Goal: Task Accomplishment & Management: Manage account settings

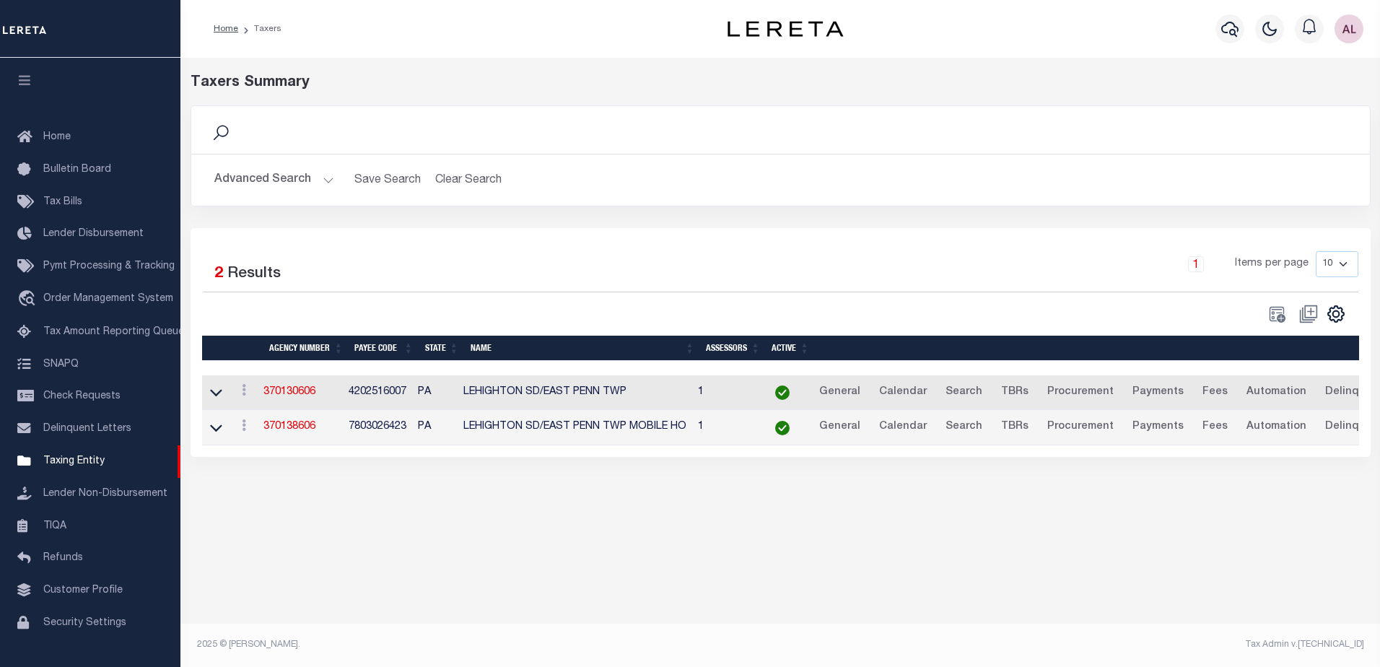
click at [327, 180] on button "Advanced Search" at bounding box center [274, 180] width 120 height 28
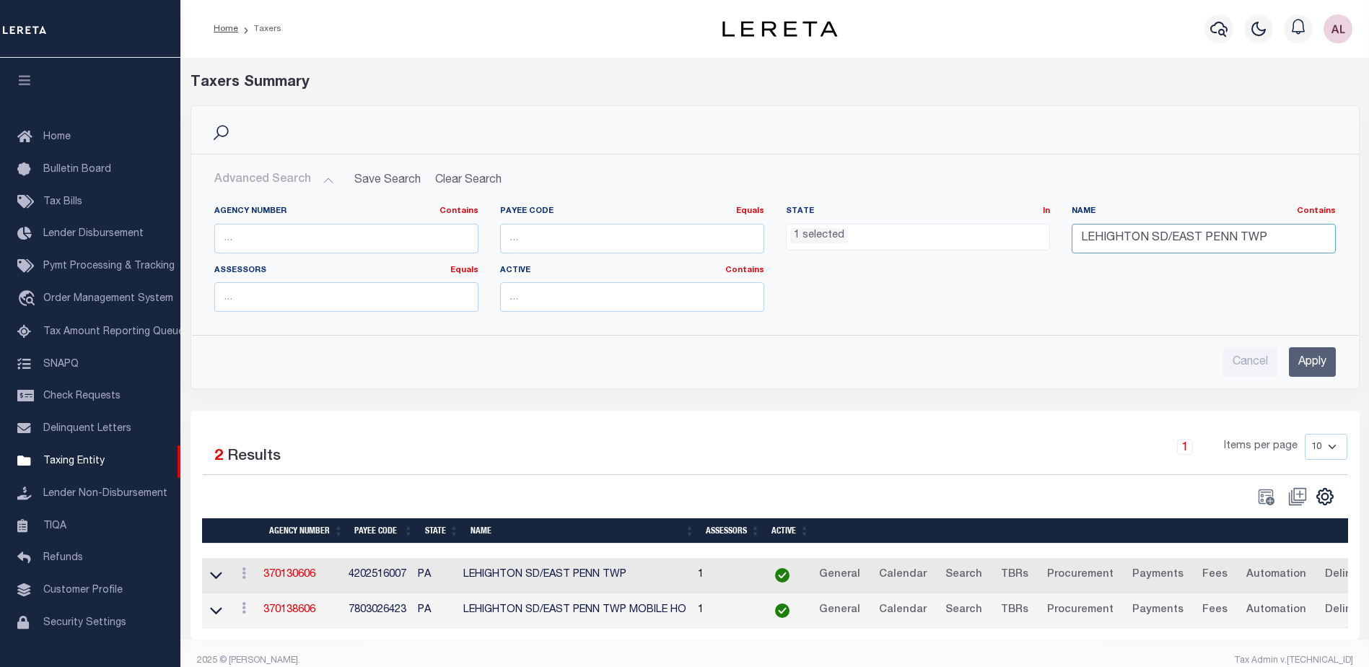
drag, startPoint x: 1289, startPoint y: 236, endPoint x: 1003, endPoint y: 236, distance: 285.8
click at [1003, 236] on div "Agency Number Contains Contains Is Payee Code Equals Equals Is Not Equal To Is …" at bounding box center [775, 265] width 1143 height 118
paste input "CHARTIERS VALLEY SD/[GEOGRAPHIC_DATA] BORO"
type input "CHARTIERS VALLEY SD/[GEOGRAPHIC_DATA] BORO"
click at [1307, 369] on input "Apply" at bounding box center [1312, 362] width 47 height 30
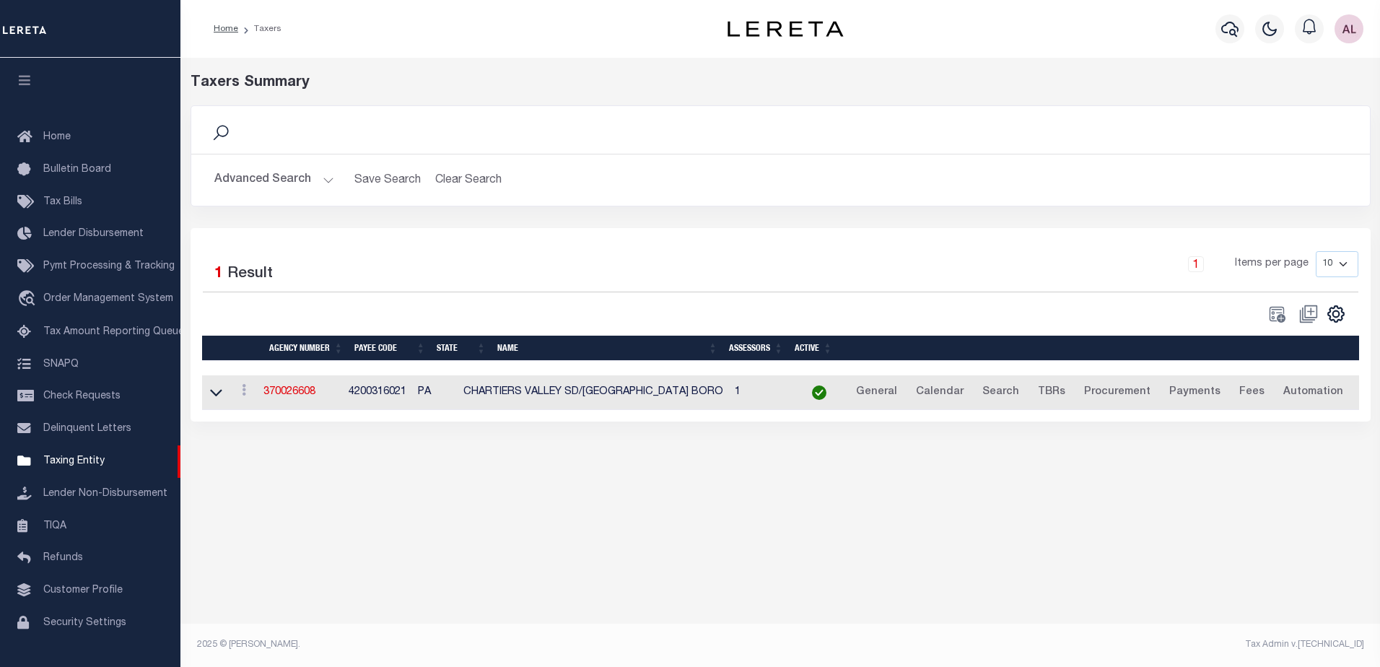
click at [385, 393] on td "4200316021" at bounding box center [377, 392] width 69 height 35
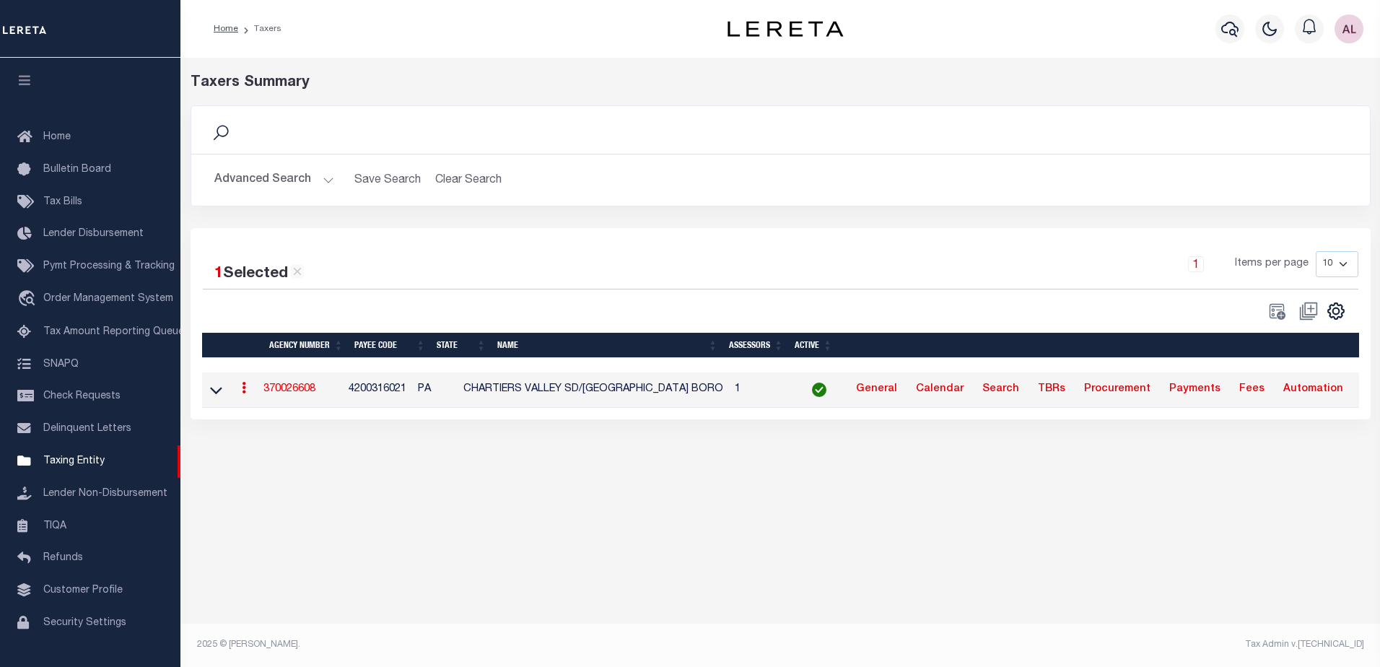
click at [278, 388] on link "370026608" at bounding box center [289, 389] width 52 height 10
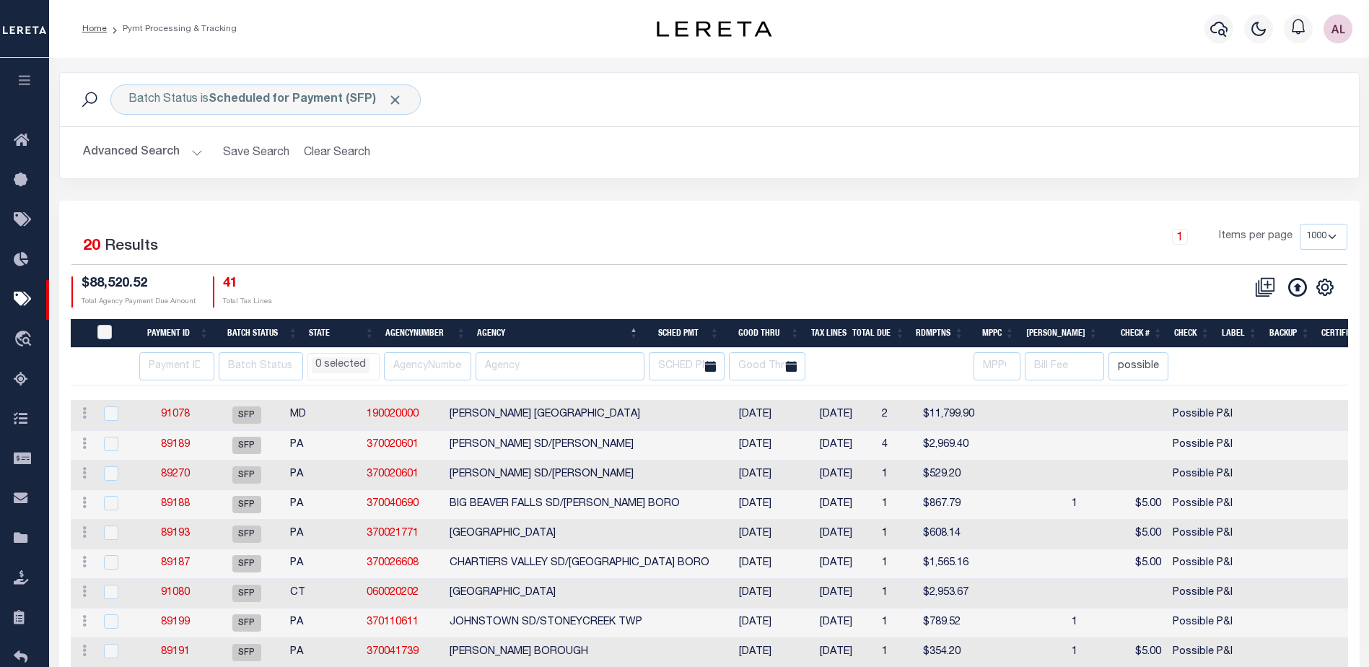
select select "1000"
select select
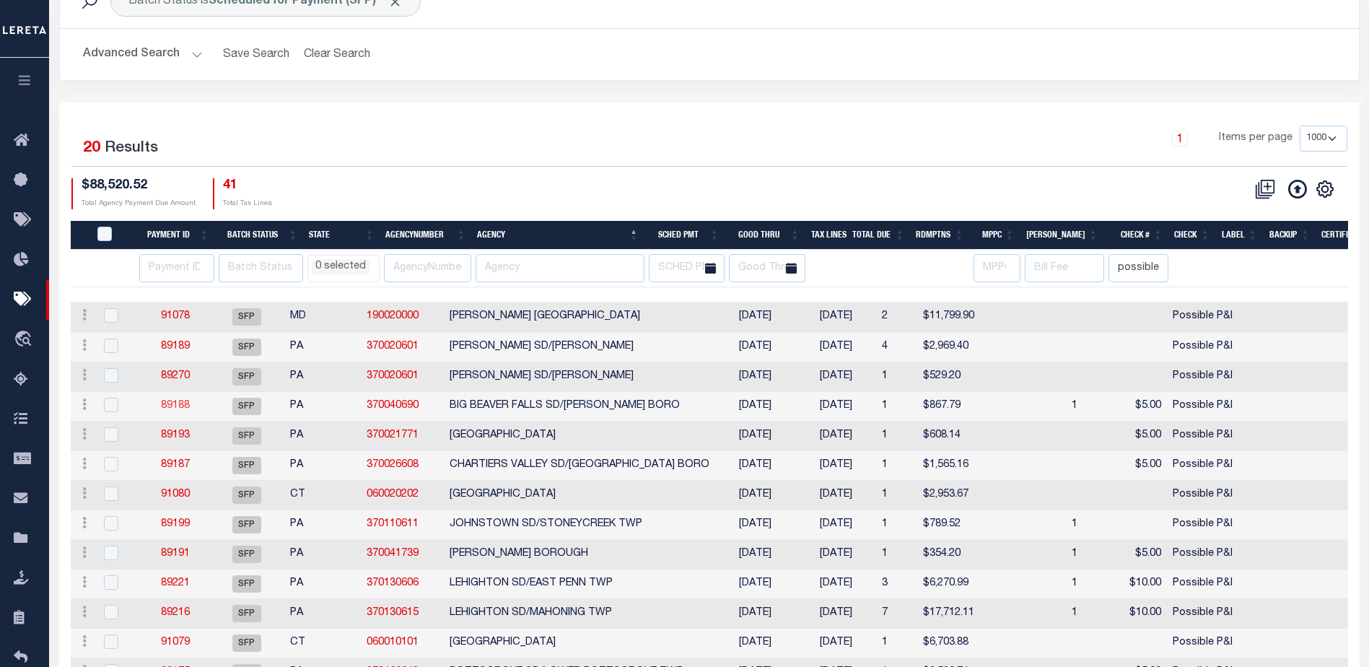
click at [173, 403] on link "89188" at bounding box center [175, 406] width 29 height 10
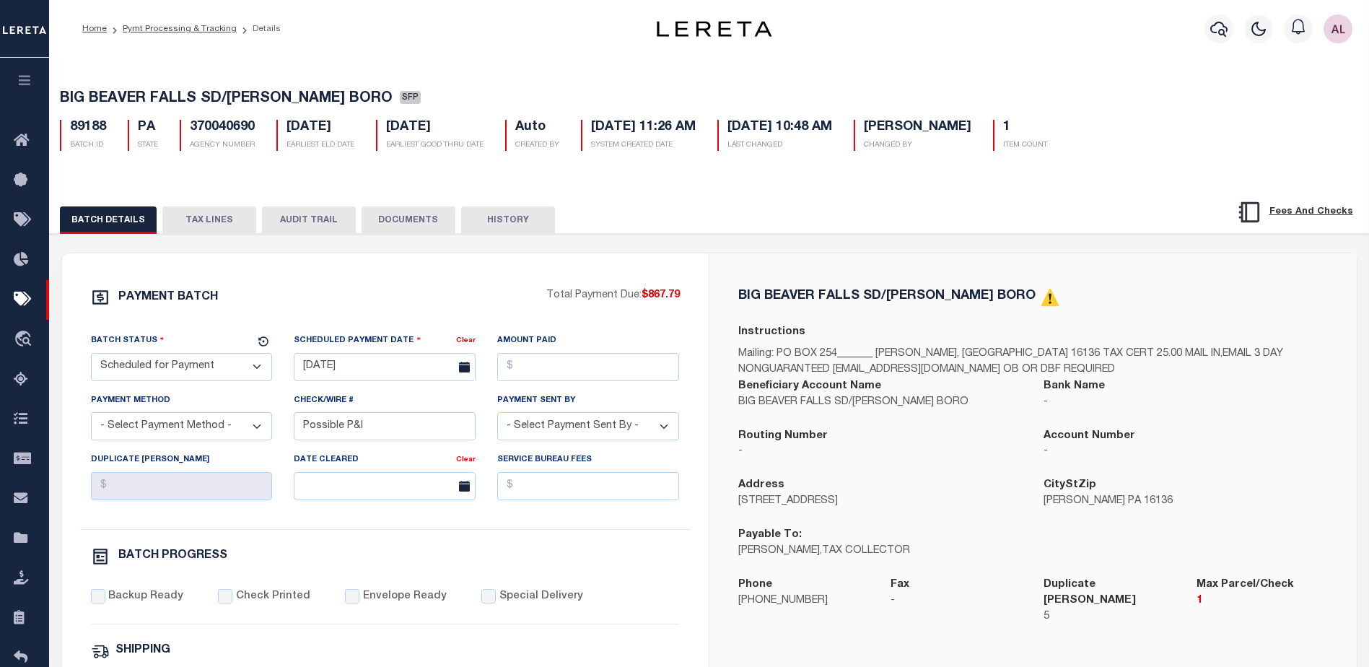
click at [190, 371] on select "- Select Status - Scheduled for Payment Ready For Payment Payment Sent Cleared …" at bounding box center [182, 367] width 182 height 28
click at [91, 356] on select "- Select Status - Scheduled for Payment Ready For Payment Payment Sent Cleared …" at bounding box center [182, 367] width 182 height 28
click at [178, 374] on select "- Select Status - Scheduled for Payment Ready For Payment Payment Sent Cleared …" at bounding box center [182, 367] width 182 height 28
select select "RFP"
click at [91, 356] on select "- Select Status - Scheduled for Payment Ready For Payment Payment Sent Cleared …" at bounding box center [182, 367] width 182 height 28
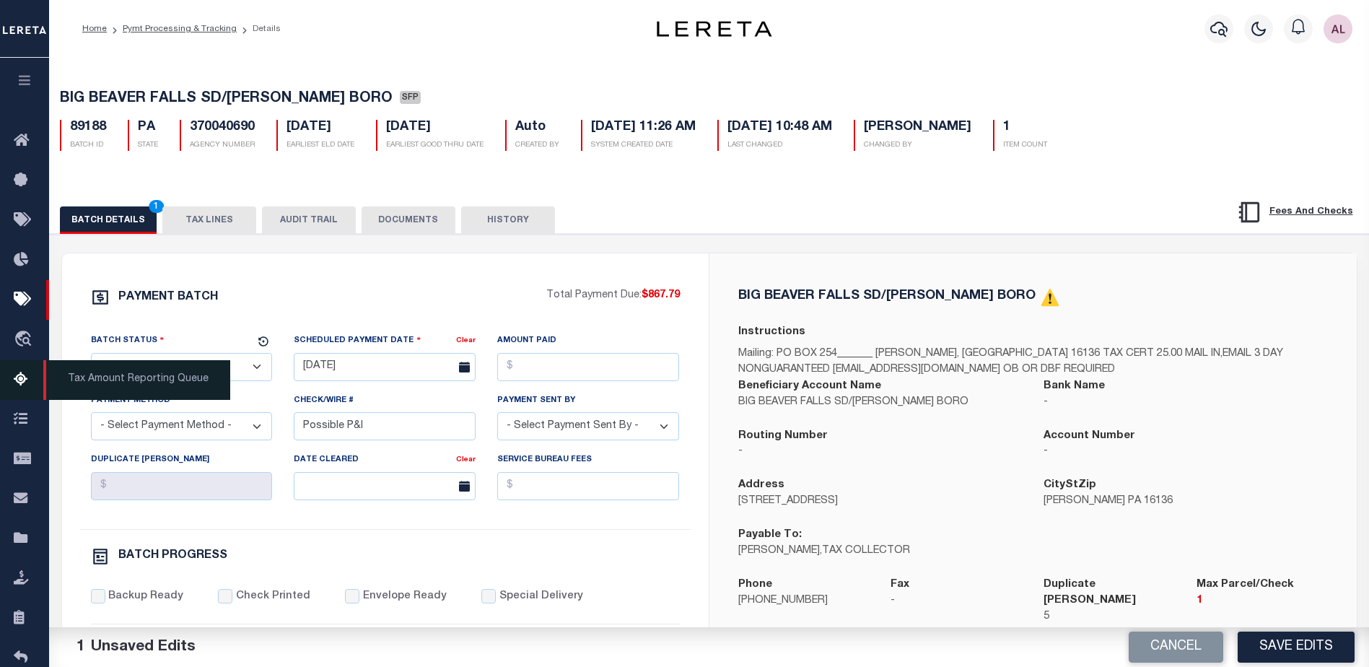
click at [160, 375] on span "Tax Amount Reporting Queue" at bounding box center [136, 380] width 187 height 40
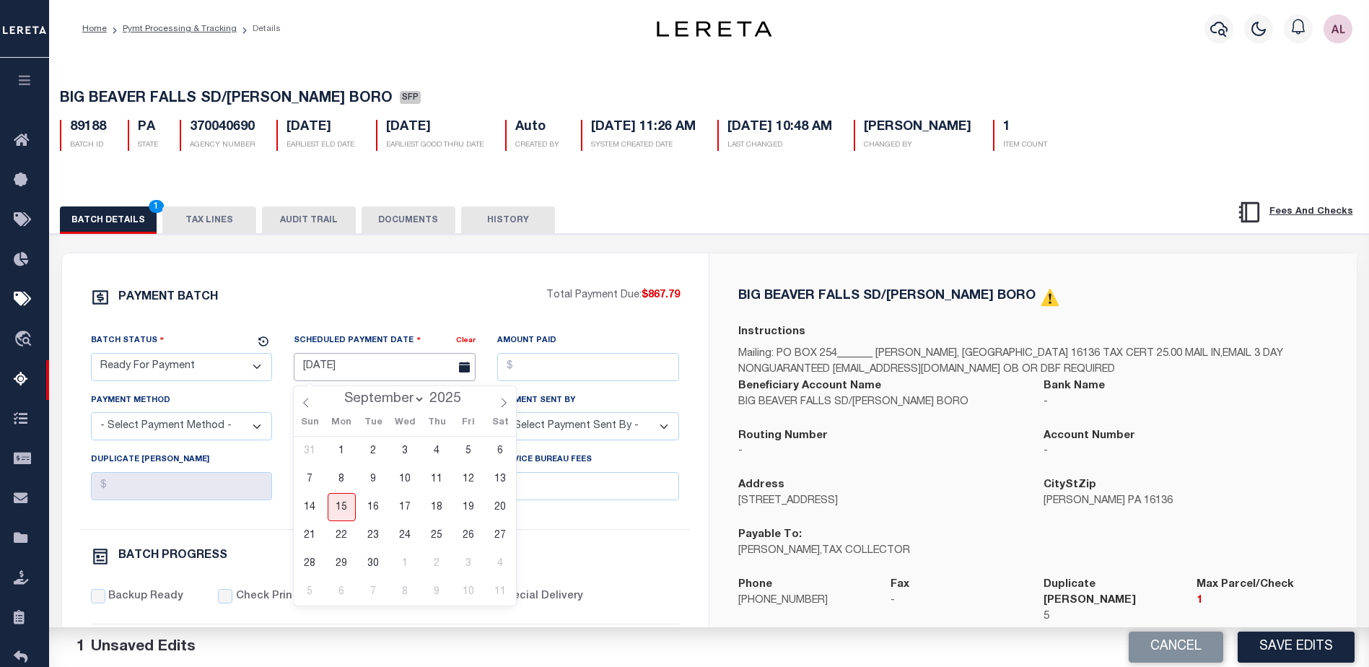
click at [389, 365] on input "08/20/2025" at bounding box center [385, 367] width 182 height 28
click at [344, 505] on span "15" at bounding box center [342, 507] width 28 height 28
type input "[DATE]"
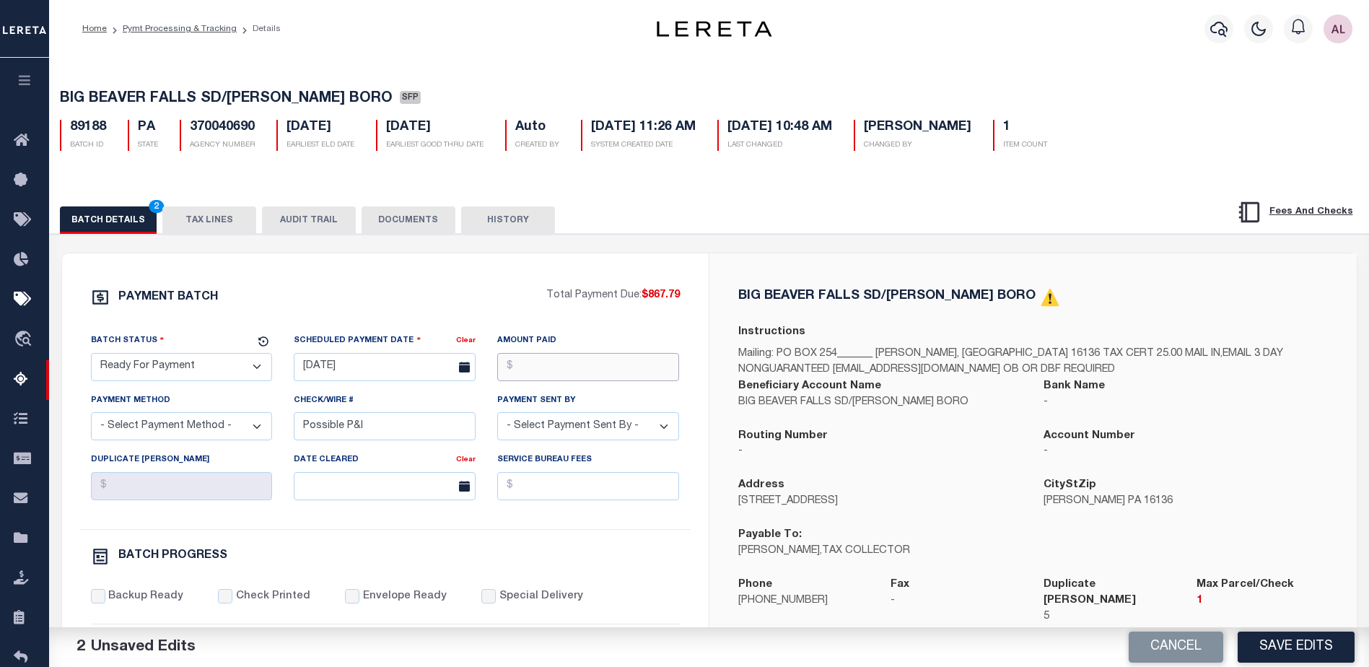
click at [574, 370] on input "Amount Paid" at bounding box center [588, 367] width 182 height 28
drag, startPoint x: 593, startPoint y: 367, endPoint x: 432, endPoint y: 352, distance: 162.4
click at [432, 352] on div "Batch Status - Select Status - Scheduled for Payment Ready For Payment Payment …" at bounding box center [385, 431] width 611 height 196
type input "$867.79"
click at [189, 422] on select "- Select Payment Method - ACH Certified Check Check Direct Deposit Wire Transfer" at bounding box center [182, 426] width 182 height 28
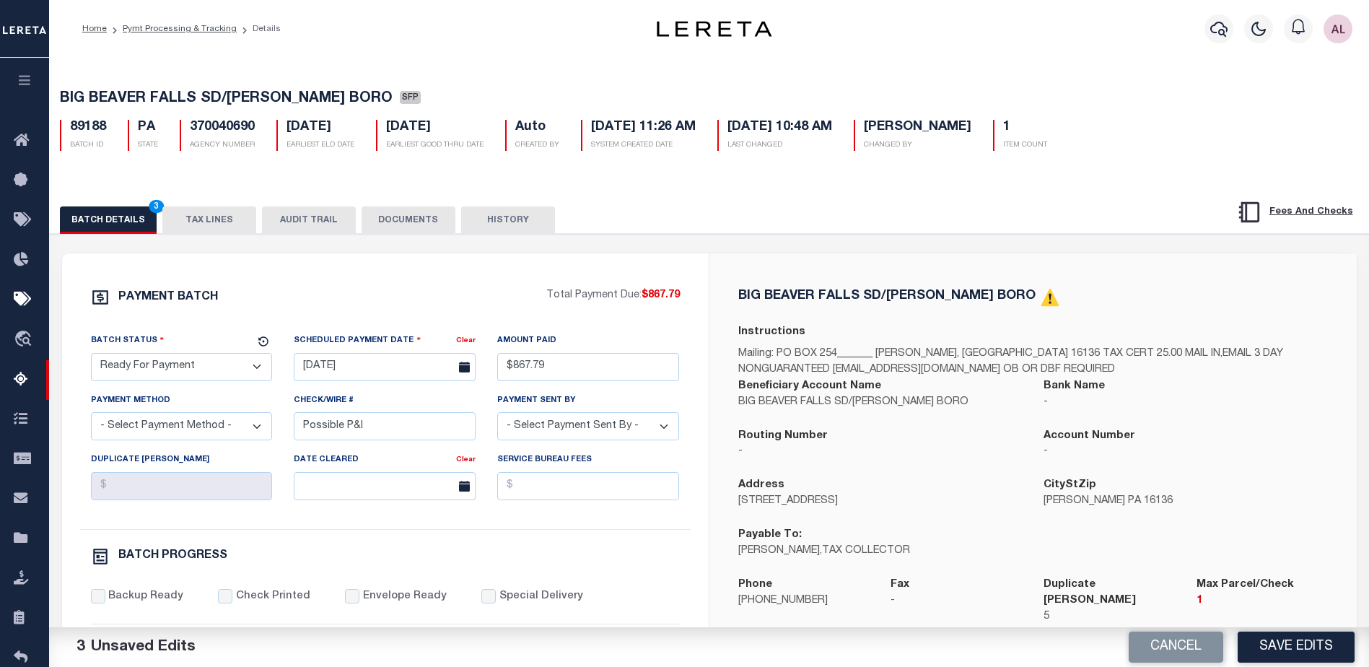
select select "CHK"
click at [91, 416] on select "- Select Payment Method - ACH Certified Check Check Direct Deposit Wire Transfer" at bounding box center [182, 426] width 182 height 28
drag, startPoint x: 323, startPoint y: 431, endPoint x: 272, endPoint y: 422, distance: 52.0
click at [275, 430] on div "Batch Status - Select Status - Scheduled for Payment Ready For Payment Payment …" at bounding box center [385, 431] width 611 height 196
click at [566, 440] on select "- Select Payment Sent By - Aakash Patel Abdul Muzain Adams, Pamela S Adhikary R…" at bounding box center [588, 426] width 182 height 28
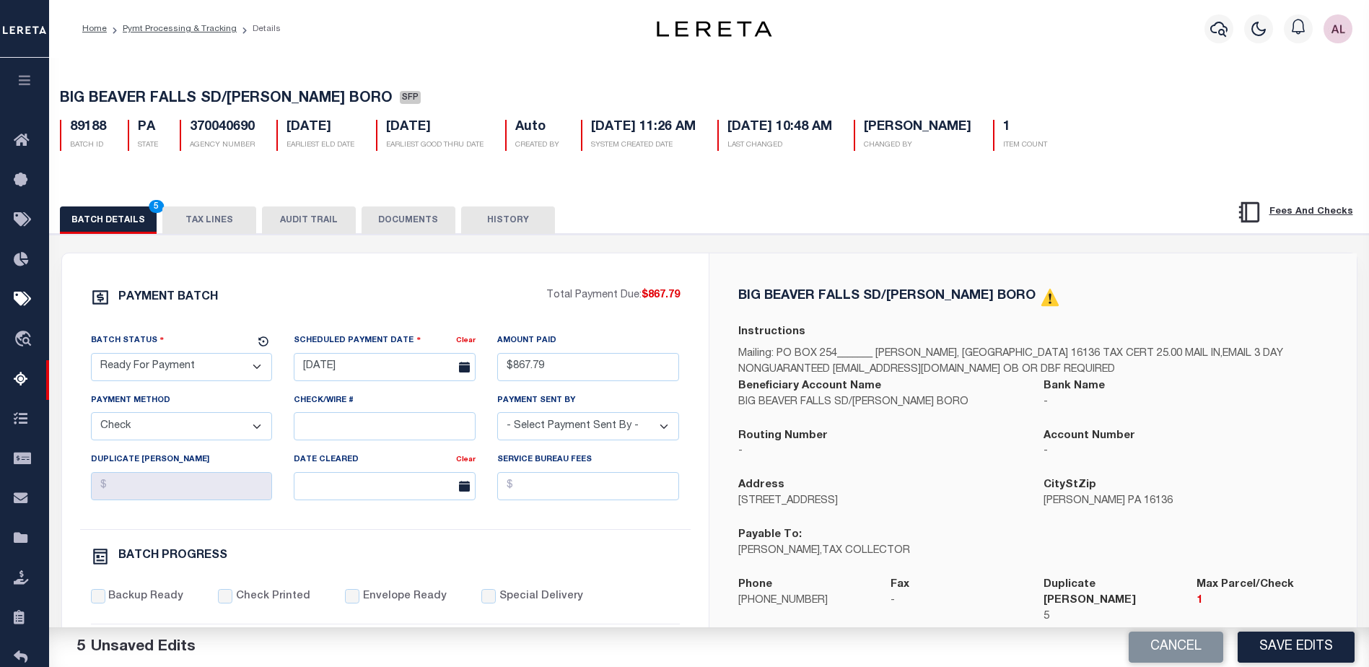
select select "[PERSON_NAME]"
click at [97, 603] on input "Backup Ready" at bounding box center [98, 596] width 14 height 14
checkbox input "true"
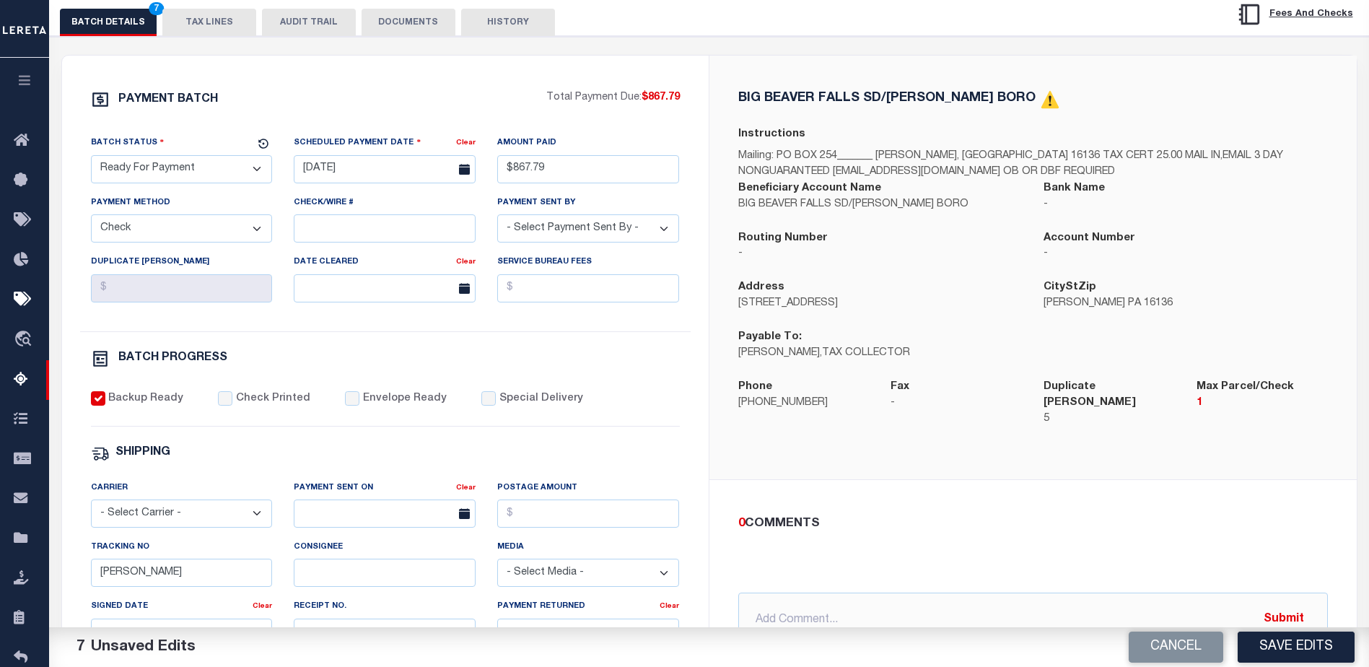
scroll to position [217, 0]
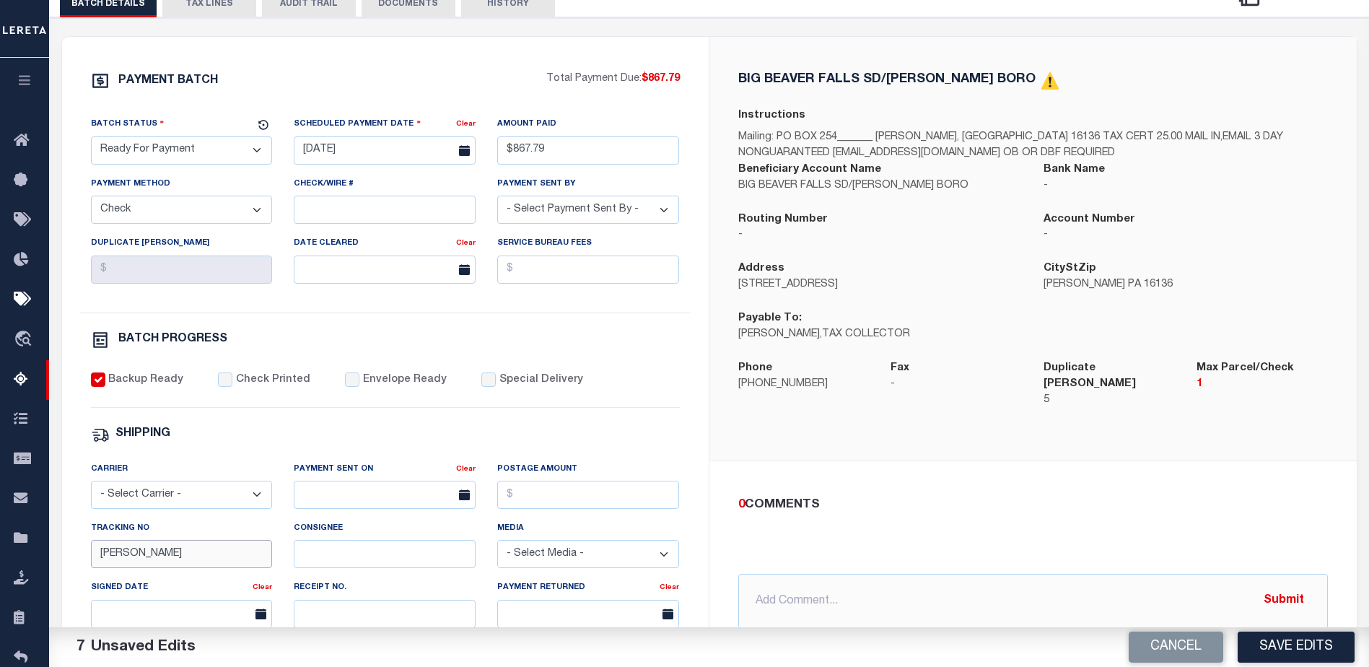
drag, startPoint x: 165, startPoint y: 562, endPoint x: 79, endPoint y: 549, distance: 87.0
click at [80, 549] on div "Tracking No Audria" at bounding box center [182, 549] width 204 height 59
click at [765, 586] on input "text" at bounding box center [1033, 601] width 590 height 55
click at [814, 588] on input "P&I request $17.71" at bounding box center [1033, 601] width 590 height 55
type input "P&I requested $17.71"
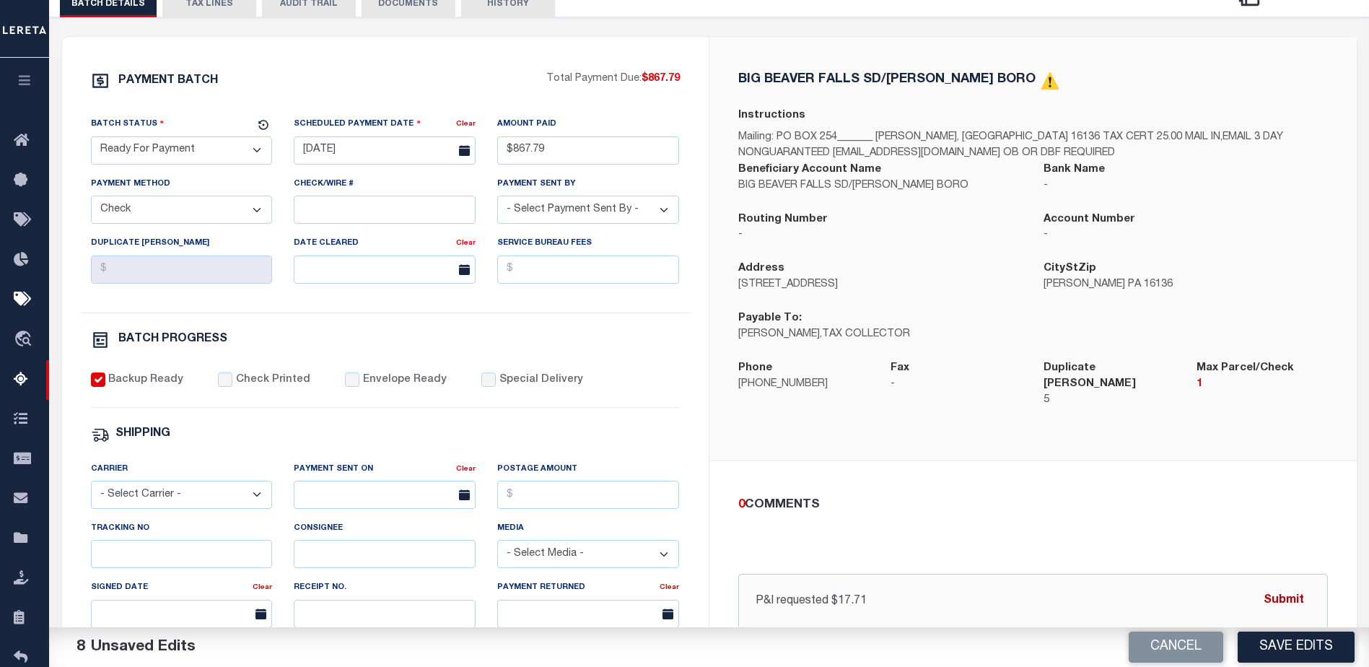
click at [1280, 589] on button "Submit" at bounding box center [1283, 601] width 59 height 30
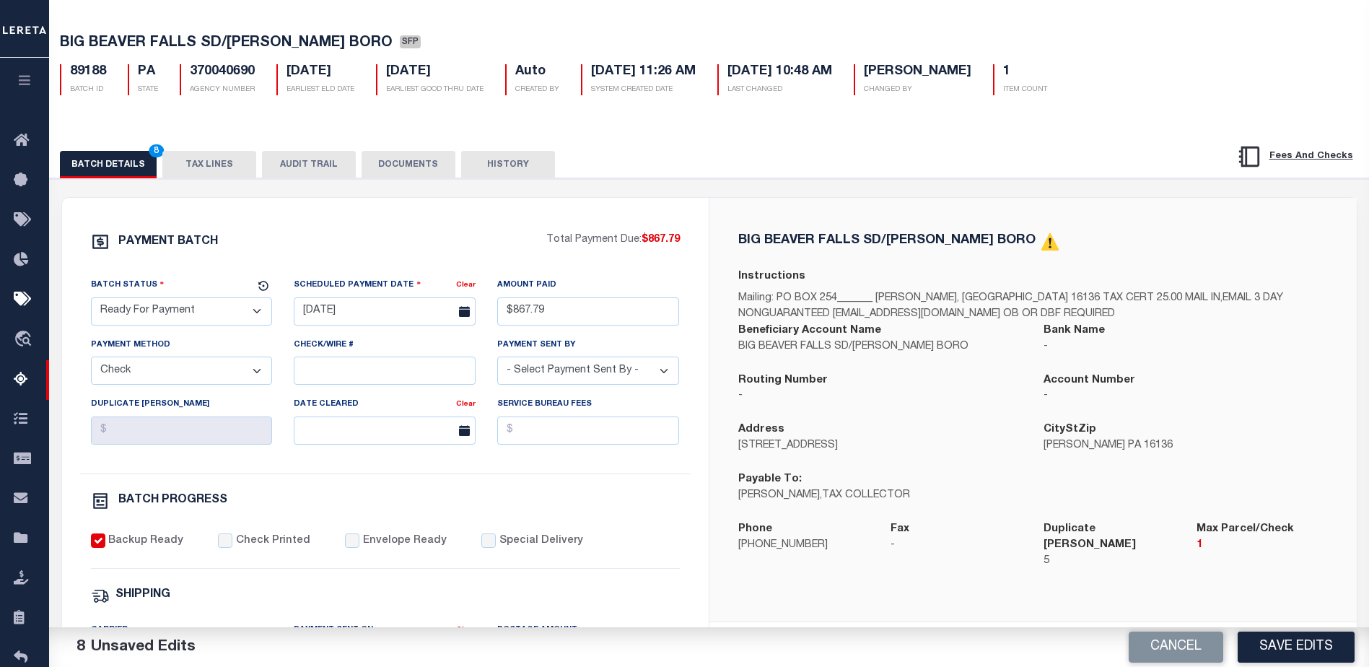
scroll to position [72, 0]
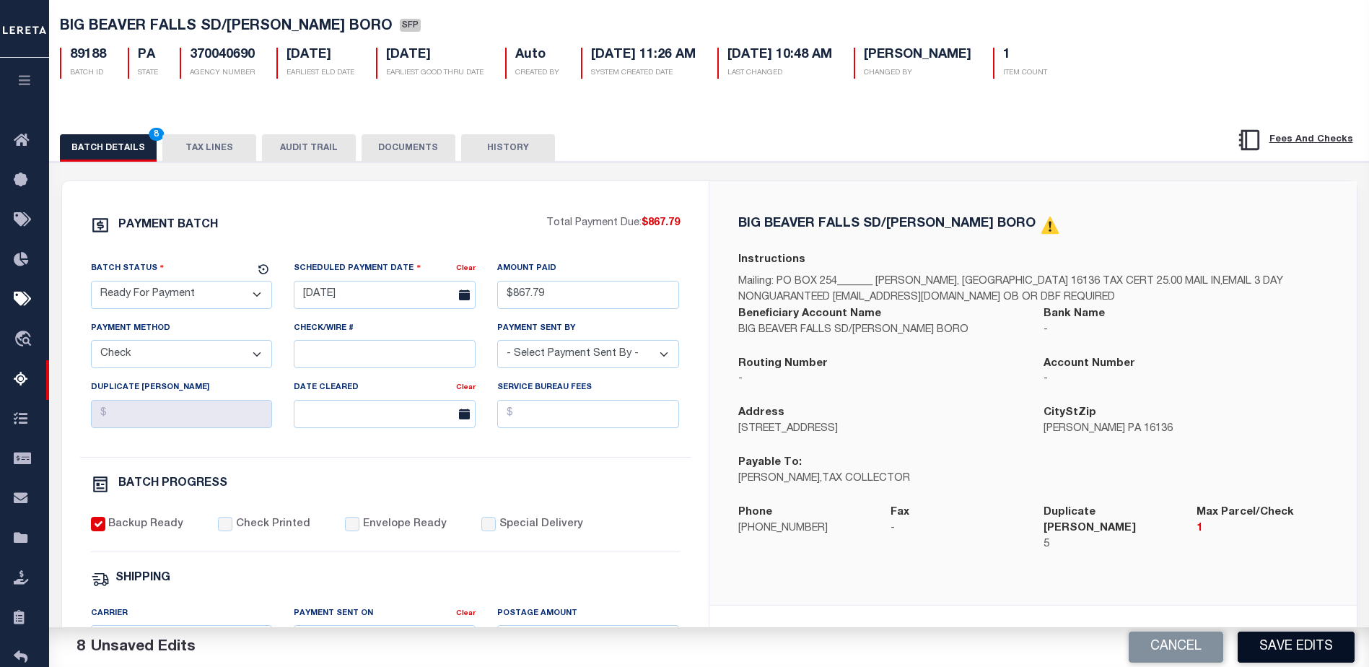
click at [1301, 646] on button "Save Edits" at bounding box center [1296, 647] width 117 height 31
select select
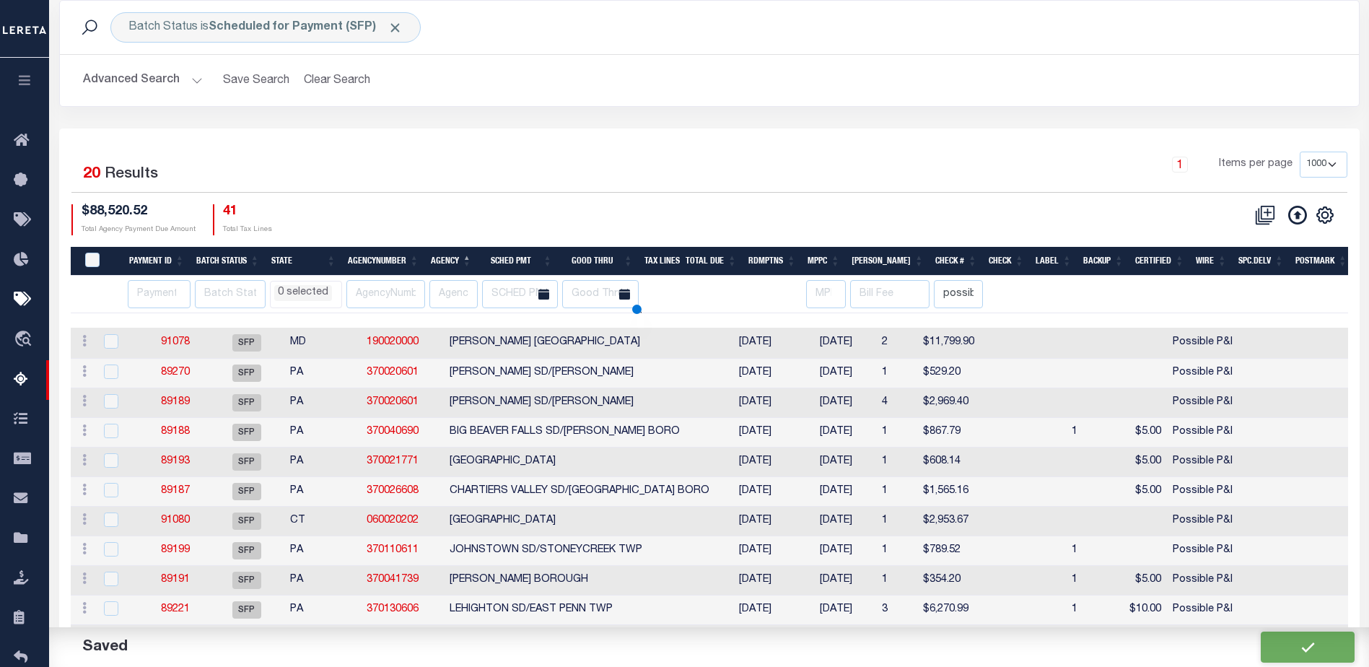
scroll to position [24, 0]
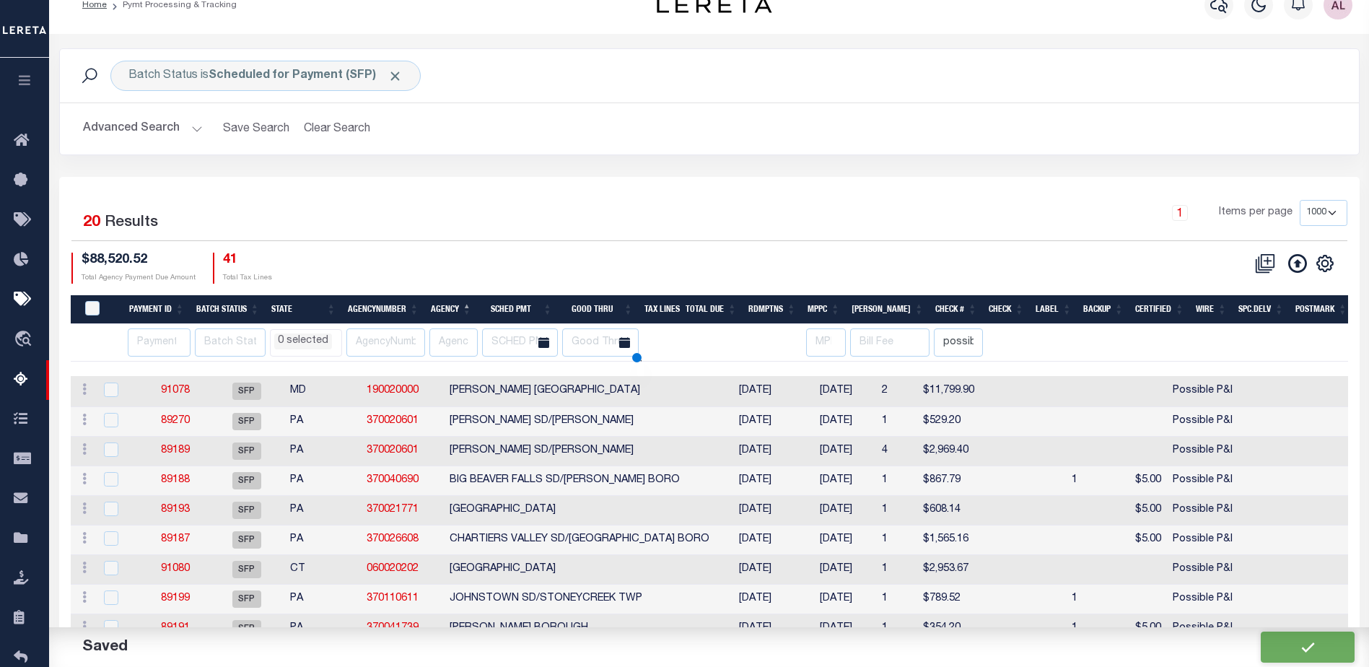
select select
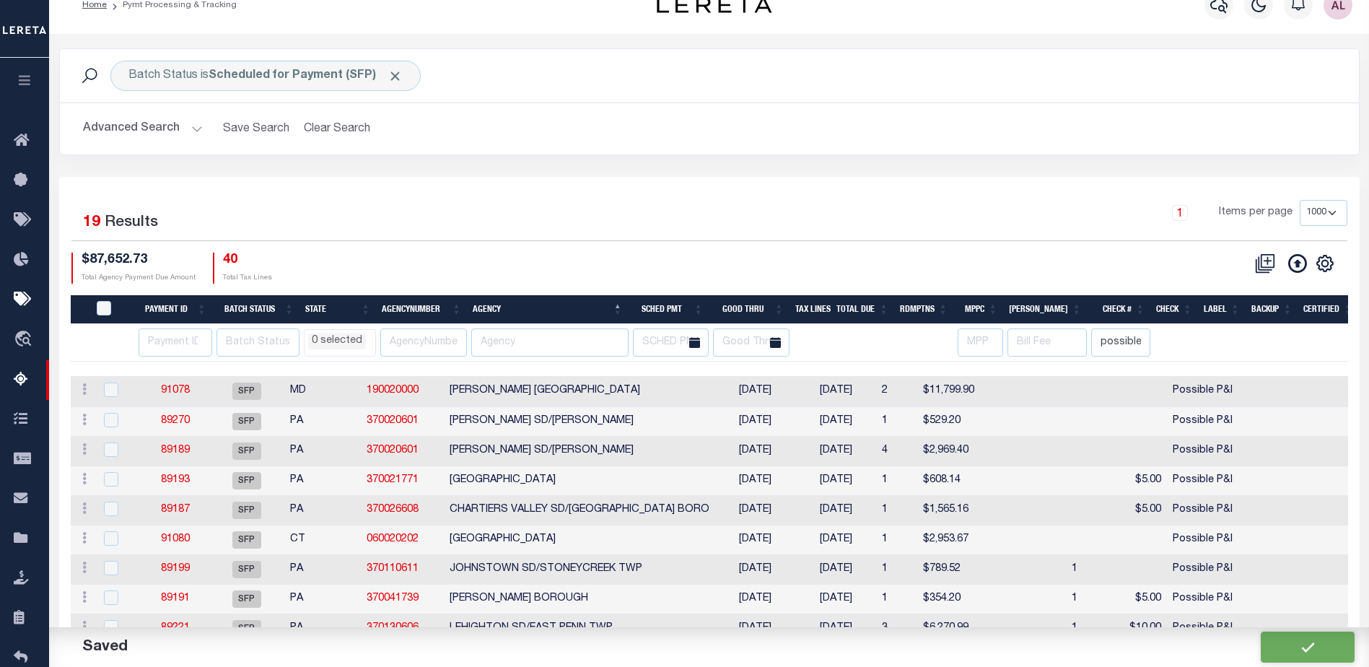
scroll to position [0, 0]
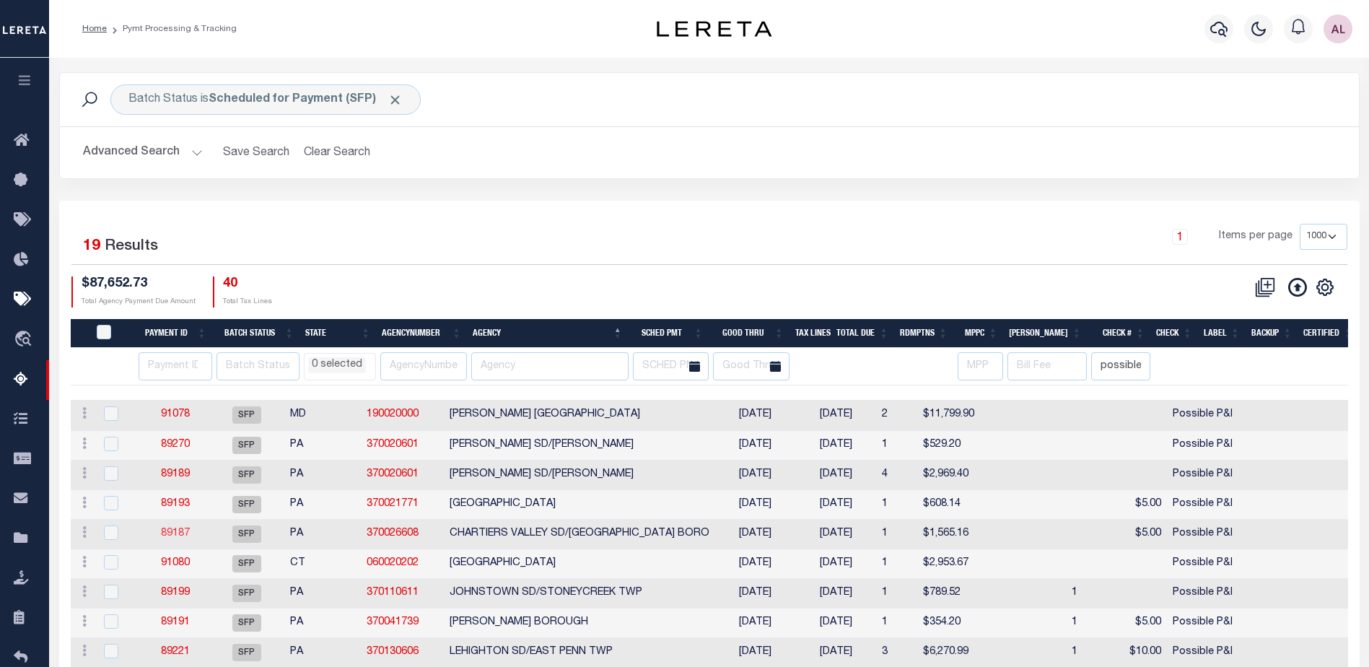
click at [168, 536] on link "89187" at bounding box center [175, 533] width 29 height 10
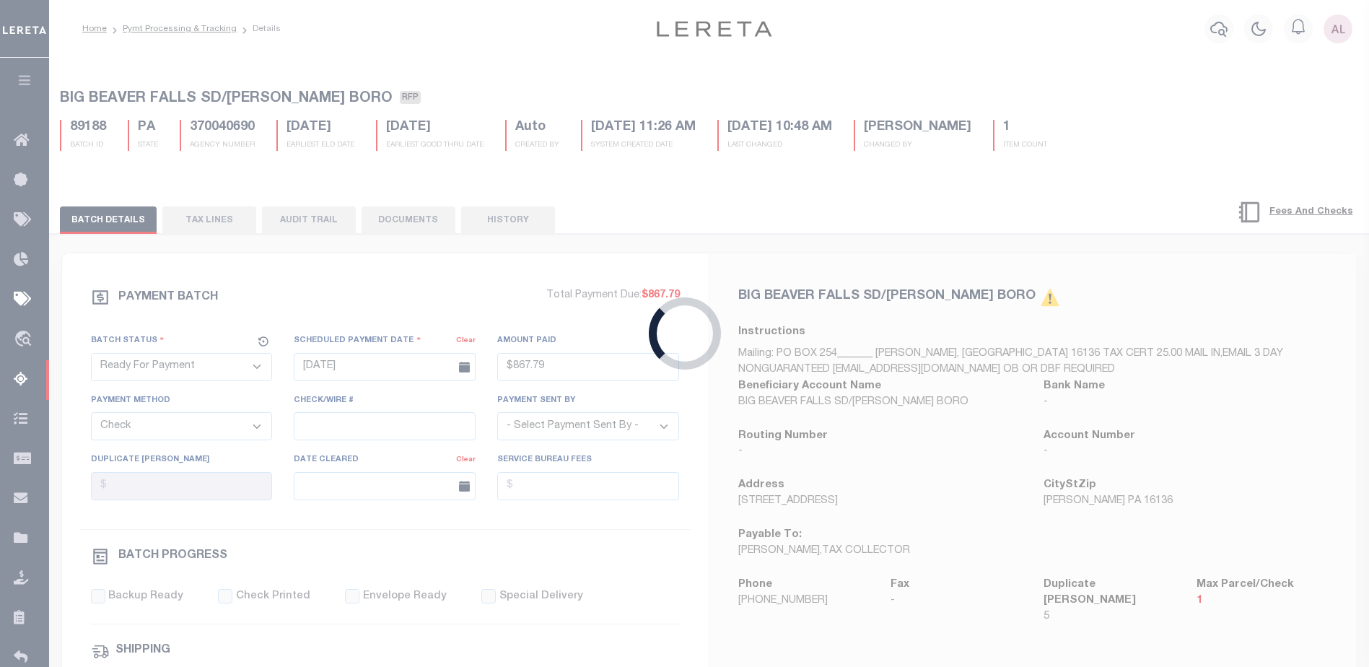
select select "SFP"
type input "08/20/2025"
select select
type input "Possible P&I"
select select
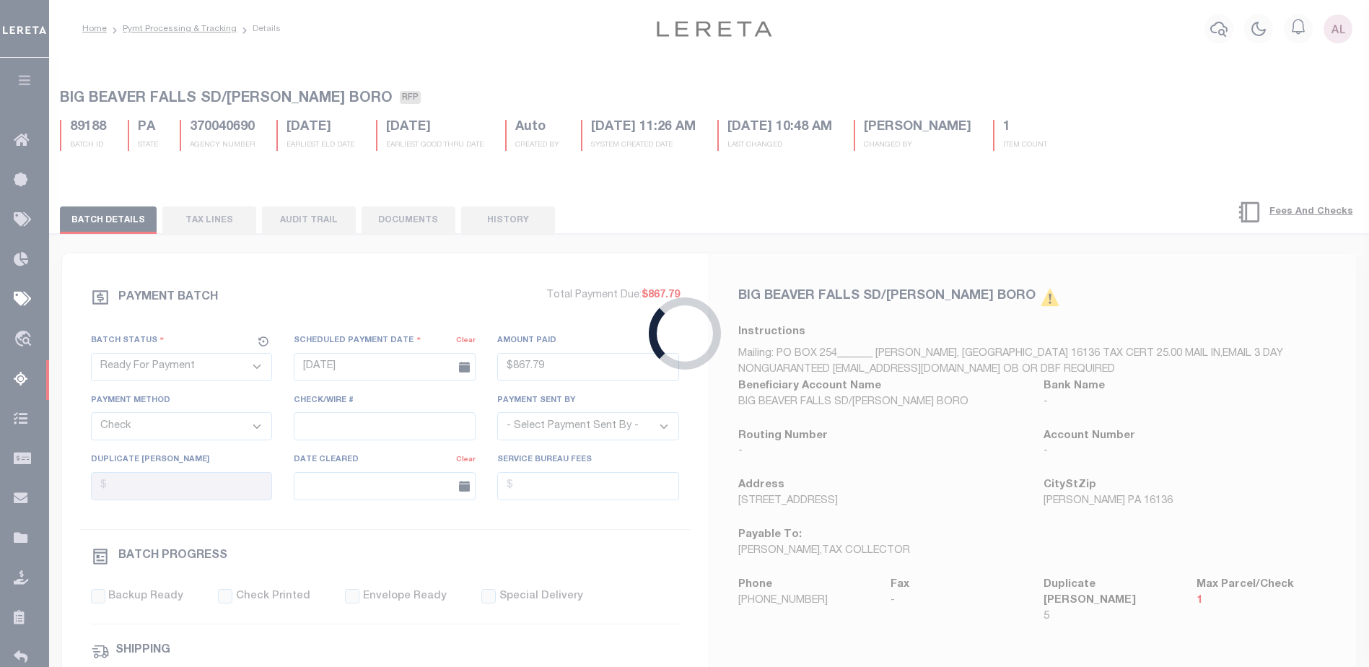
checkbox input "false"
type input "Audria"
select select
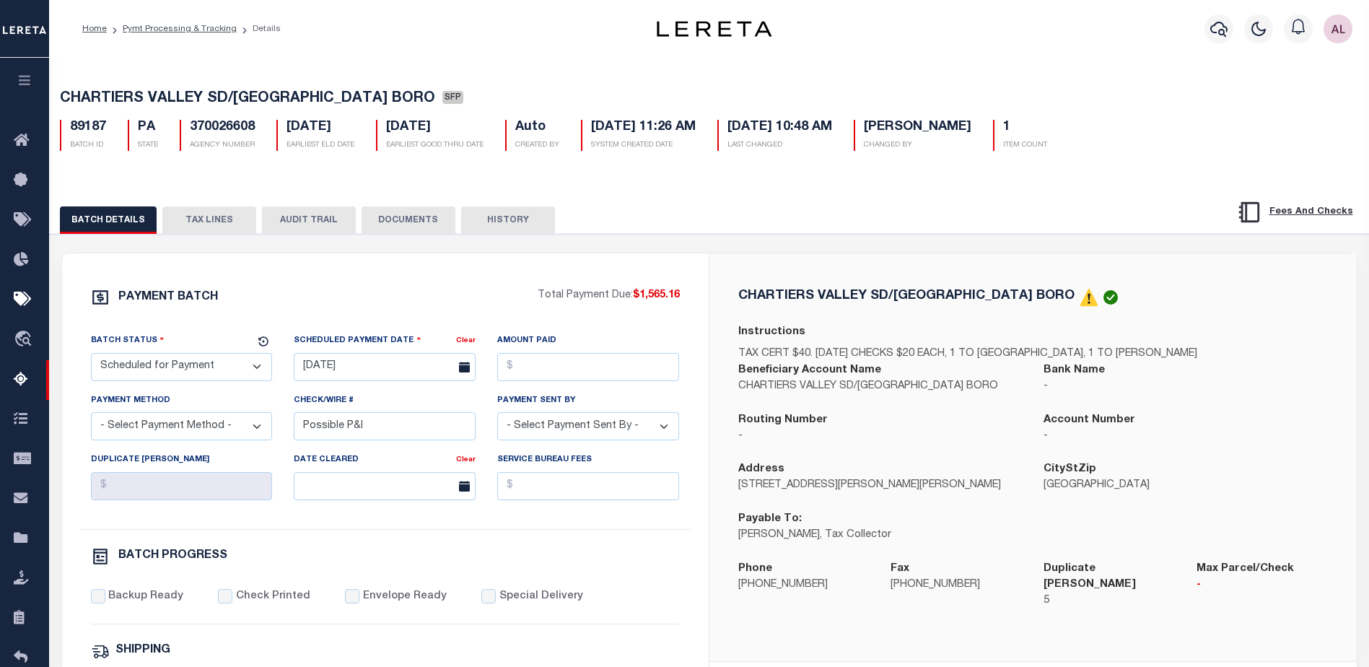
click at [205, 363] on select "- Select Status - Scheduled for Payment Ready For Payment Payment Sent Cleared …" at bounding box center [182, 367] width 182 height 28
select select "RFP"
click at [91, 356] on select "- Select Status - Scheduled for Payment Ready For Payment Payment Sent Cleared …" at bounding box center [182, 367] width 182 height 28
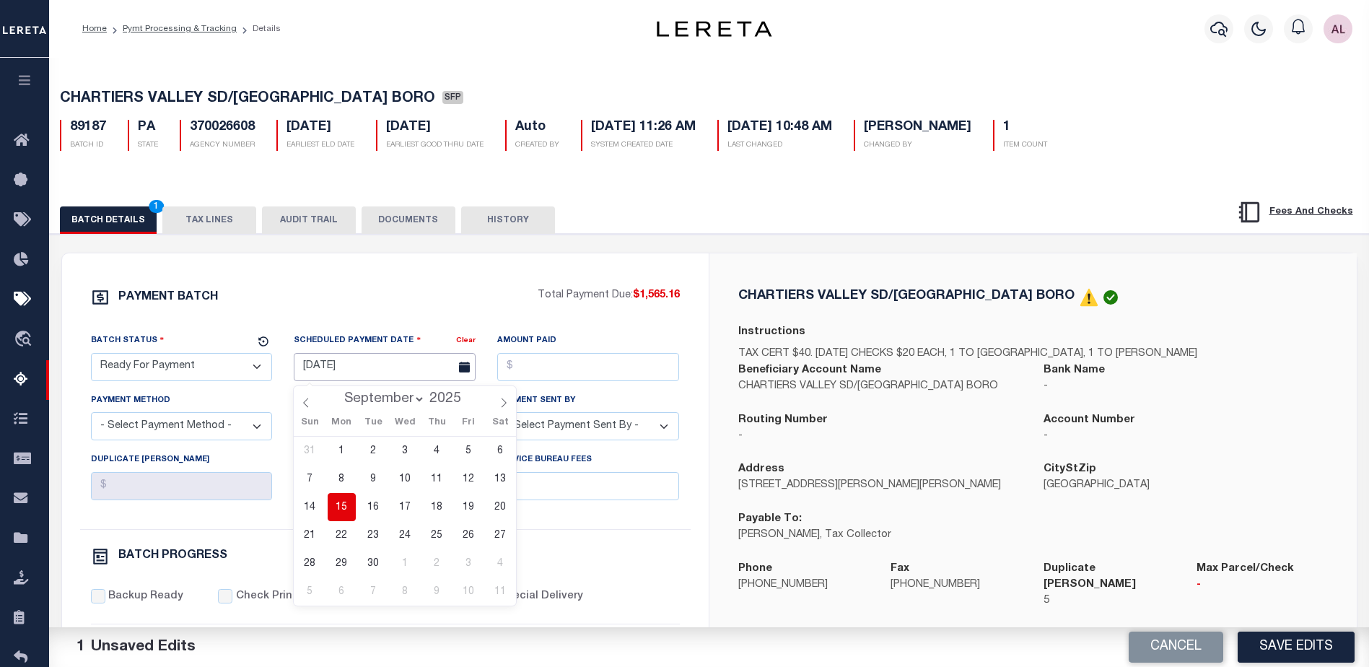
click at [364, 375] on input "08/20/2025" at bounding box center [385, 367] width 182 height 28
drag, startPoint x: 346, startPoint y: 509, endPoint x: 442, endPoint y: 457, distance: 108.5
click at [349, 507] on span "15" at bounding box center [342, 507] width 28 height 28
type input "[DATE]"
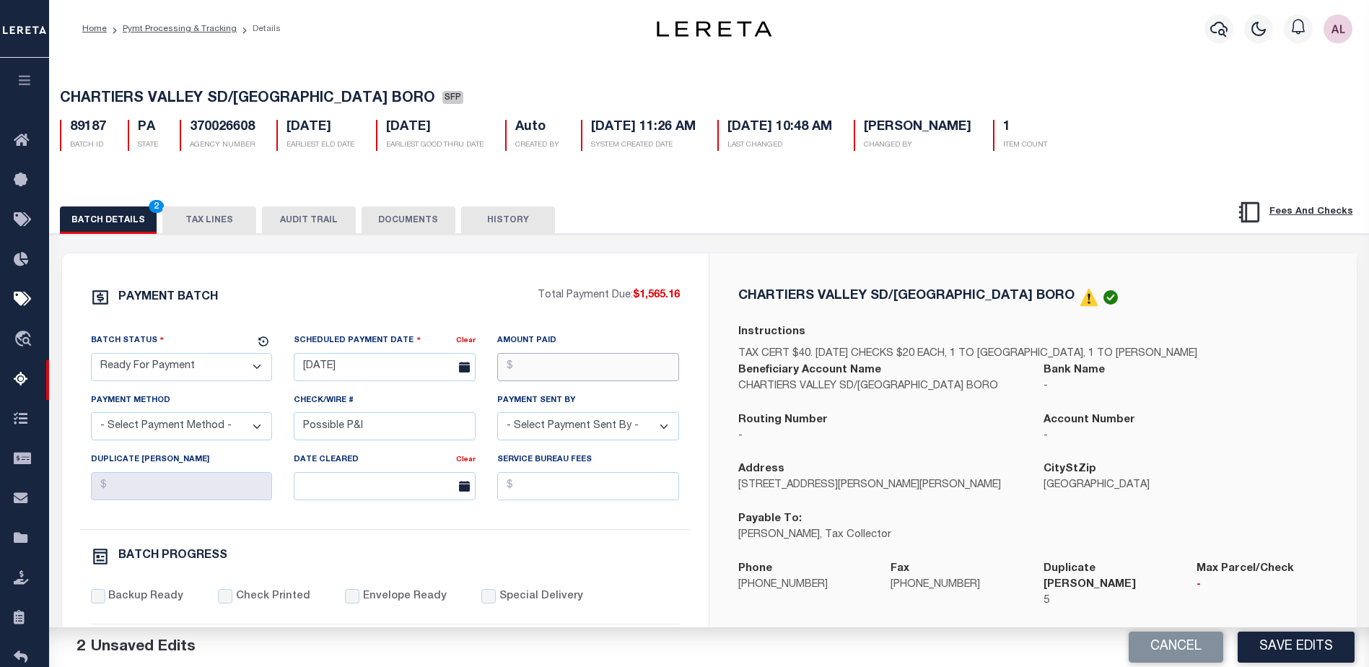
click at [622, 364] on input "Amount Paid" at bounding box center [588, 367] width 182 height 28
type input "$1,565.16"
click at [196, 424] on select "- Select Payment Method - ACH Certified Check Check Direct Deposit Wire Transfer" at bounding box center [182, 426] width 182 height 28
select select "CHK"
click at [91, 416] on select "- Select Payment Method - ACH Certified Check Check Direct Deposit Wire Transfer" at bounding box center [182, 426] width 182 height 28
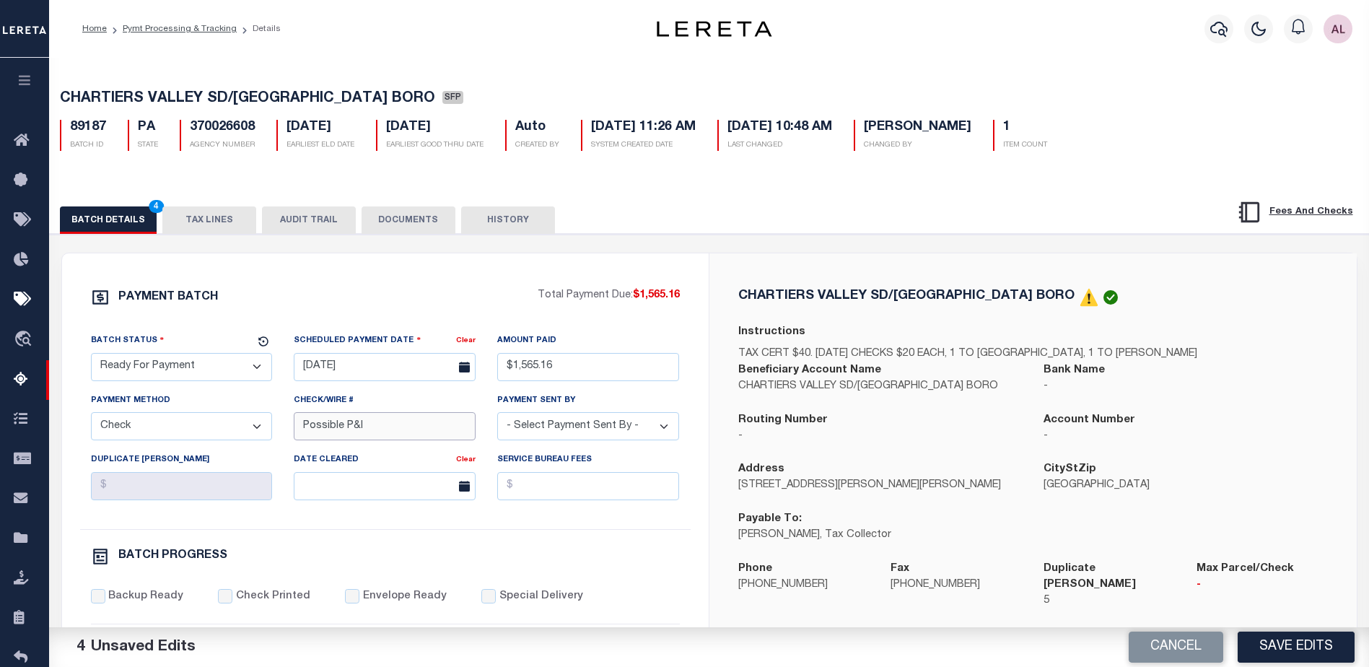
drag, startPoint x: 370, startPoint y: 431, endPoint x: 203, endPoint y: 421, distance: 167.0
click at [203, 421] on div "Batch Status - Select Status - Scheduled for Payment Ready For Payment Payment …" at bounding box center [385, 431] width 611 height 196
click at [554, 416] on div "Payment Sent By - Select Payment Sent By - Aakash Patel Abdul Muzain Adams, Pam…" at bounding box center [588, 417] width 182 height 48
select select "[PERSON_NAME]"
click at [95, 601] on input "Backup Ready" at bounding box center [98, 596] width 14 height 14
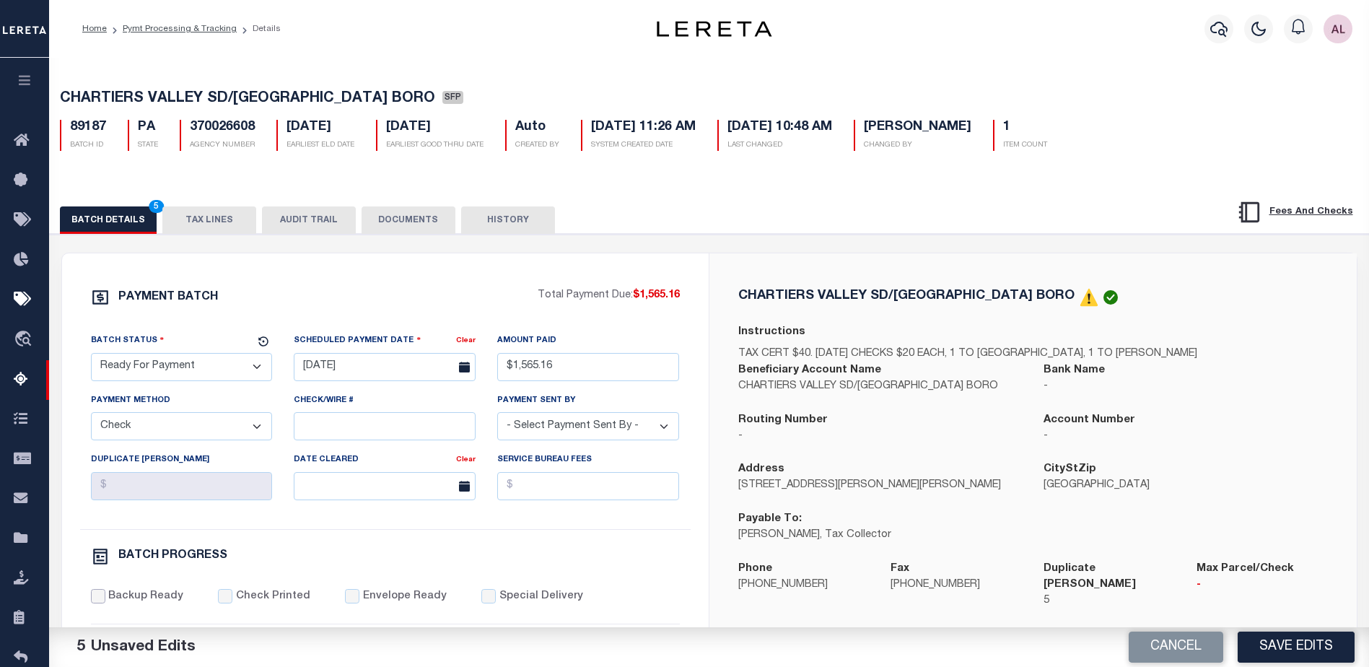
checkbox input "true"
drag, startPoint x: 1021, startPoint y: 301, endPoint x: 736, endPoint y: 297, distance: 284.4
click at [736, 297] on div "CHARTIERS VALLEY SD/BRIDGEVILLE BORO Instructions TAX CERT $40. 2 SEP CHECKS $2…" at bounding box center [1033, 457] width 613 height 339
copy h5 "CHARTIERS VALLEY SD/[GEOGRAPHIC_DATA] BORO"
click at [213, 220] on button "TAX LINES" at bounding box center [209, 219] width 94 height 27
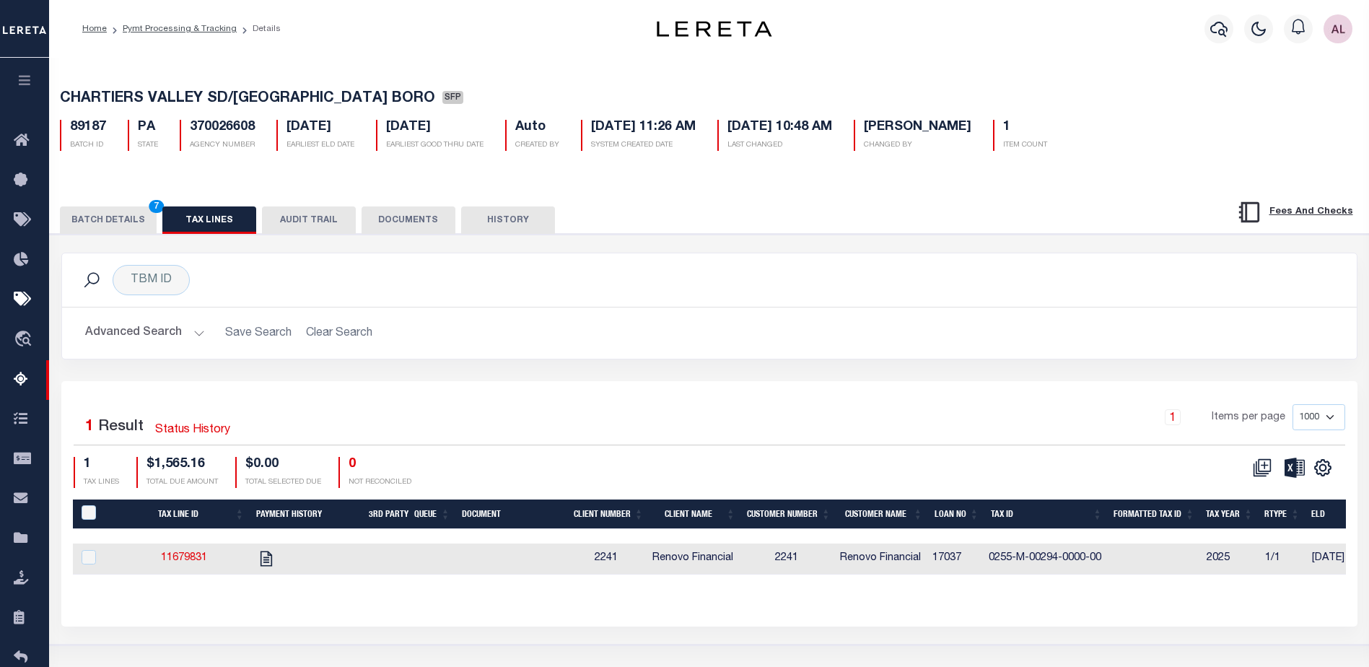
click at [79, 512] on div "PayeePaymentBatchId" at bounding box center [99, 513] width 41 height 16
click at [92, 516] on input "PayeePaymentBatchId" at bounding box center [89, 512] width 14 height 14
checkbox input "true"
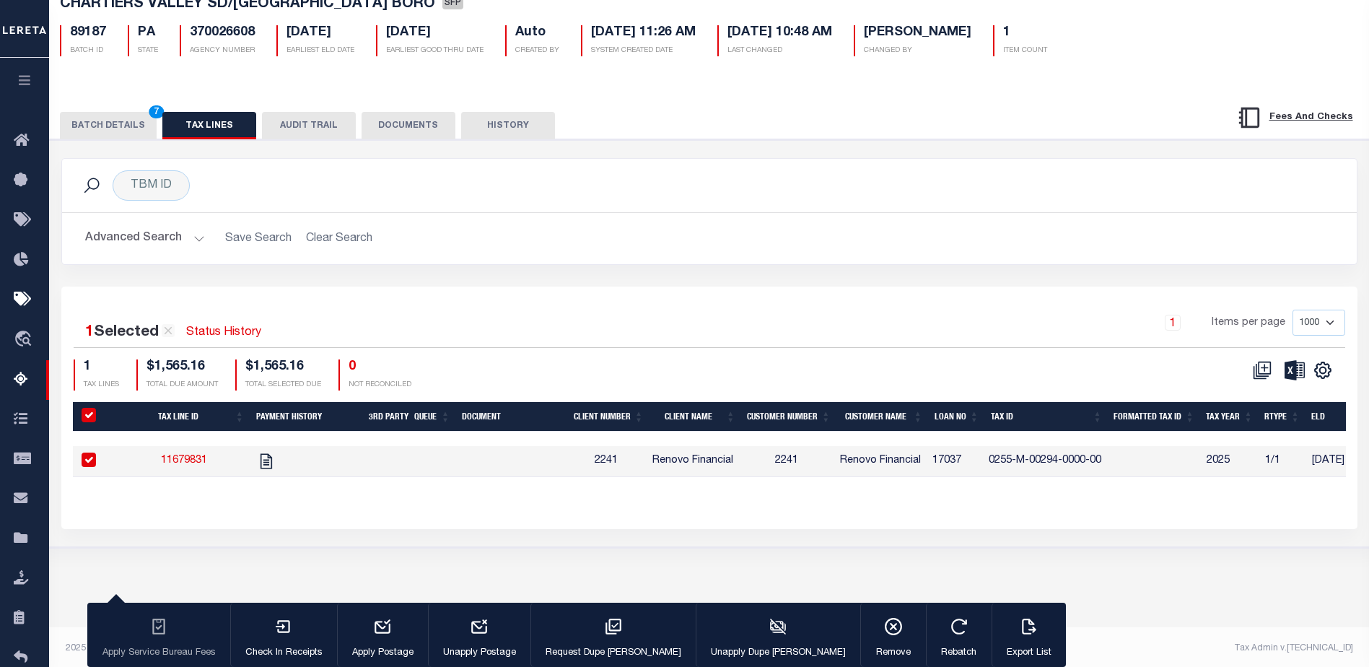
scroll to position [98, 0]
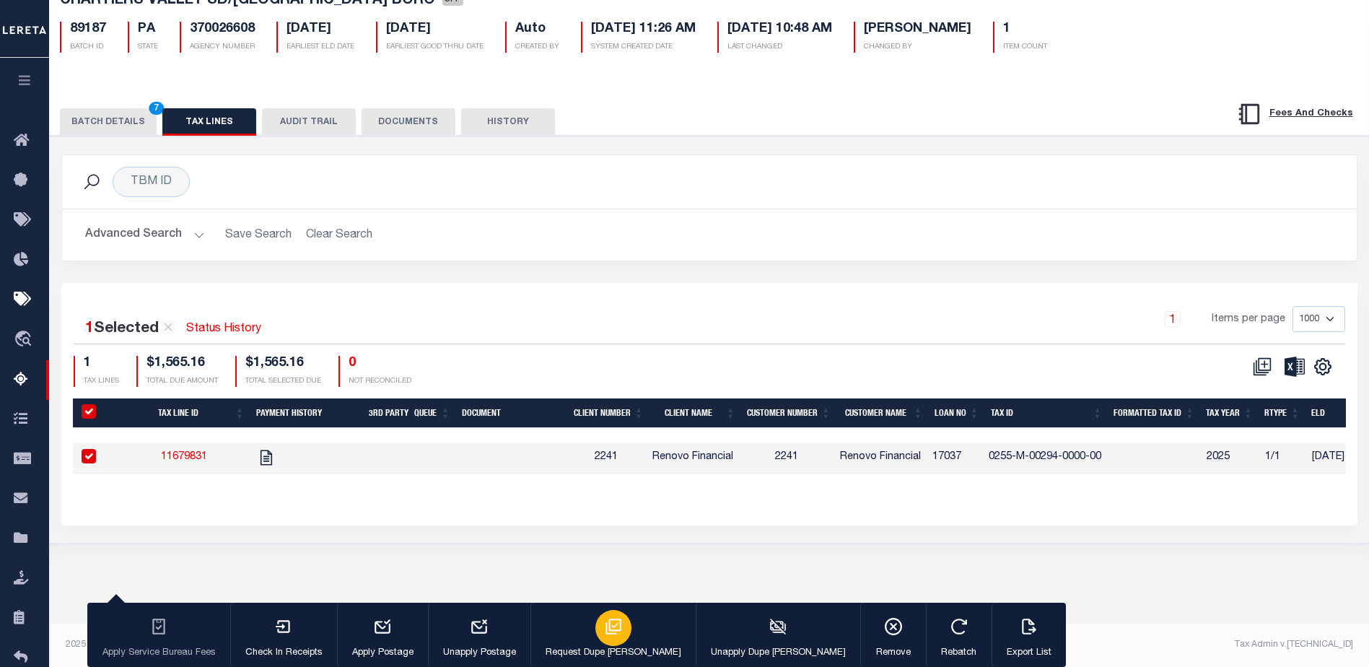
click at [595, 621] on div "button" at bounding box center [613, 628] width 36 height 36
type input "[DATE]"
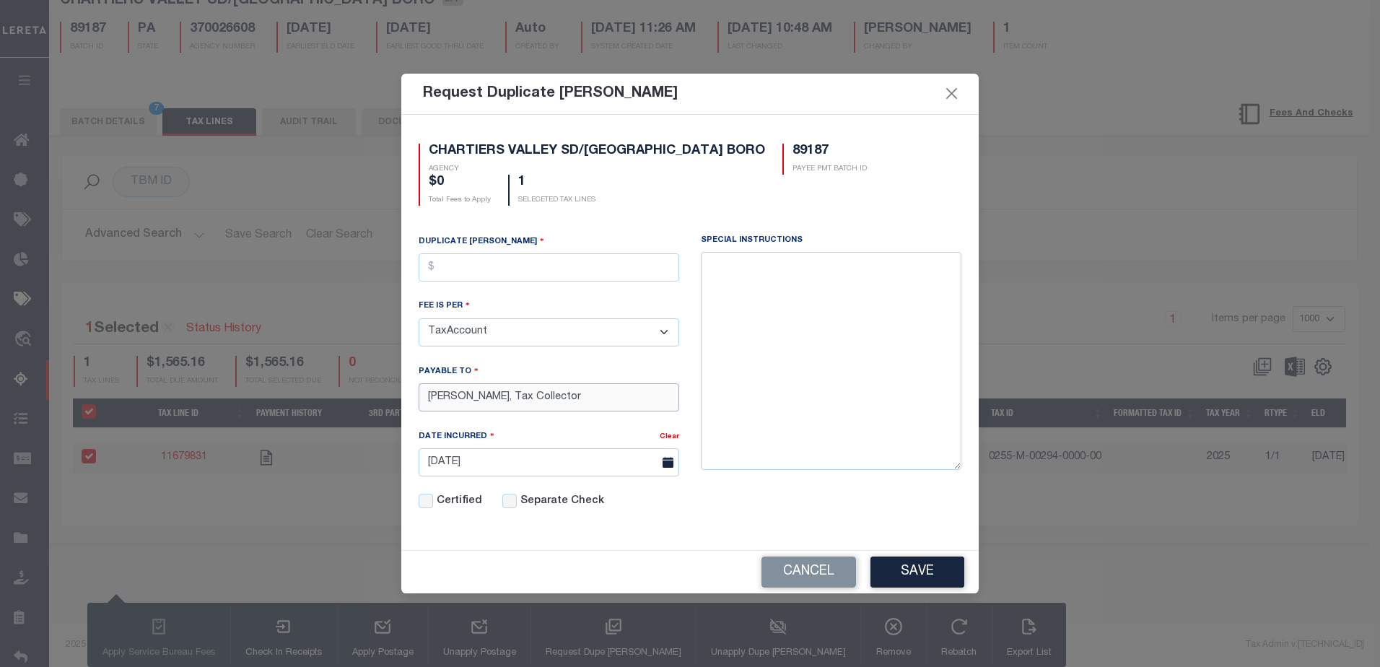
drag, startPoint x: 589, startPoint y: 393, endPoint x: 510, endPoint y: 405, distance: 79.5
click at [510, 405] on input "Anne Marie Parisi, Tax Collector" at bounding box center [549, 397] width 261 height 28
type input "Anne Marie Parisi"
click at [448, 263] on input "text" at bounding box center [549, 267] width 261 height 28
type input "$5.00"
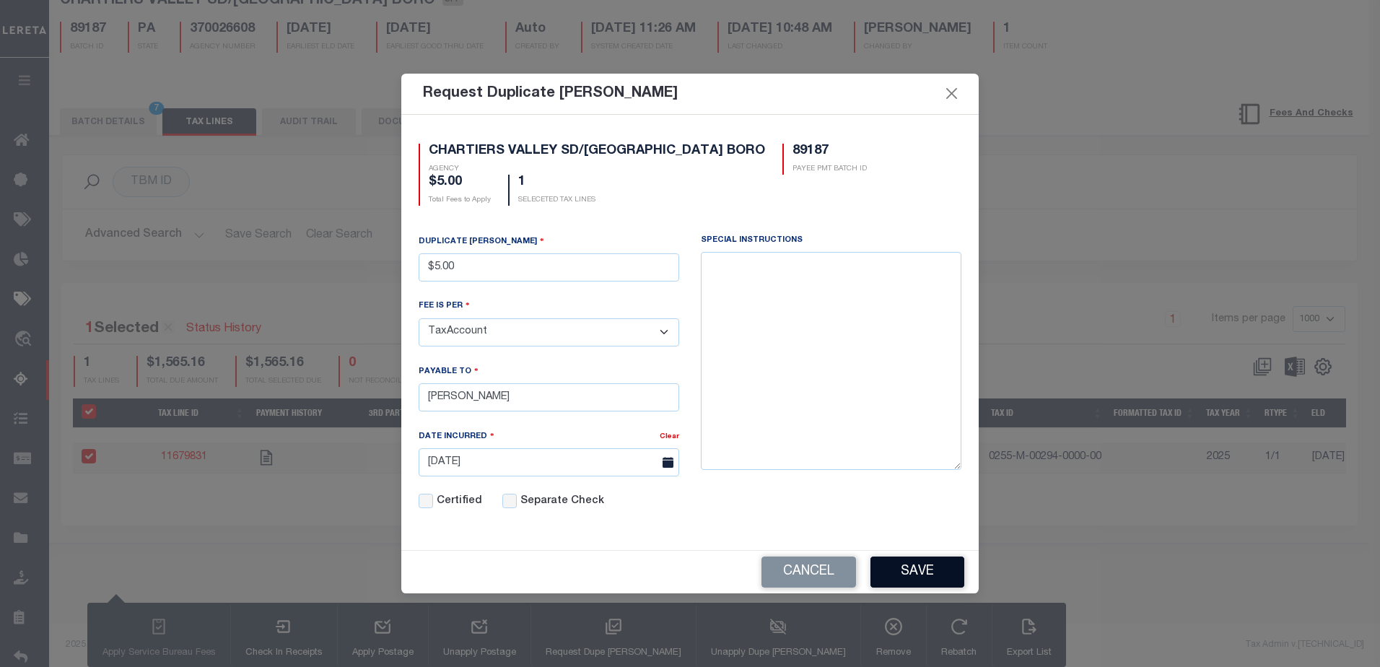
click at [911, 571] on button "Save" at bounding box center [917, 571] width 94 height 31
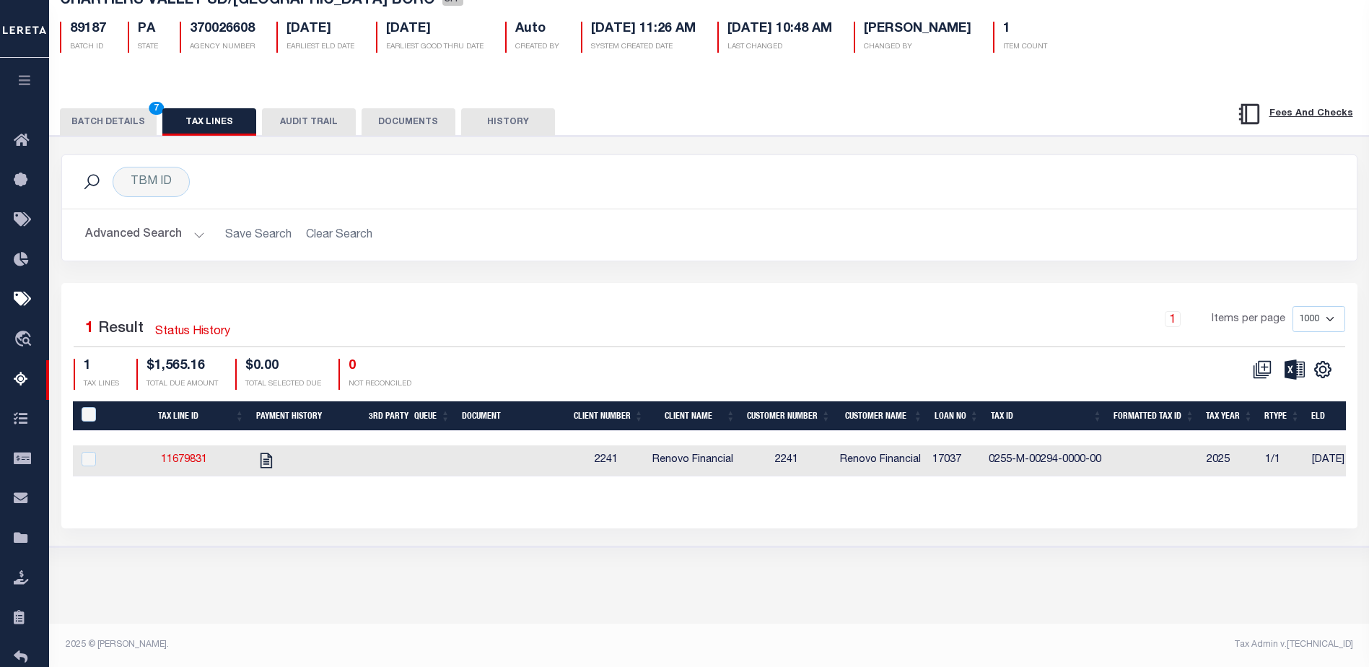
click at [110, 121] on button "BATCH DETAILS 7" at bounding box center [108, 121] width 97 height 27
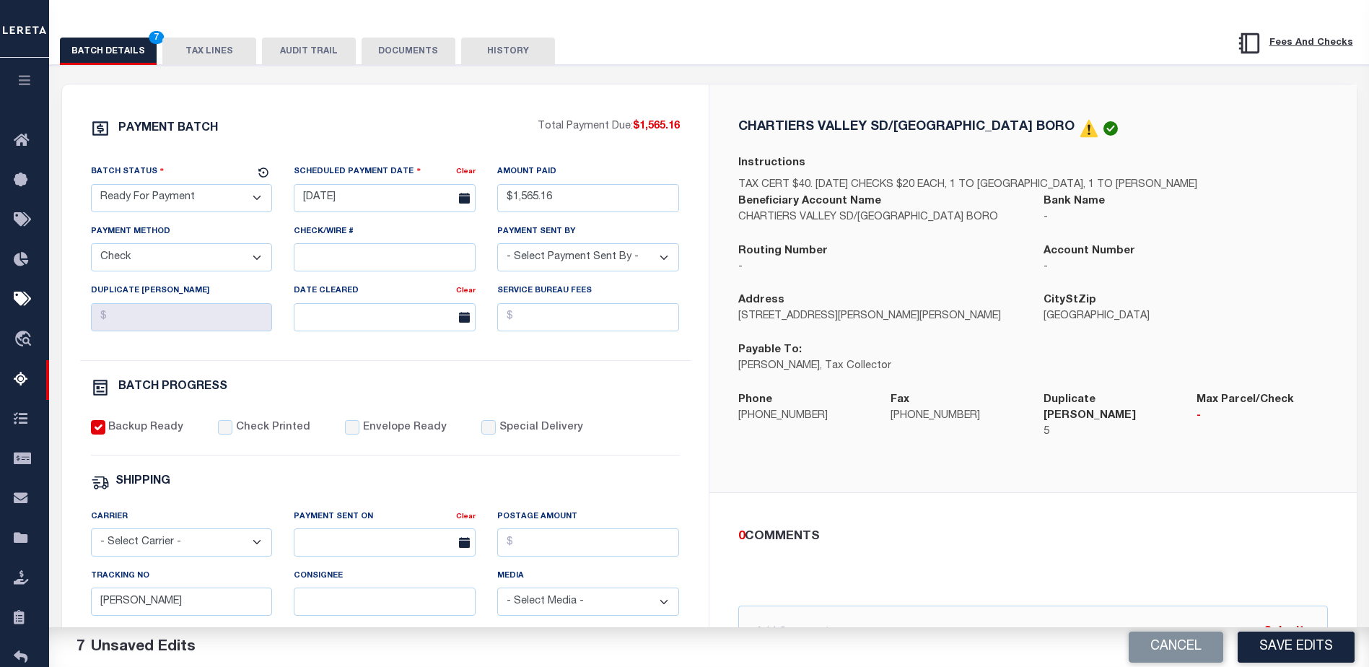
scroll to position [170, 0]
drag, startPoint x: 969, startPoint y: 216, endPoint x: 738, endPoint y: 224, distance: 231.1
click at [738, 224] on p "CHARTIERS VALLEY SD/[GEOGRAPHIC_DATA] BORO" at bounding box center [880, 217] width 284 height 16
copy p "CHARTIERS VALLEY SD/[GEOGRAPHIC_DATA] BORO"
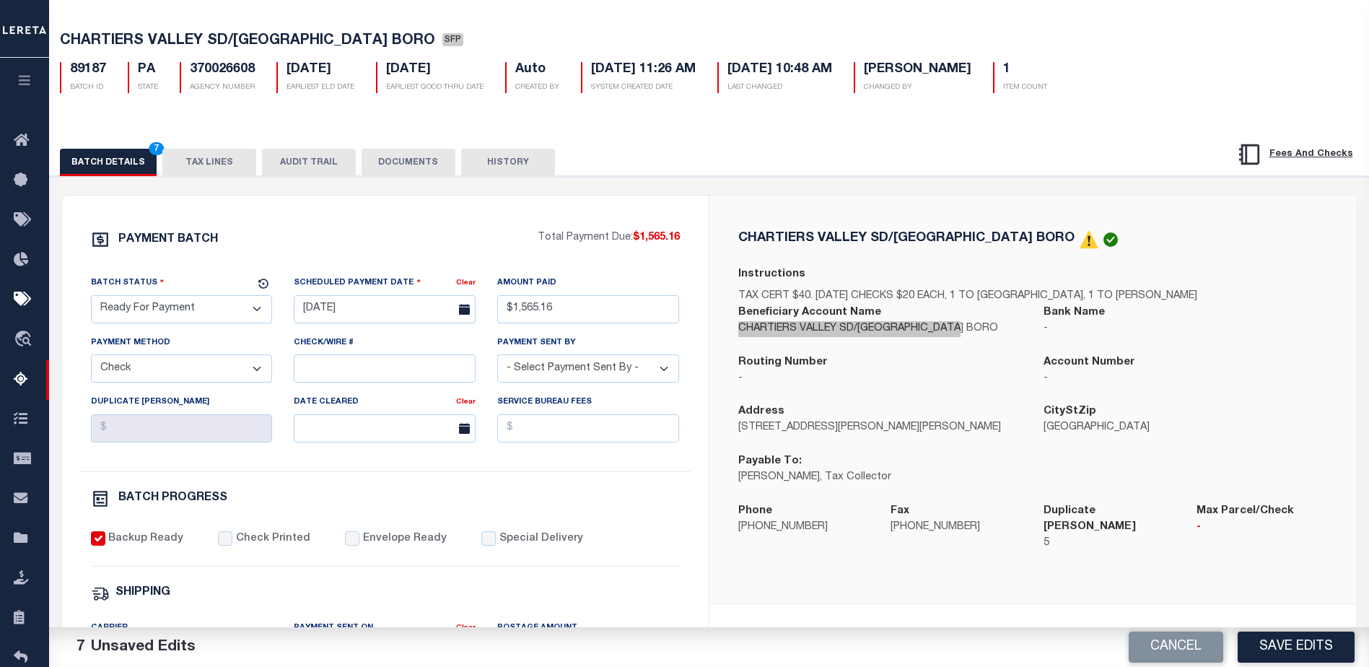
scroll to position [0, 0]
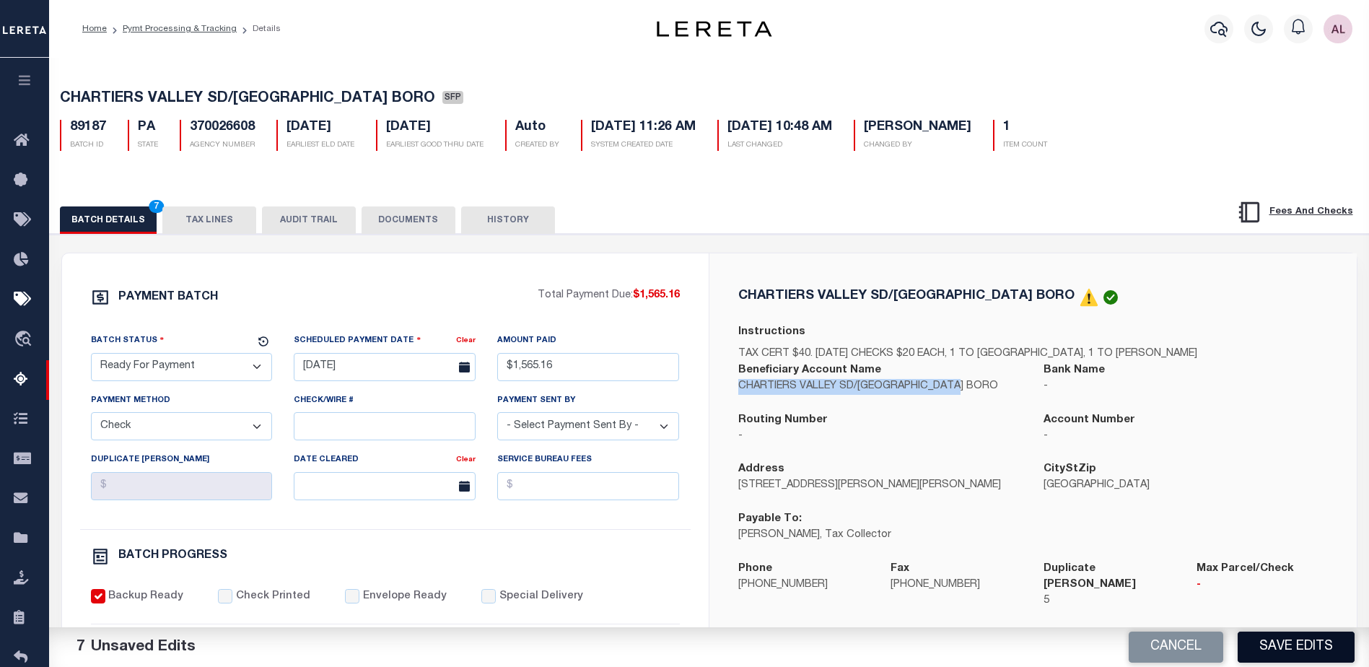
click at [1274, 645] on button "Save Edits" at bounding box center [1296, 647] width 117 height 31
select select
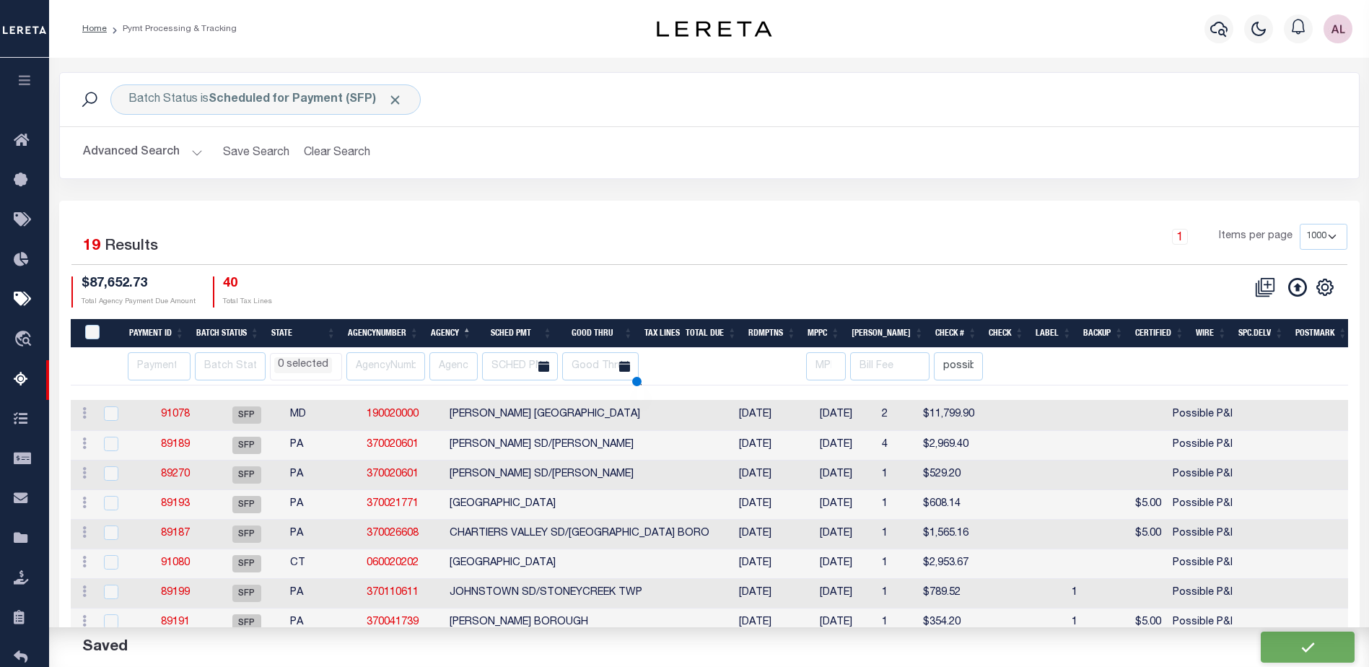
select select
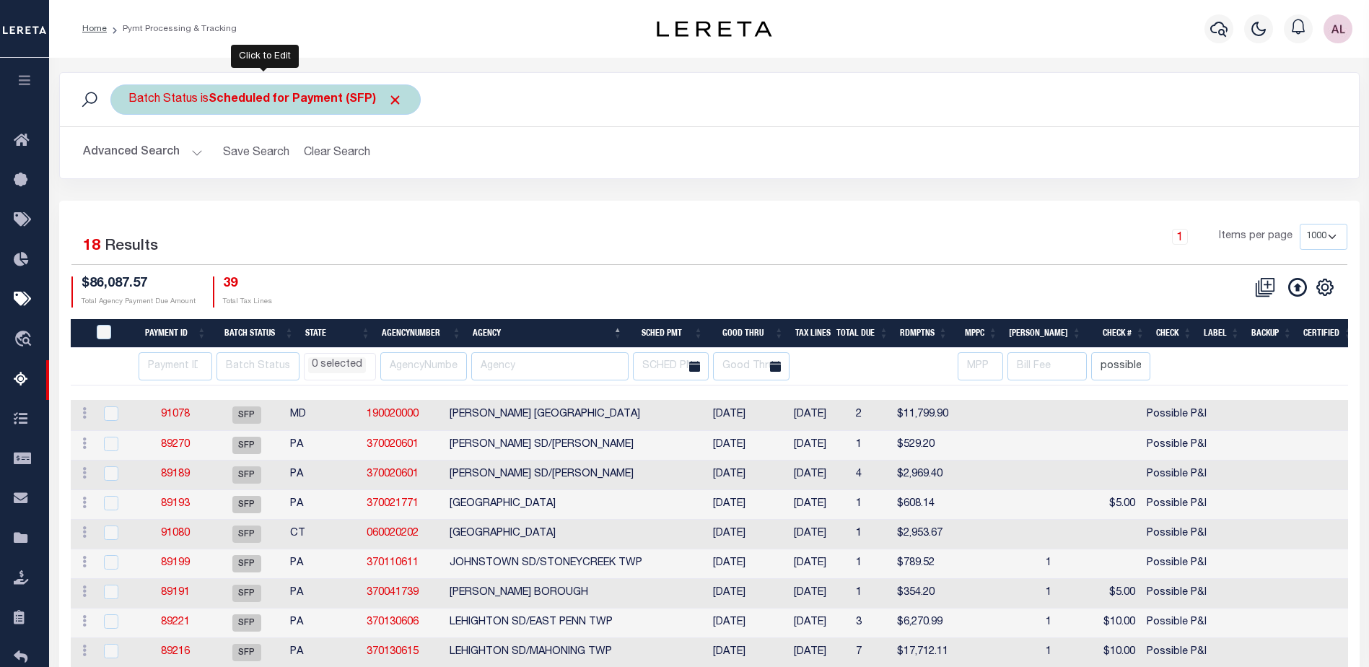
click at [320, 101] on b "Scheduled for Payment (SFP)" at bounding box center [306, 100] width 194 height 12
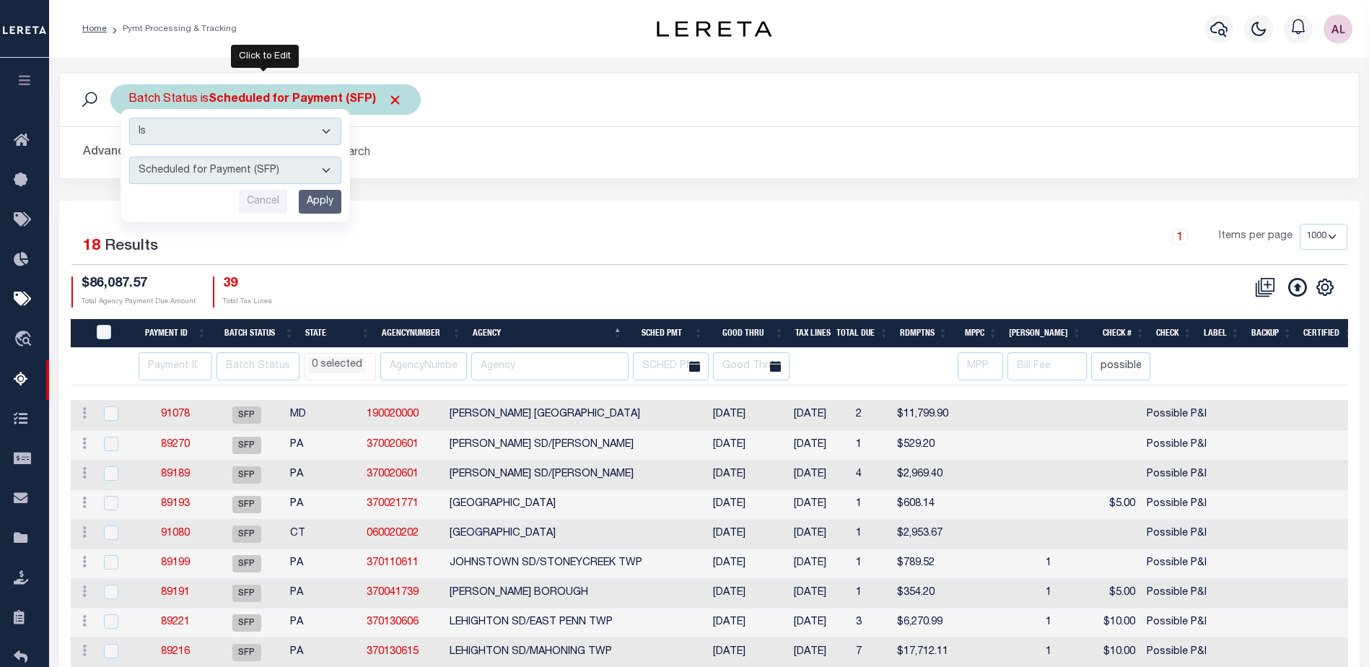
click at [283, 170] on select "Awaiting Funds (AWF) Cleared and Complete (CAC) New Check Needed (NCN) Payment …" at bounding box center [235, 170] width 212 height 27
select select "RFP"
click at [129, 157] on select "Awaiting Funds (AWF) Cleared and Complete (CAC) New Check Needed (NCN) Payment …" at bounding box center [235, 170] width 212 height 27
click at [329, 194] on input "Apply" at bounding box center [320, 202] width 43 height 24
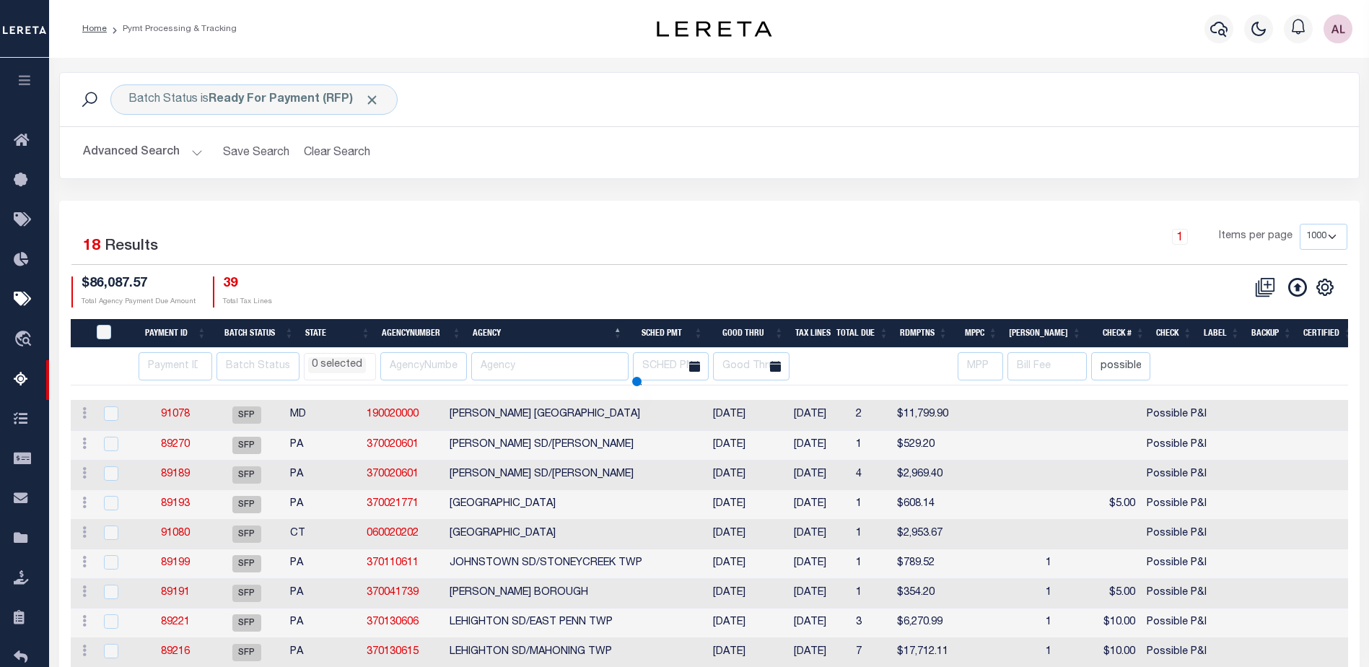
select select
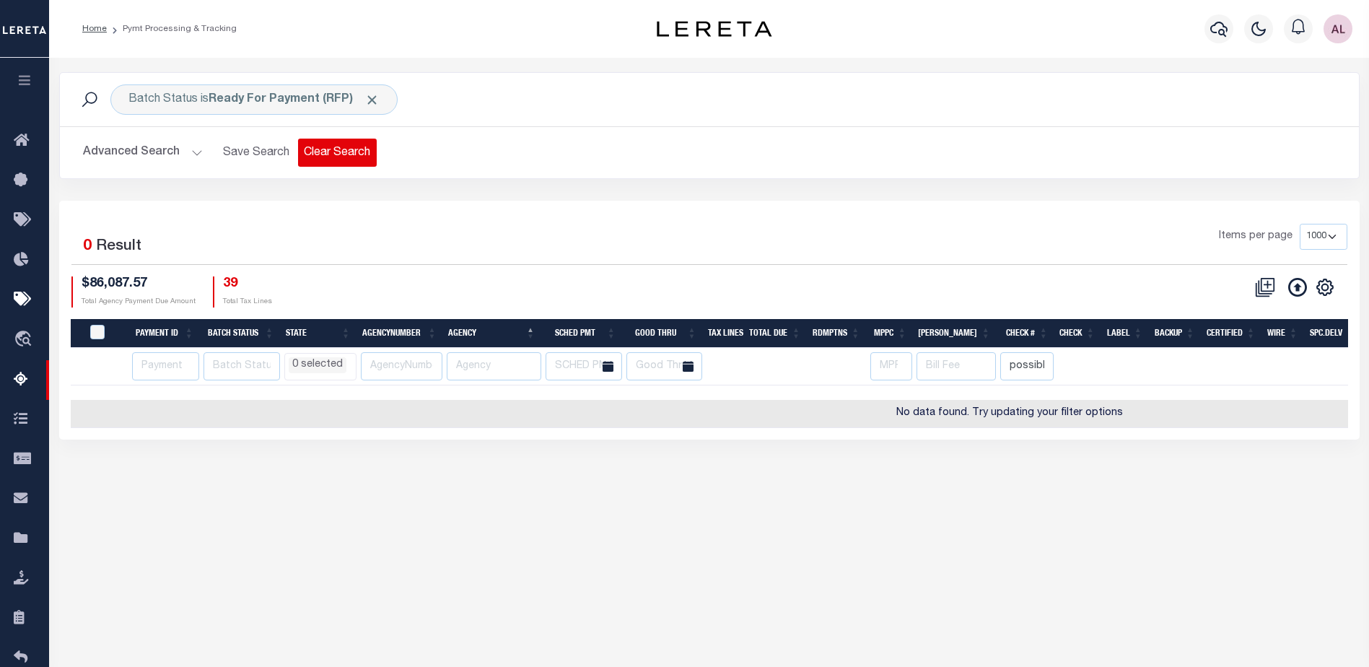
click at [338, 160] on button "Clear Search" at bounding box center [337, 153] width 79 height 28
select select
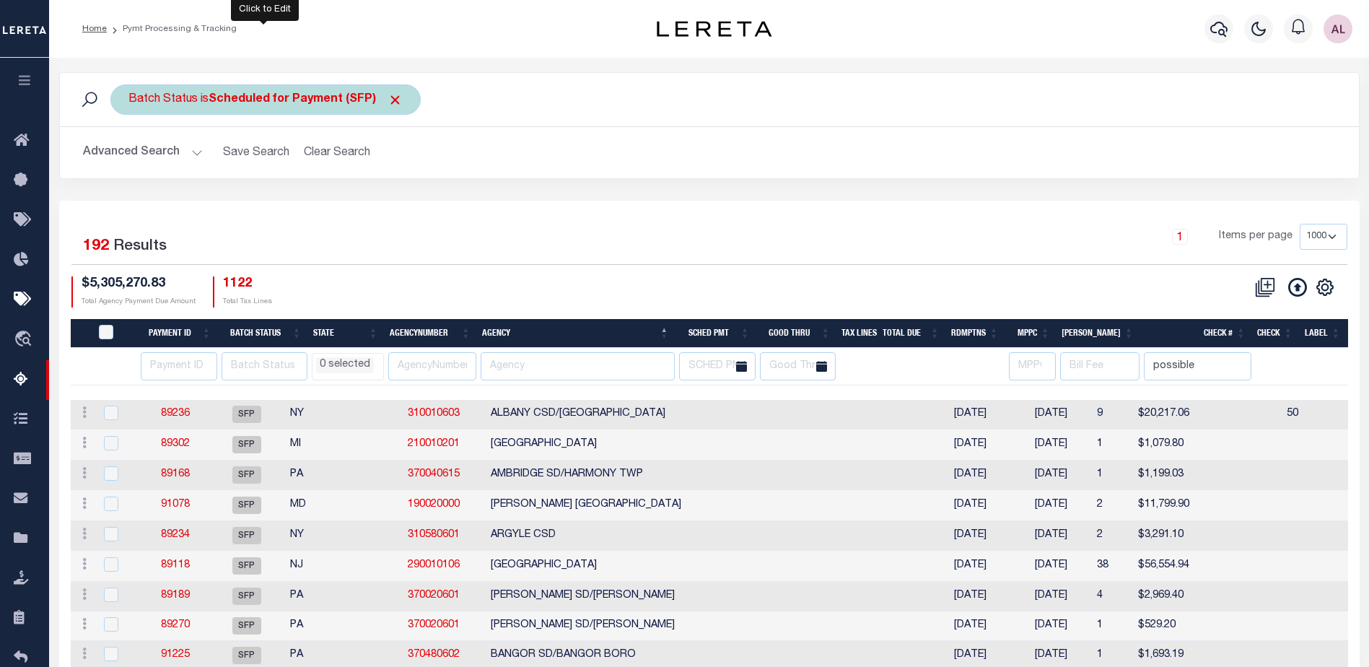
click at [338, 87] on div "Batch Status is Scheduled for Payment (SFP)" at bounding box center [265, 99] width 310 height 30
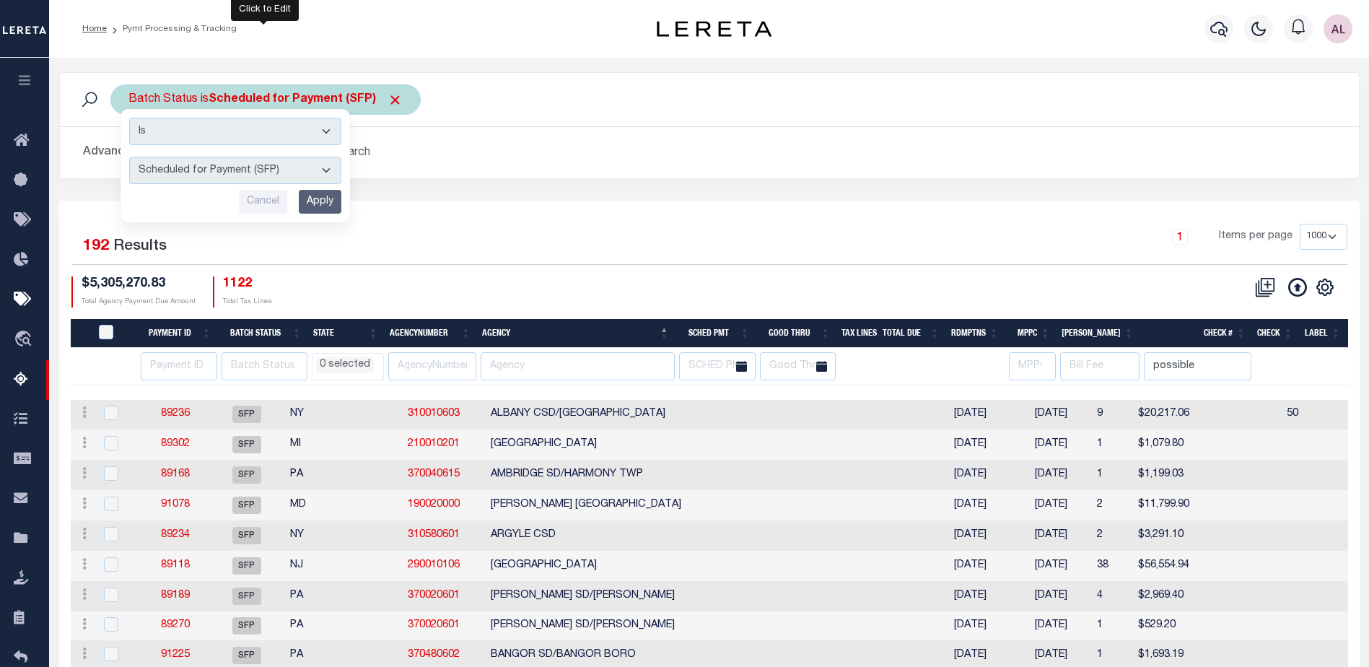
drag, startPoint x: 274, startPoint y: 165, endPoint x: 273, endPoint y: 181, distance: 15.9
click at [274, 165] on select "Awaiting Funds (AWF) Cleared and Complete (CAC) New Check Needed (NCN) Payment …" at bounding box center [235, 170] width 212 height 27
select select "RFP"
click at [129, 157] on select "Awaiting Funds (AWF) Cleared and Complete (CAC) New Check Needed (NCN) Payment …" at bounding box center [235, 170] width 212 height 27
click at [331, 202] on input "Apply" at bounding box center [320, 202] width 43 height 24
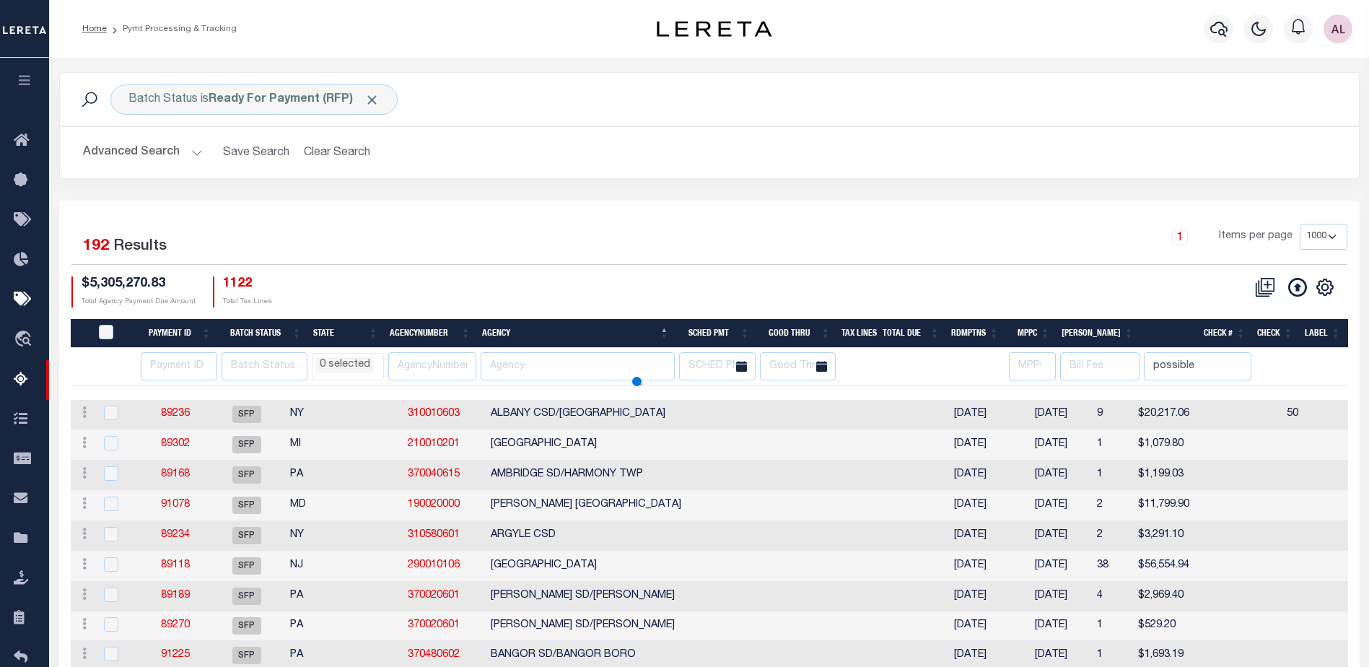
select select
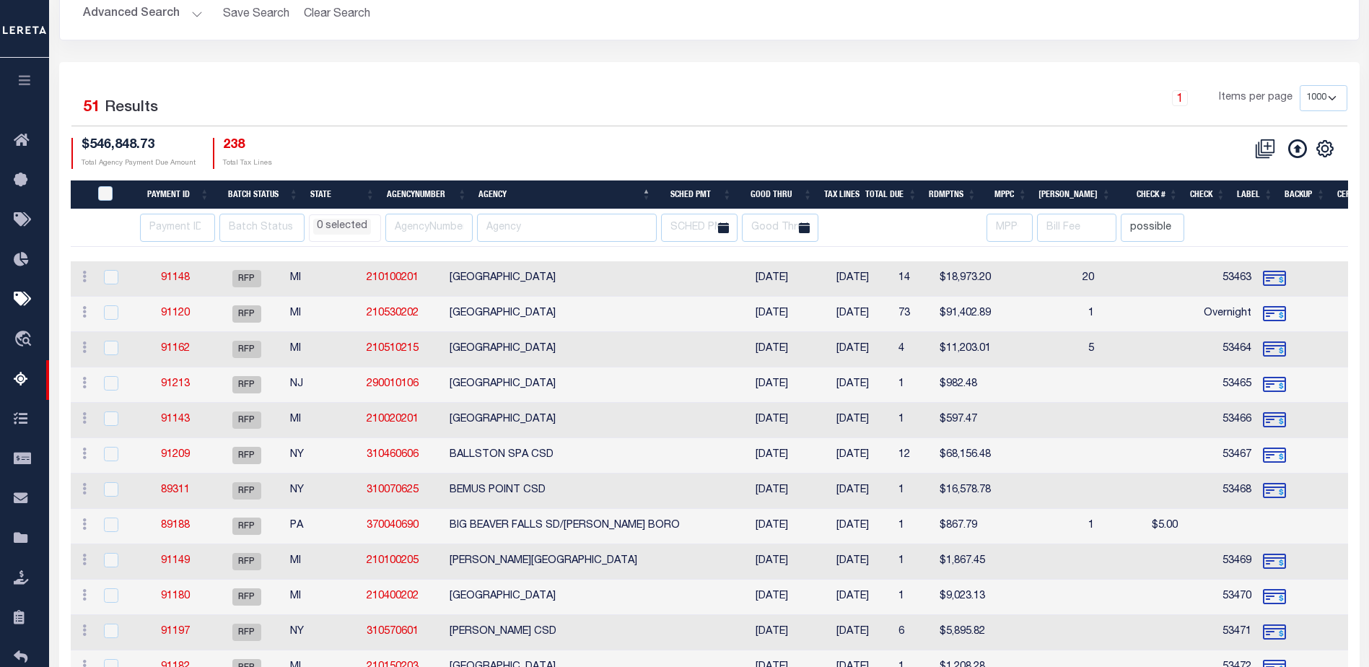
scroll to position [289, 0]
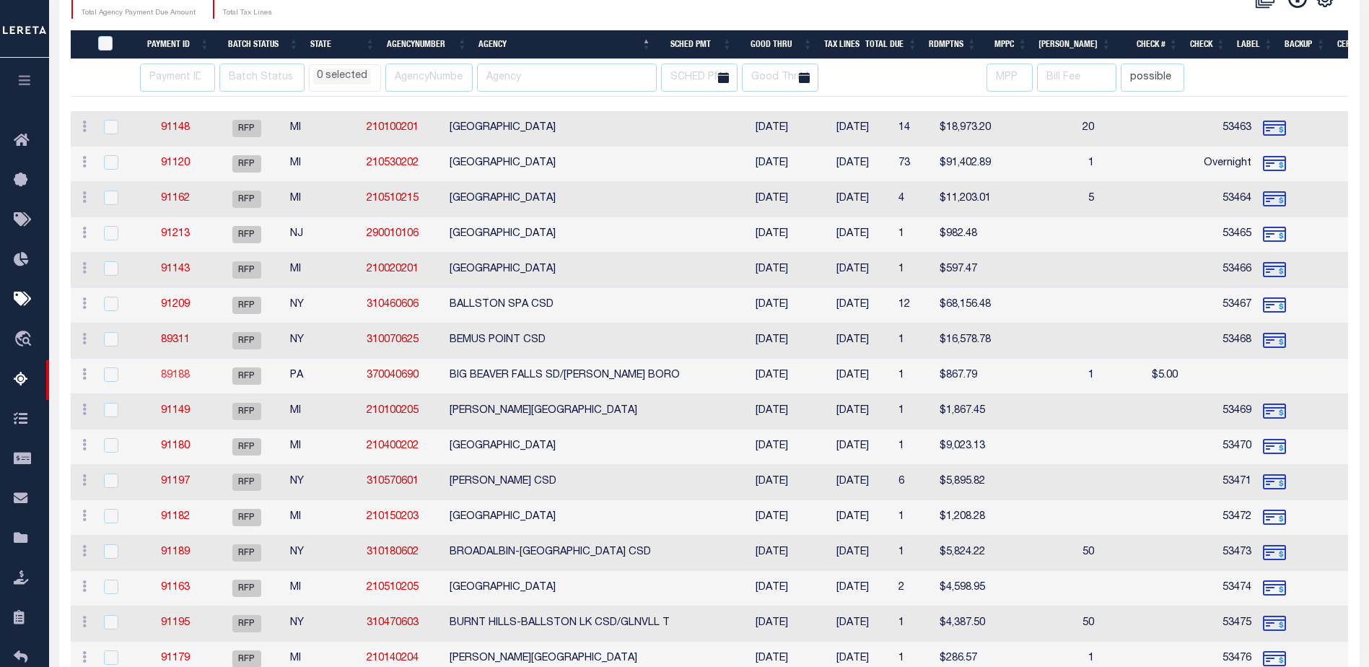
click at [171, 375] on link "89188" at bounding box center [175, 375] width 29 height 10
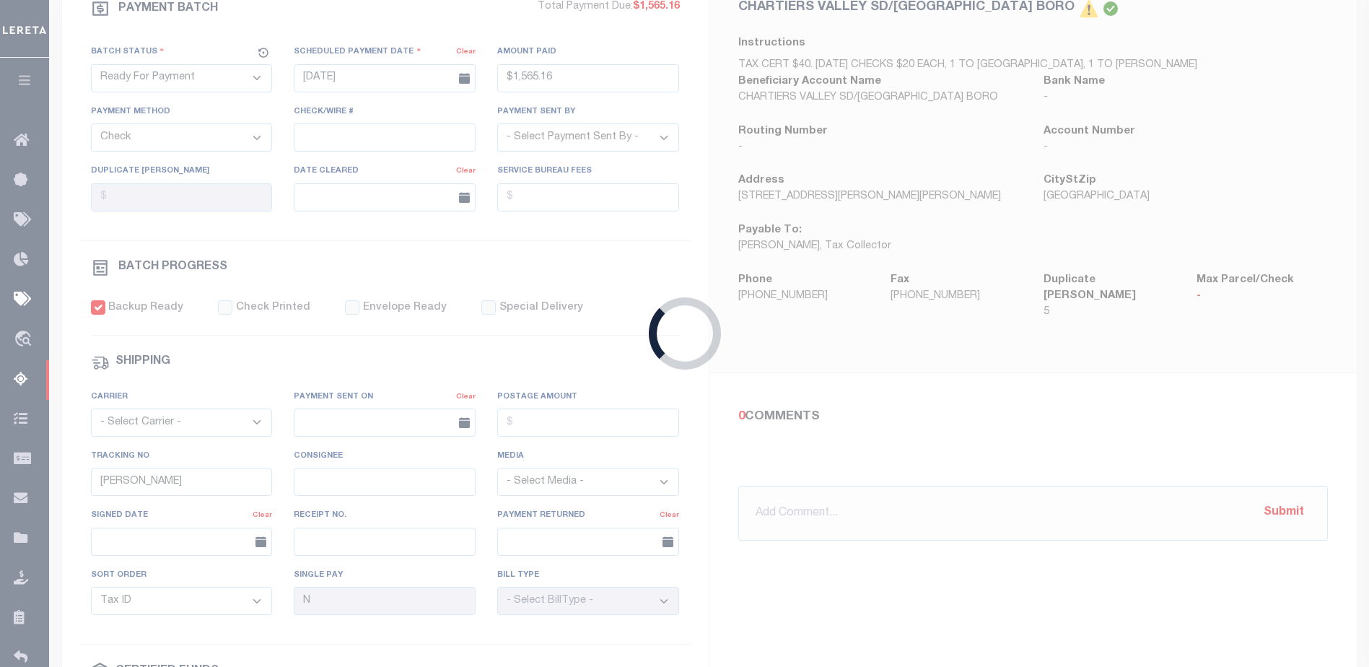
type input "$867.79"
select select "35"
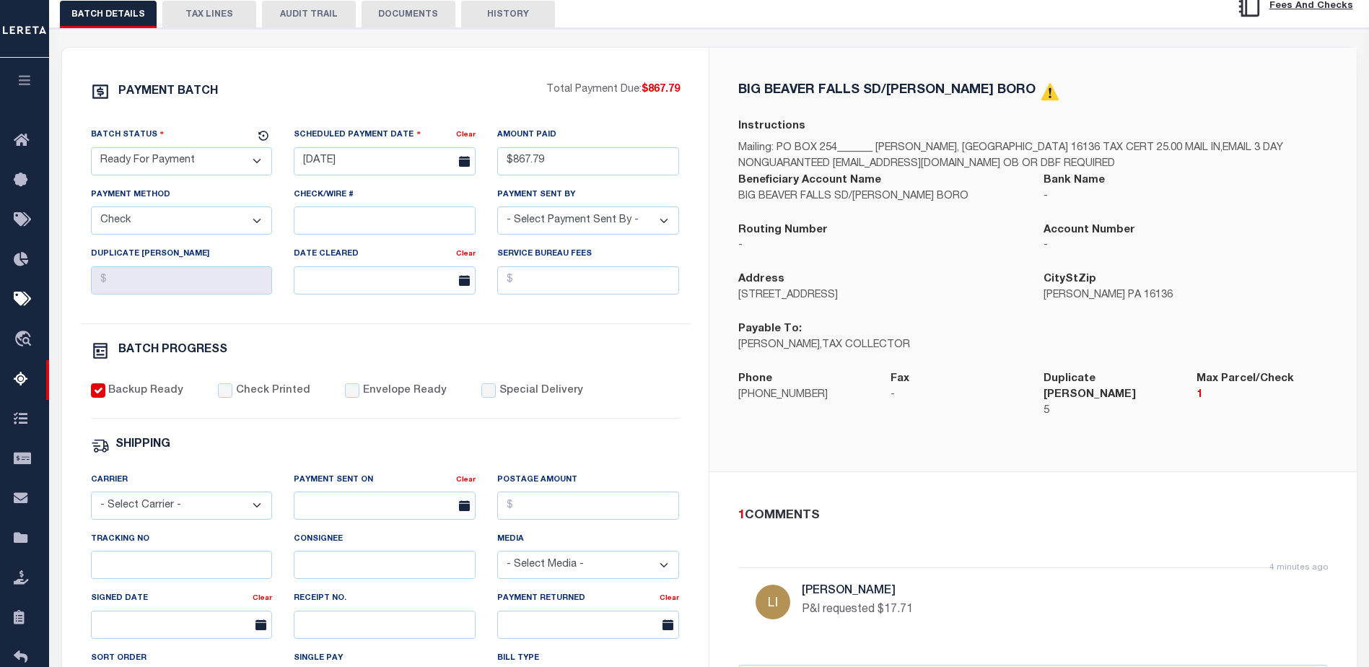
scroll to position [144, 0]
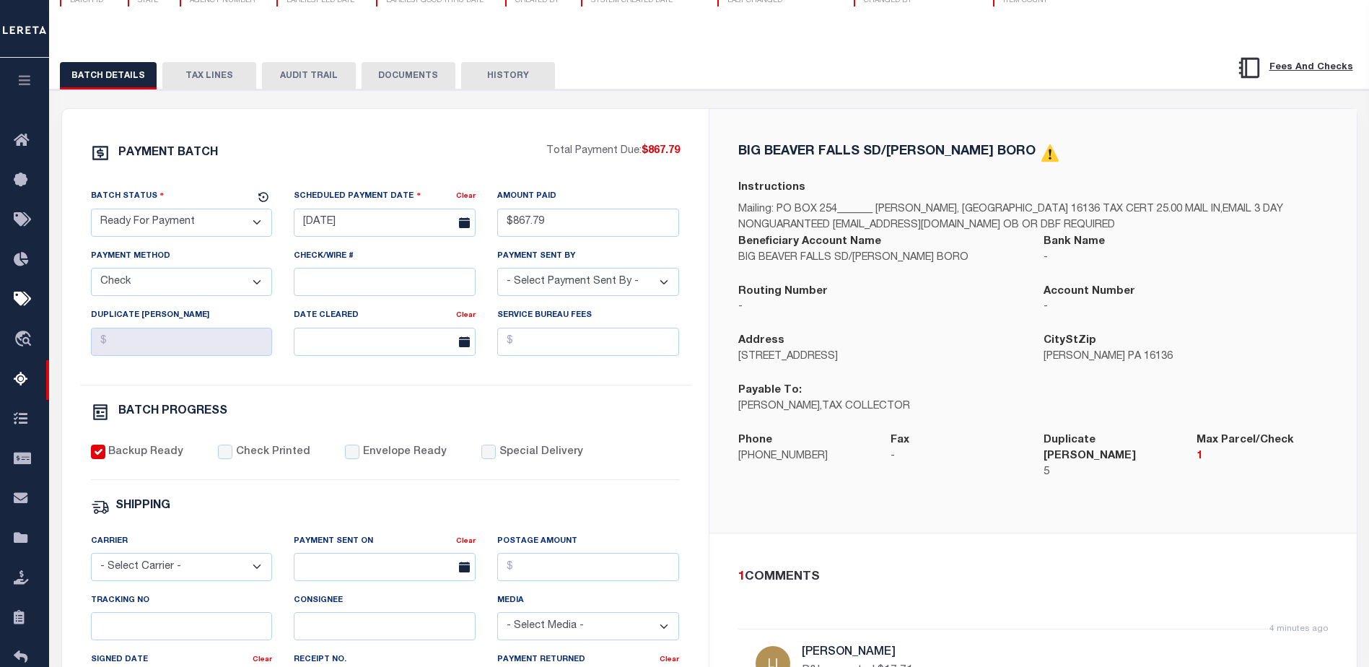
click at [207, 77] on button "TAX LINES" at bounding box center [209, 75] width 94 height 27
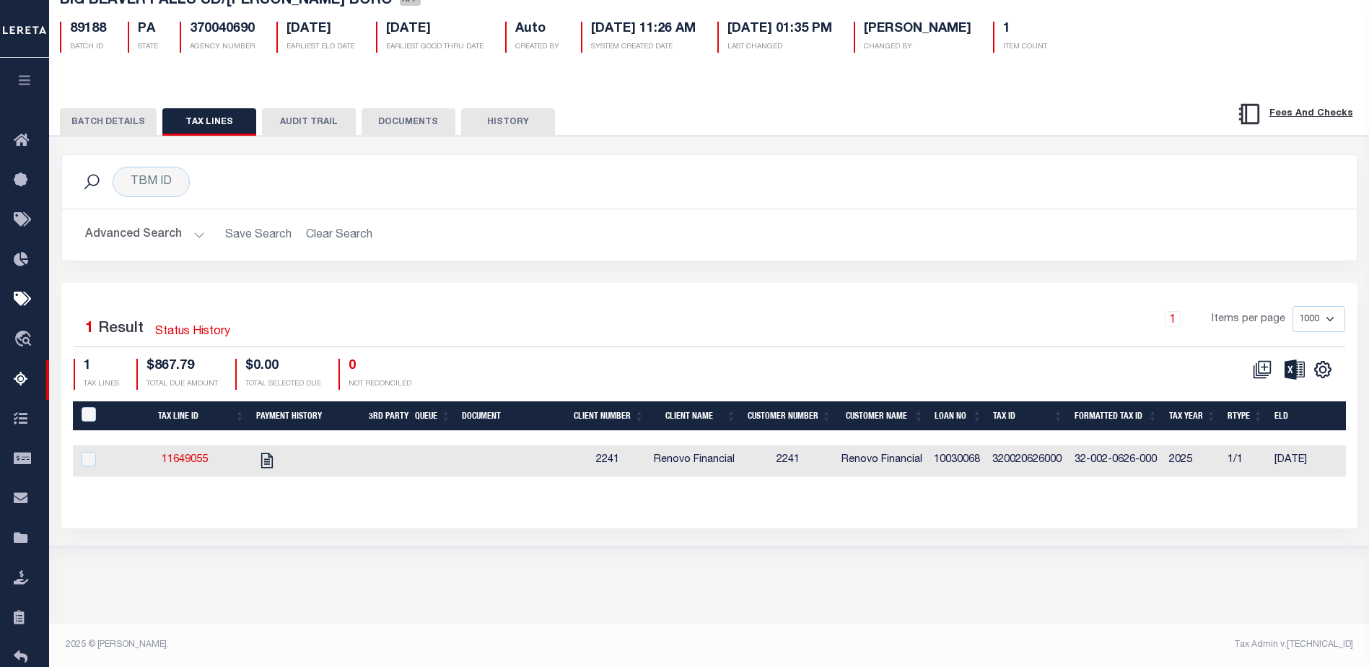
scroll to position [98, 0]
click at [90, 416] on input "PayeePaymentBatchId" at bounding box center [89, 414] width 14 height 14
checkbox input "true"
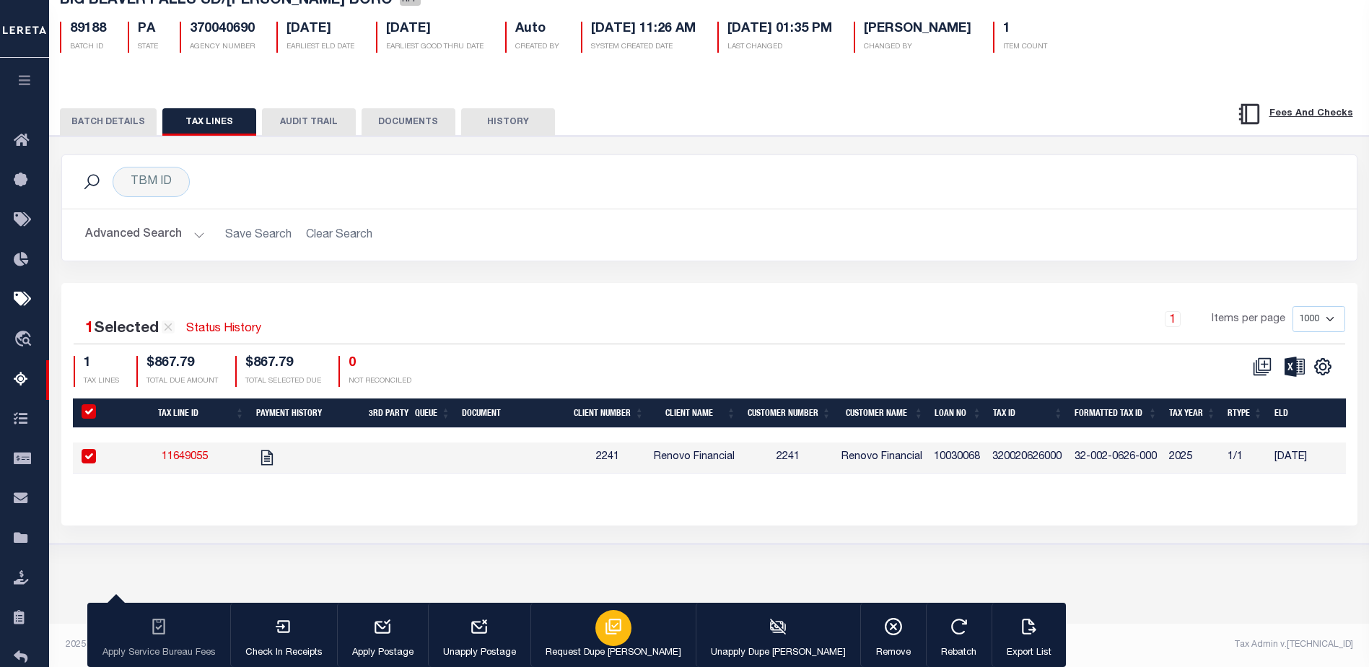
click at [601, 632] on div "button" at bounding box center [613, 628] width 36 height 36
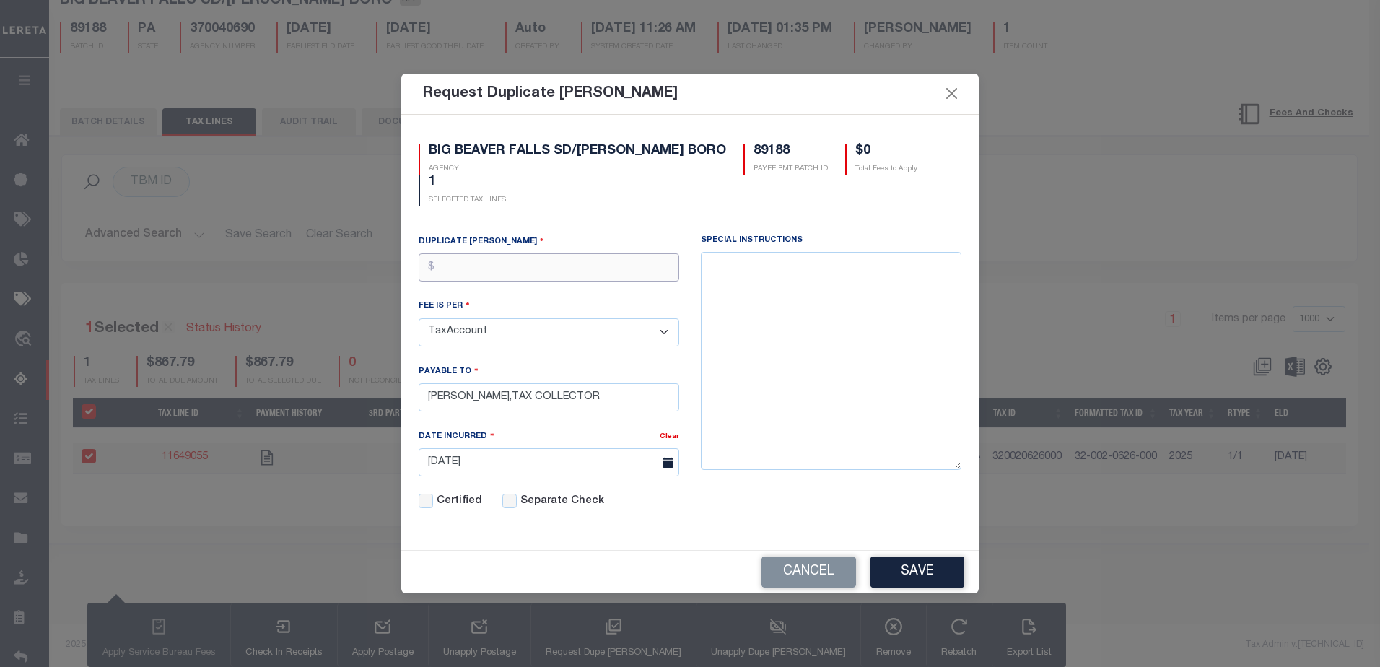
click at [482, 263] on input "text" at bounding box center [549, 267] width 261 height 28
type input "$5.00"
drag, startPoint x: 630, startPoint y: 393, endPoint x: 523, endPoint y: 395, distance: 107.6
click at [523, 395] on input "MARY JO SOBONA,TAX COLLECTOR" at bounding box center [549, 397] width 261 height 28
type input "MARY JO SOBONA"
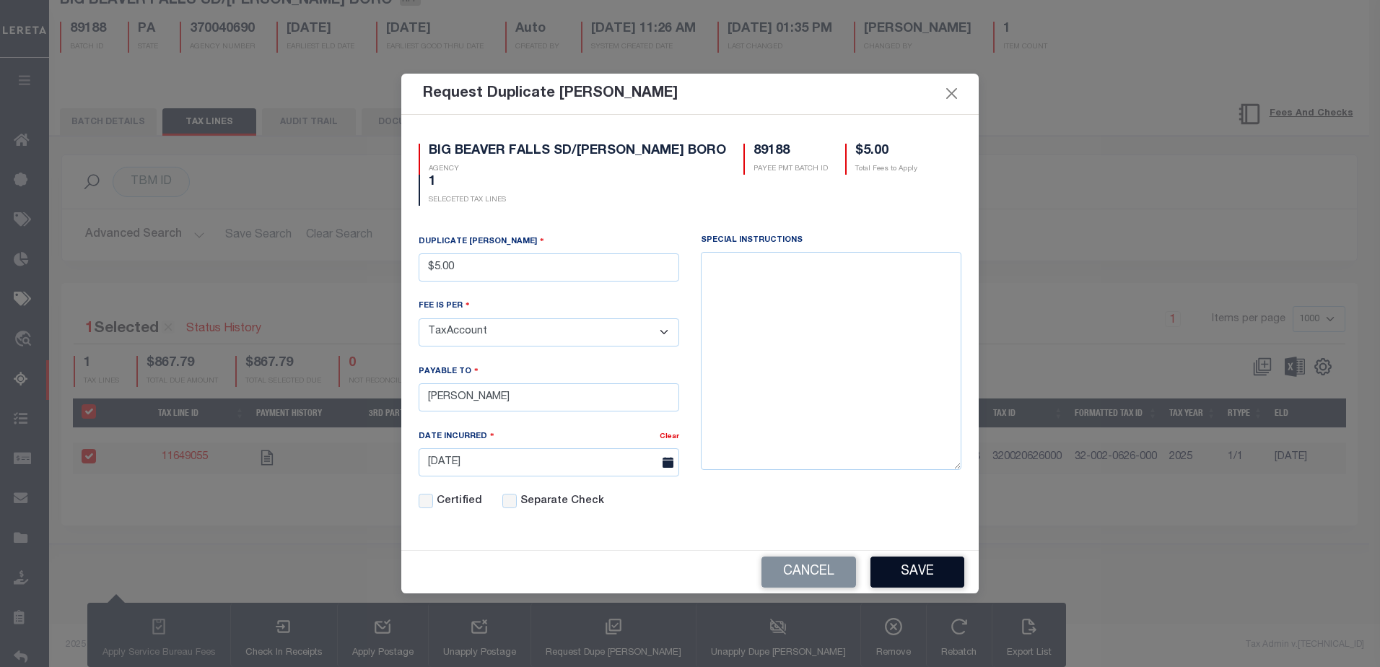
click at [916, 563] on button "Save" at bounding box center [917, 571] width 94 height 31
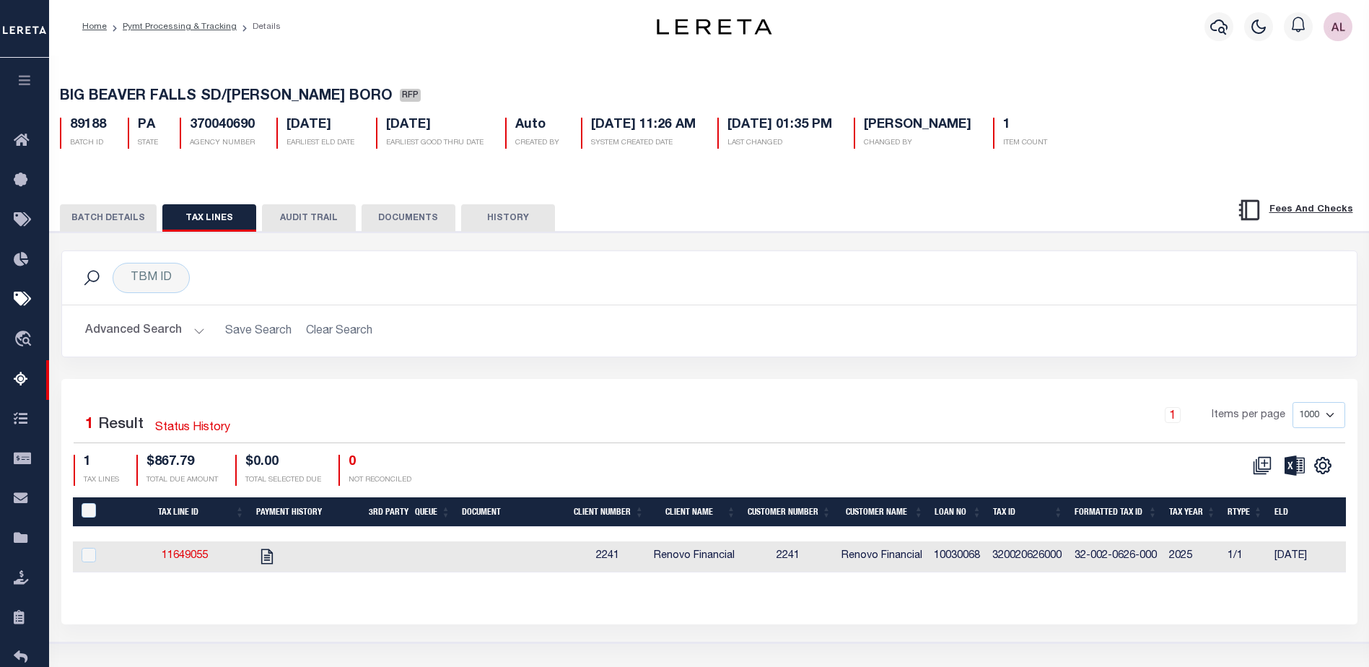
scroll to position [0, 0]
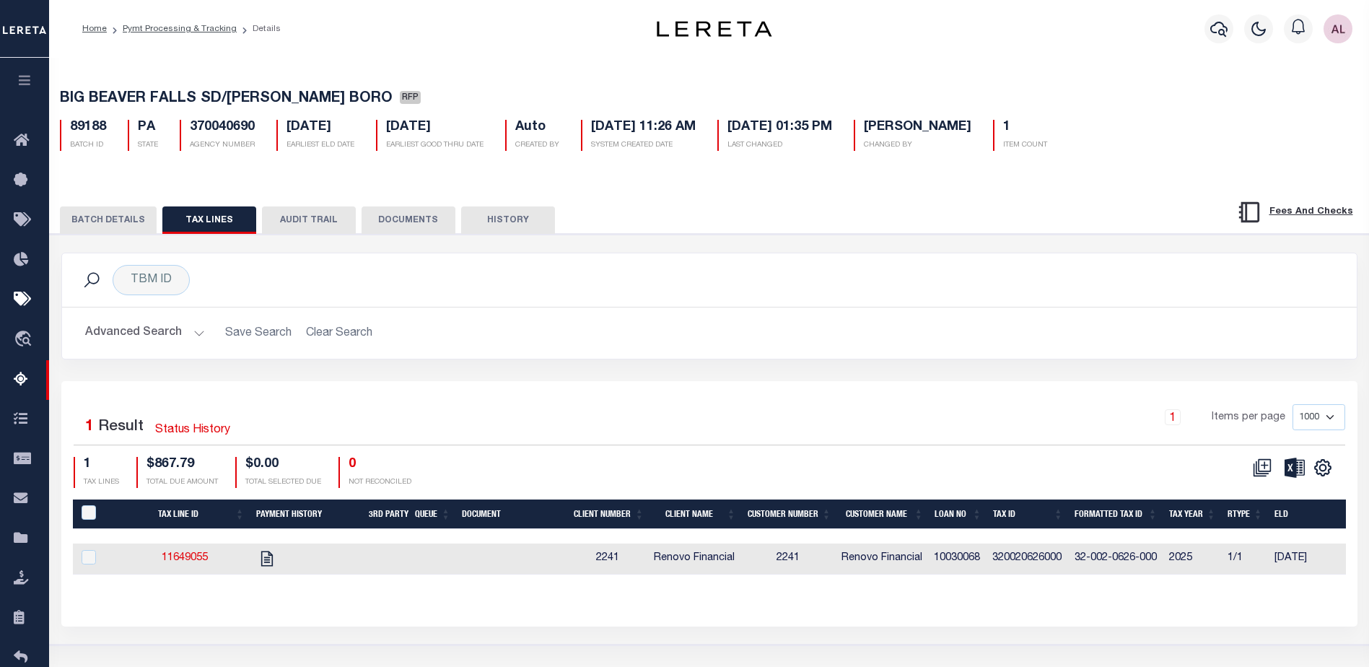
select select
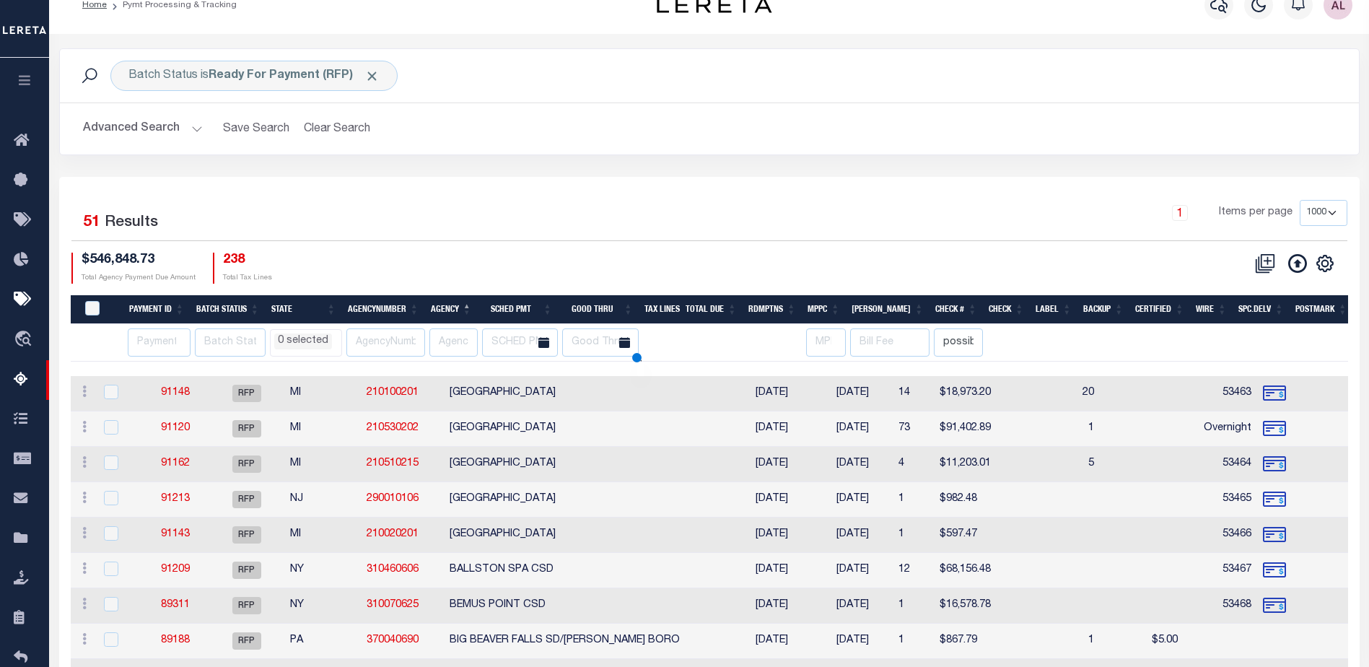
scroll to position [98, 0]
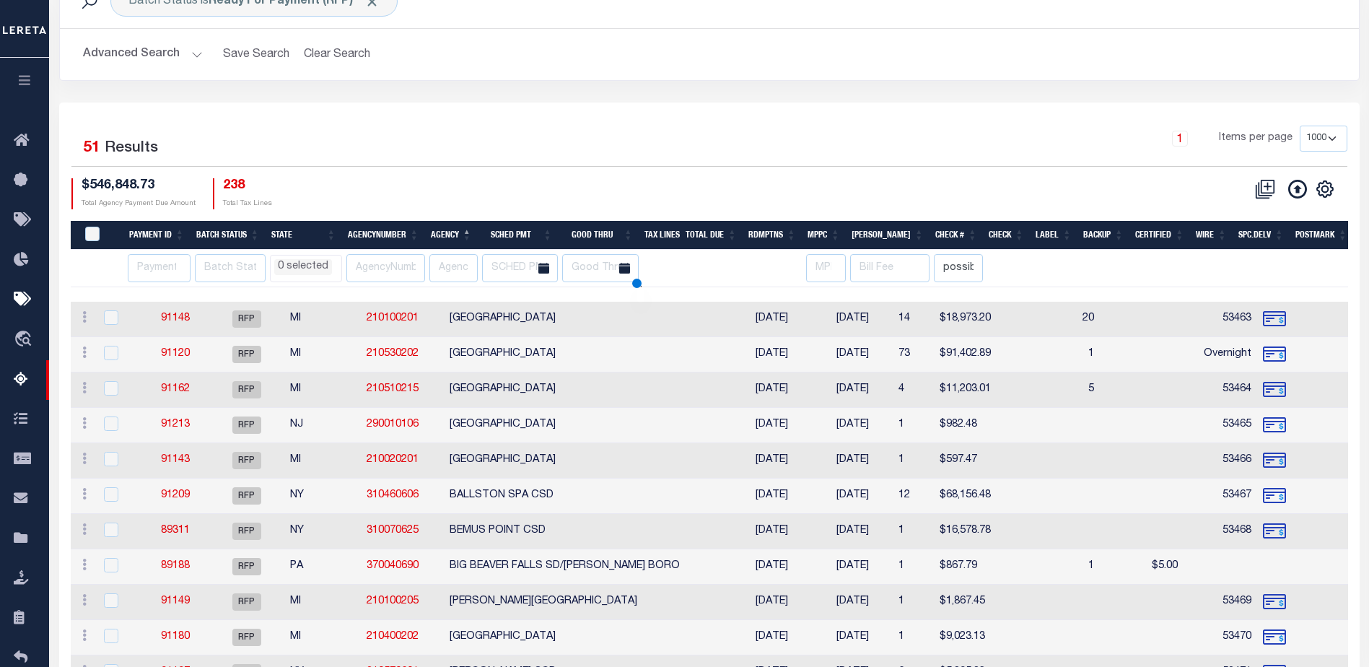
select select
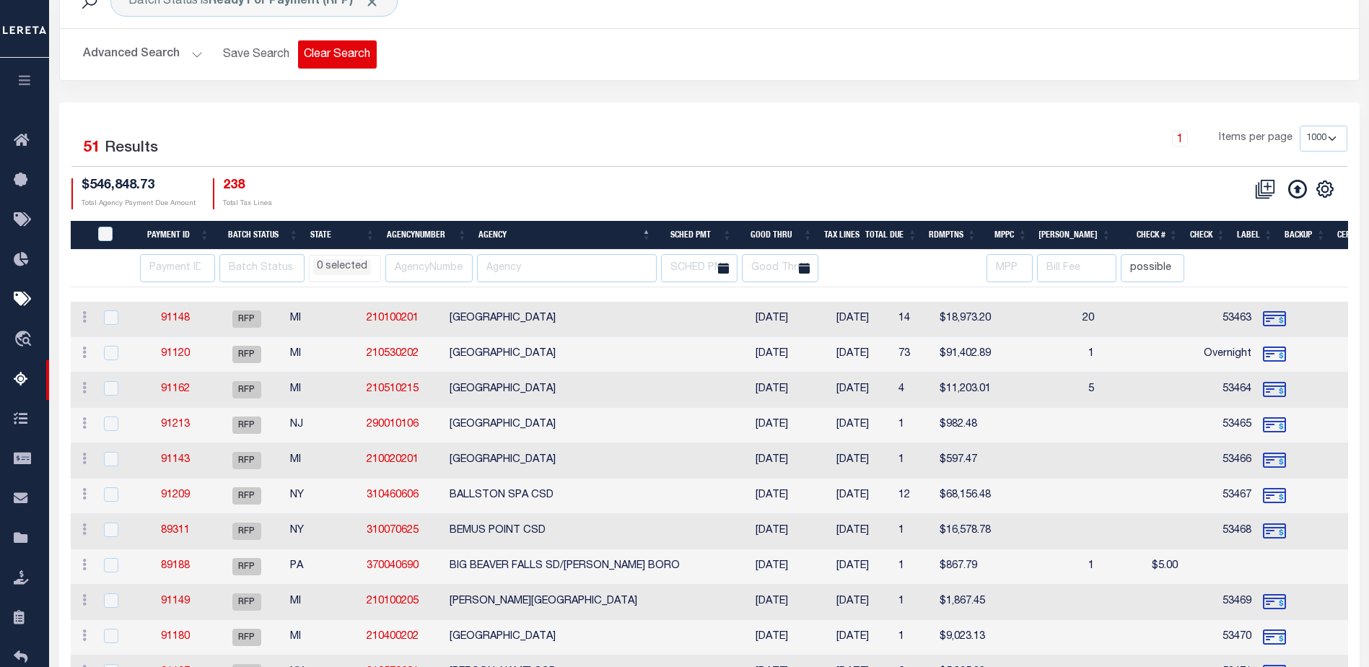
click at [315, 57] on button "Clear Search" at bounding box center [337, 54] width 79 height 28
select select
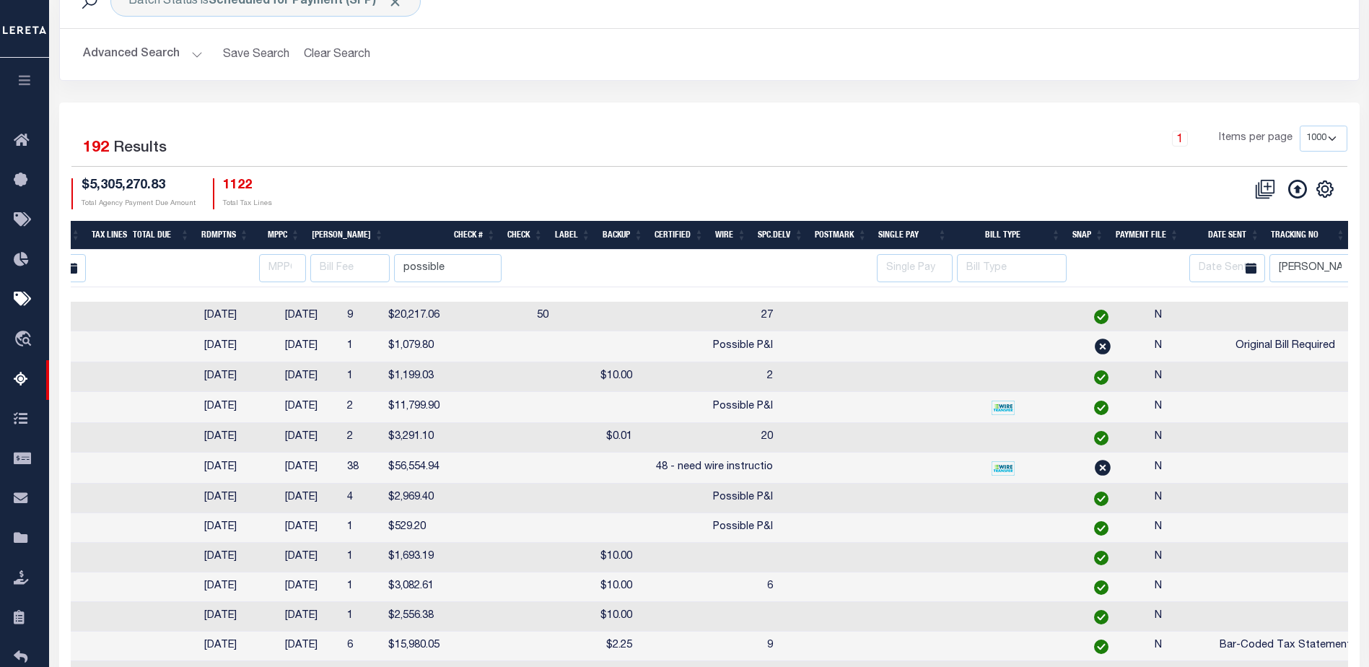
scroll to position [0, 0]
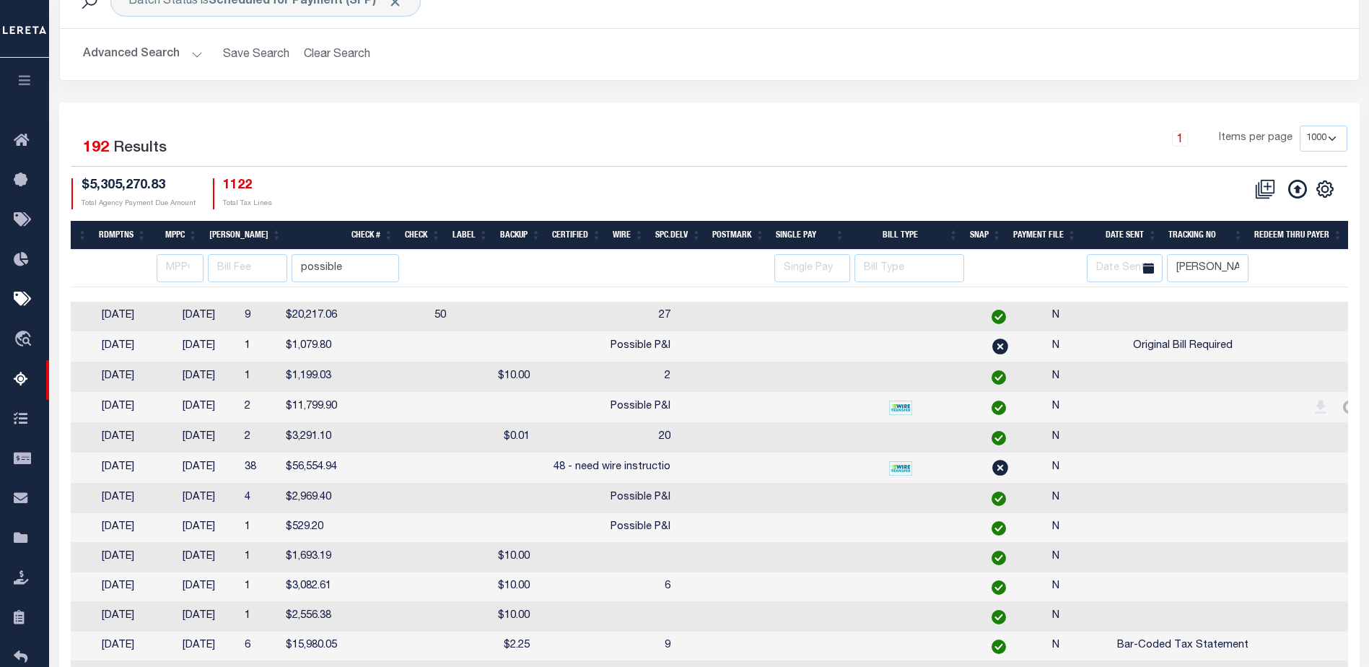
click at [1254, 313] on td at bounding box center [1275, 317] width 43 height 30
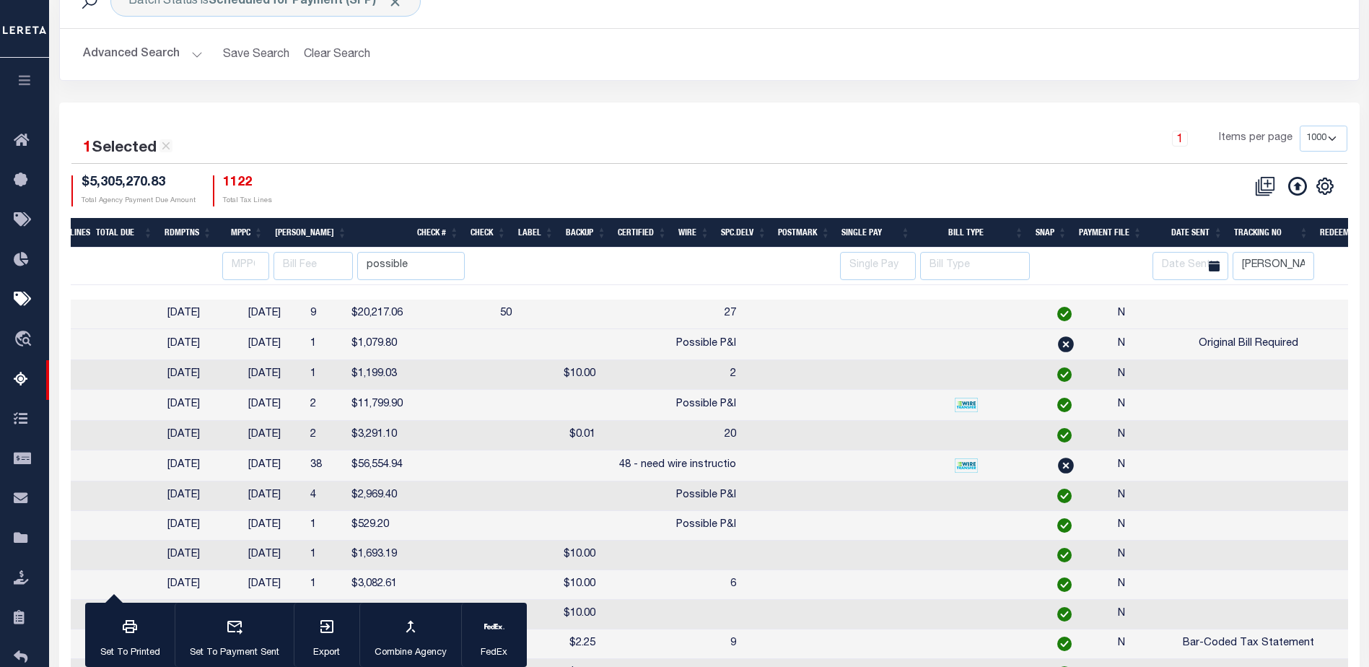
scroll to position [0, 630]
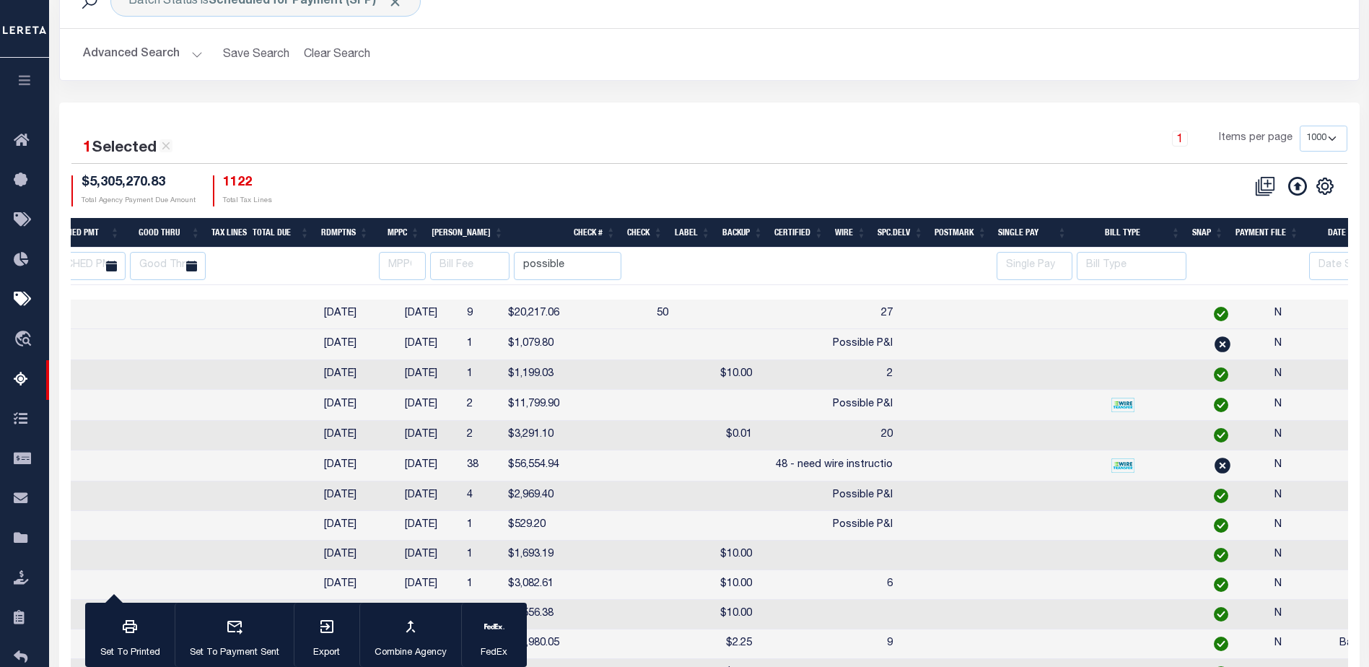
click at [946, 311] on td at bounding box center [970, 315] width 48 height 30
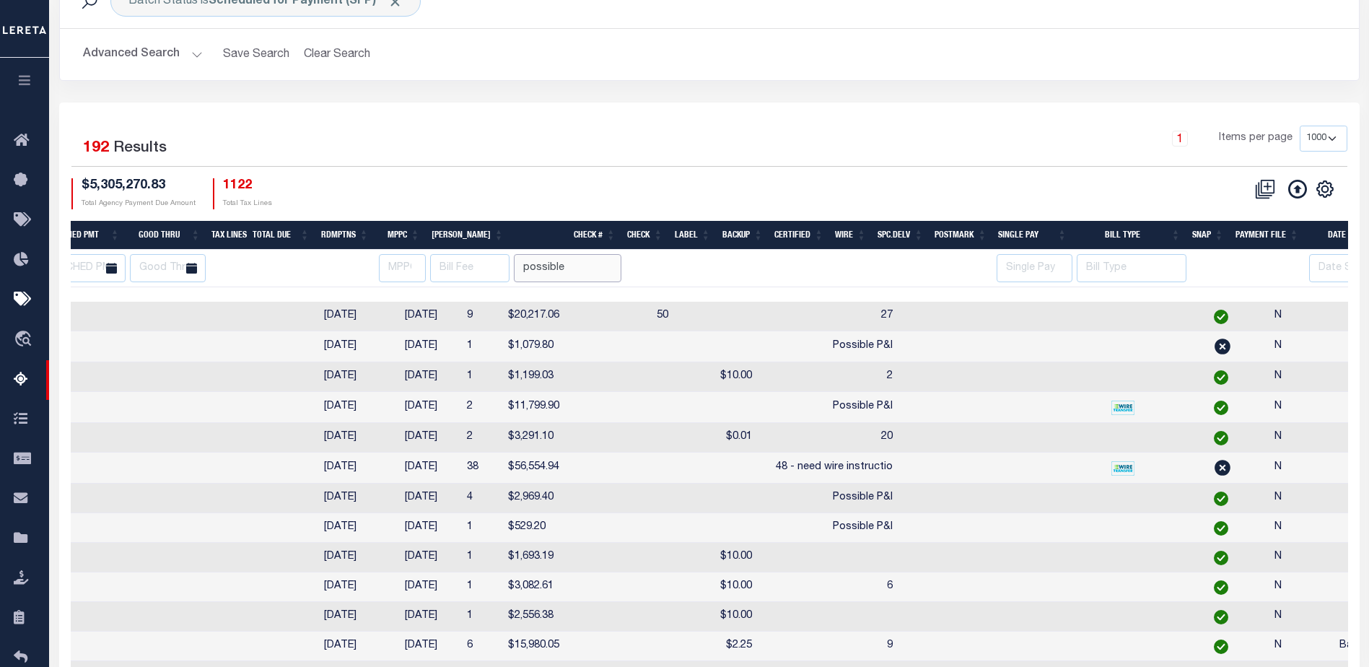
click at [580, 269] on input "possible" at bounding box center [568, 268] width 108 height 28
click at [993, 317] on td at bounding box center [1019, 317] width 52 height 30
checkbox input "true"
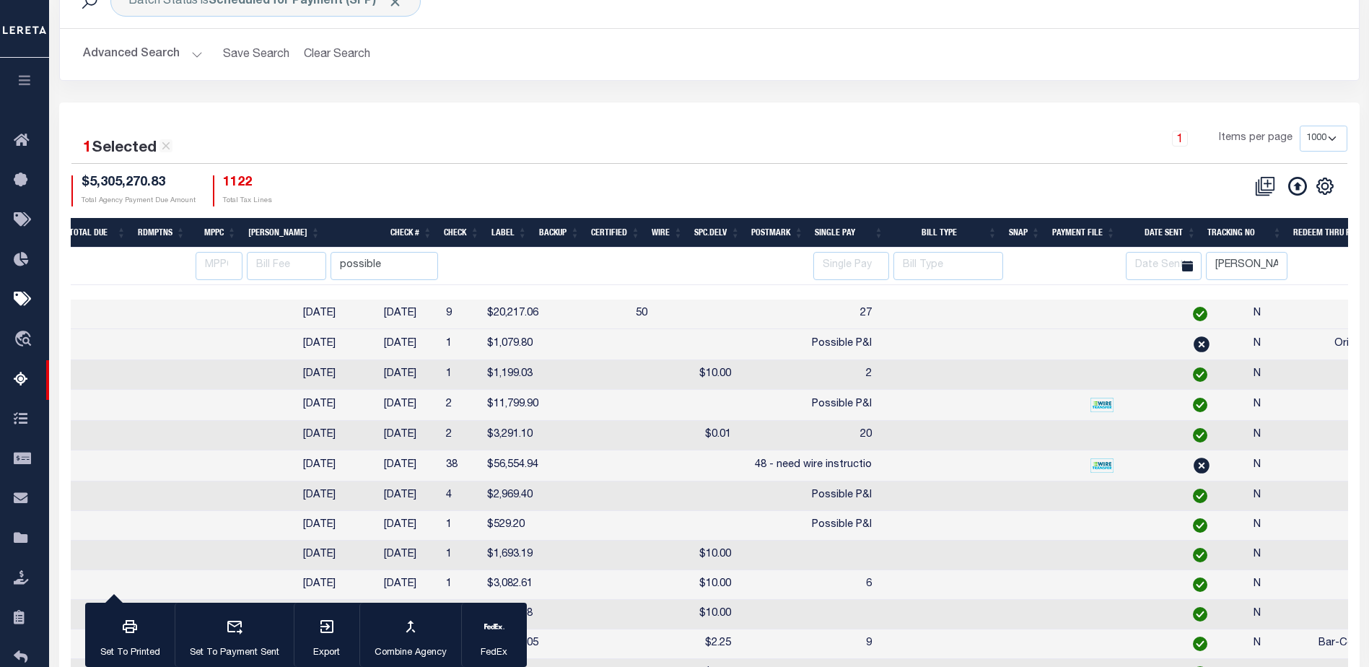
scroll to position [0, 813]
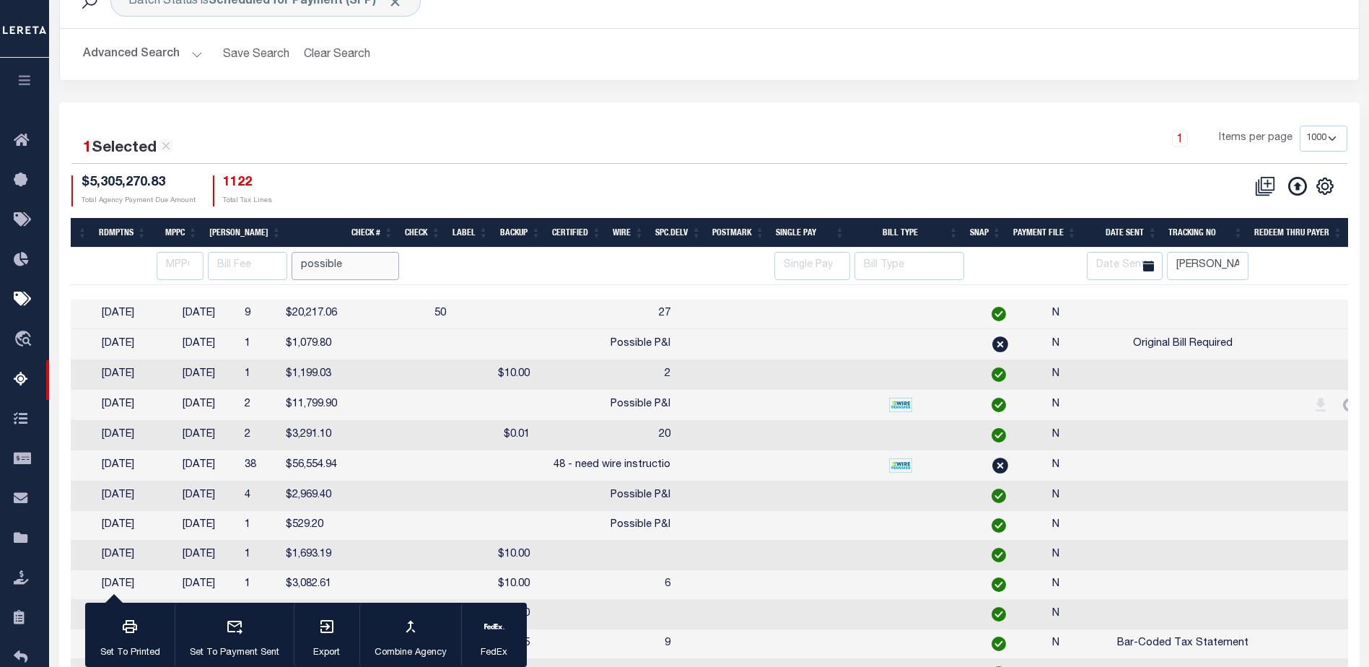
drag, startPoint x: 358, startPoint y: 271, endPoint x: 207, endPoint y: 263, distance: 151.1
click at [207, 263] on tr "AK AL AR AZ CA CO CT DC DE FL GA GU HI IA ID IL IN KS KY LA MA MD ME MI MN MO M…" at bounding box center [283, 267] width 2131 height 38
click at [1231, 263] on input "Audria" at bounding box center [1208, 266] width 82 height 28
select select
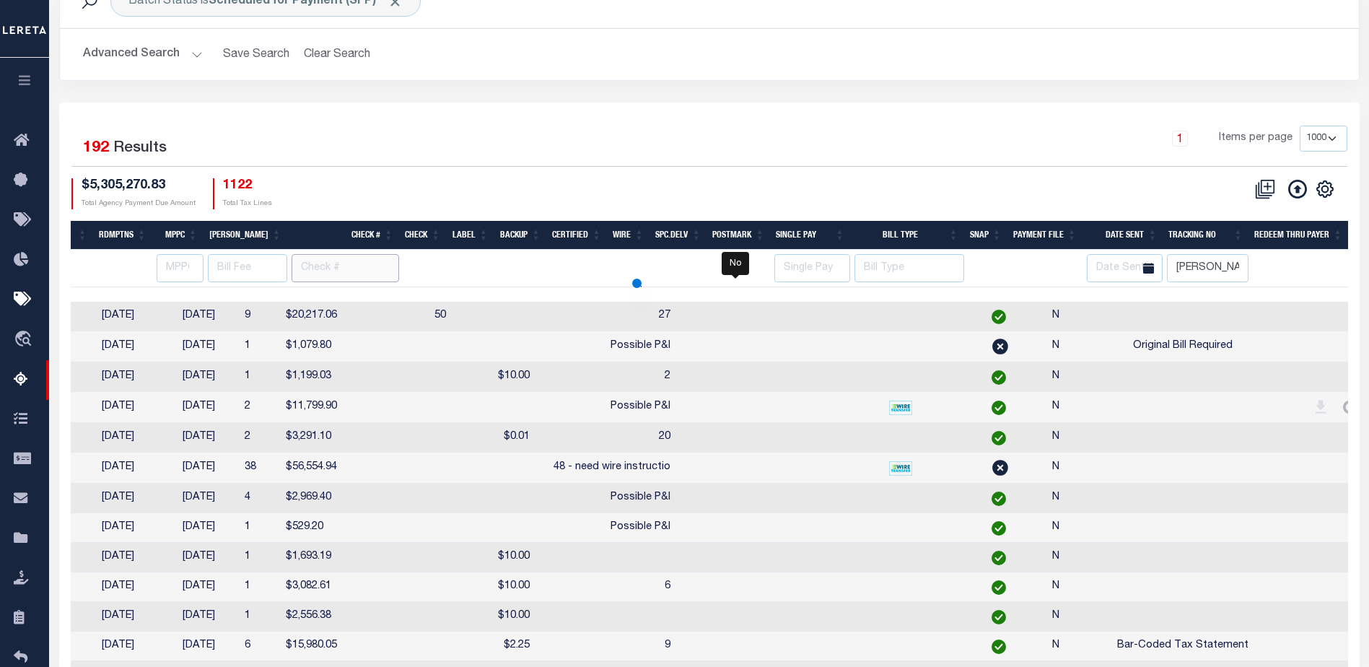
click at [339, 263] on input "text" at bounding box center [346, 268] width 108 height 28
select select
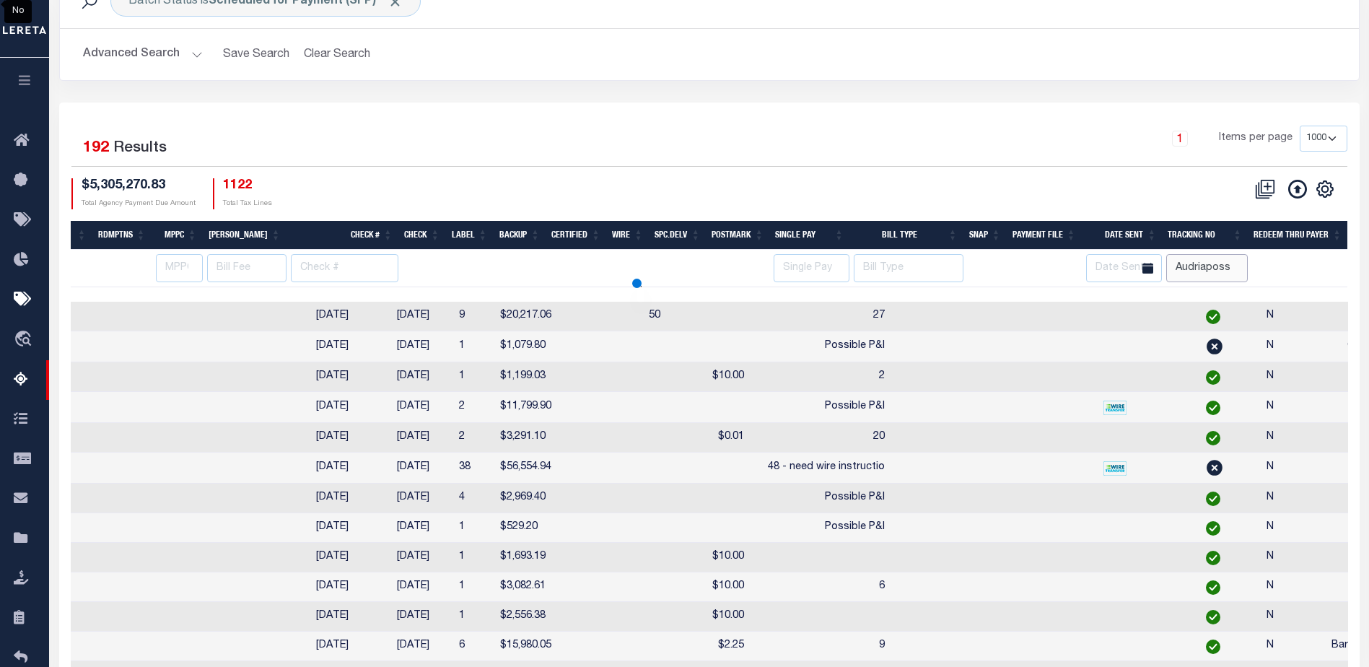
type input "Audriaposs"
select select
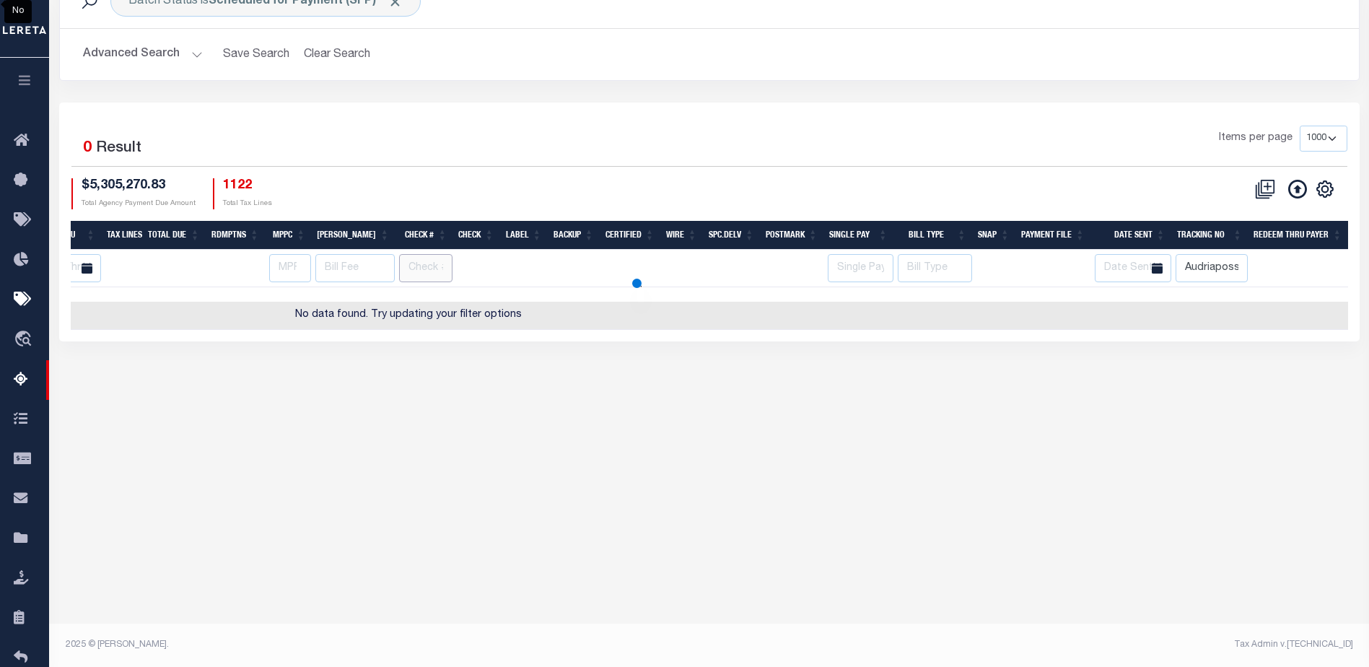
select select
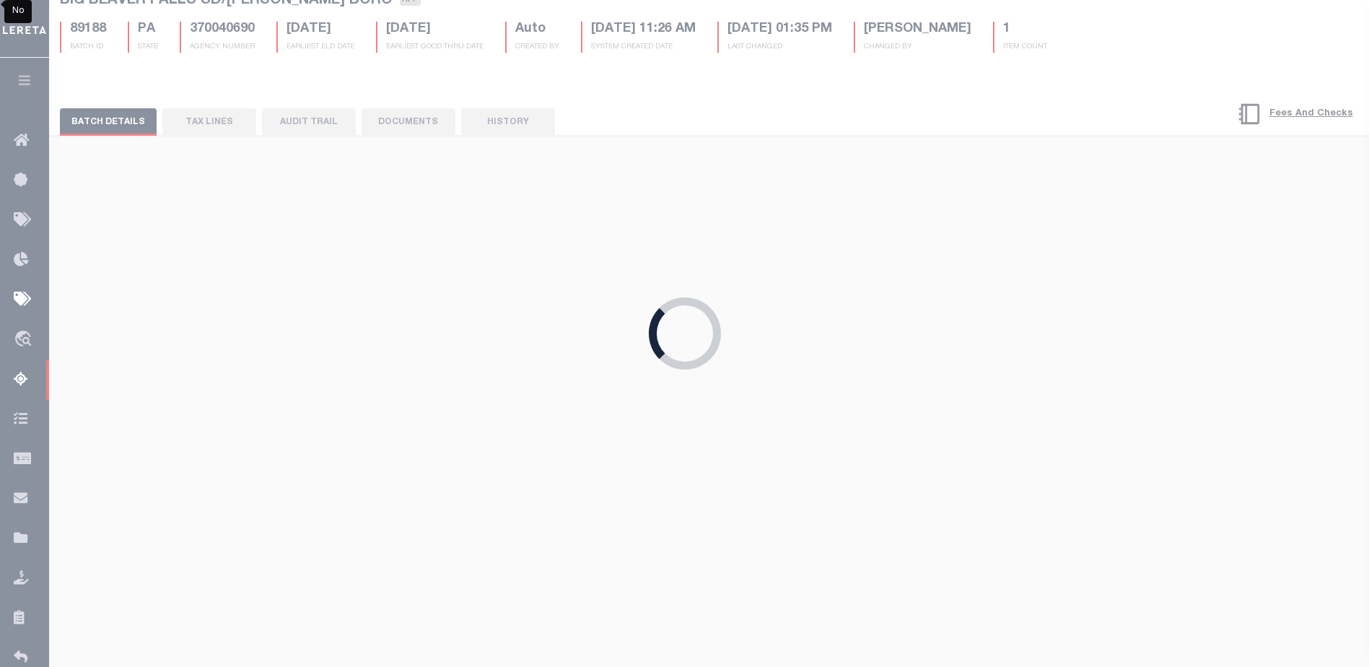
type input "$1,565.16"
type input "$5"
type input "Audria"
select select
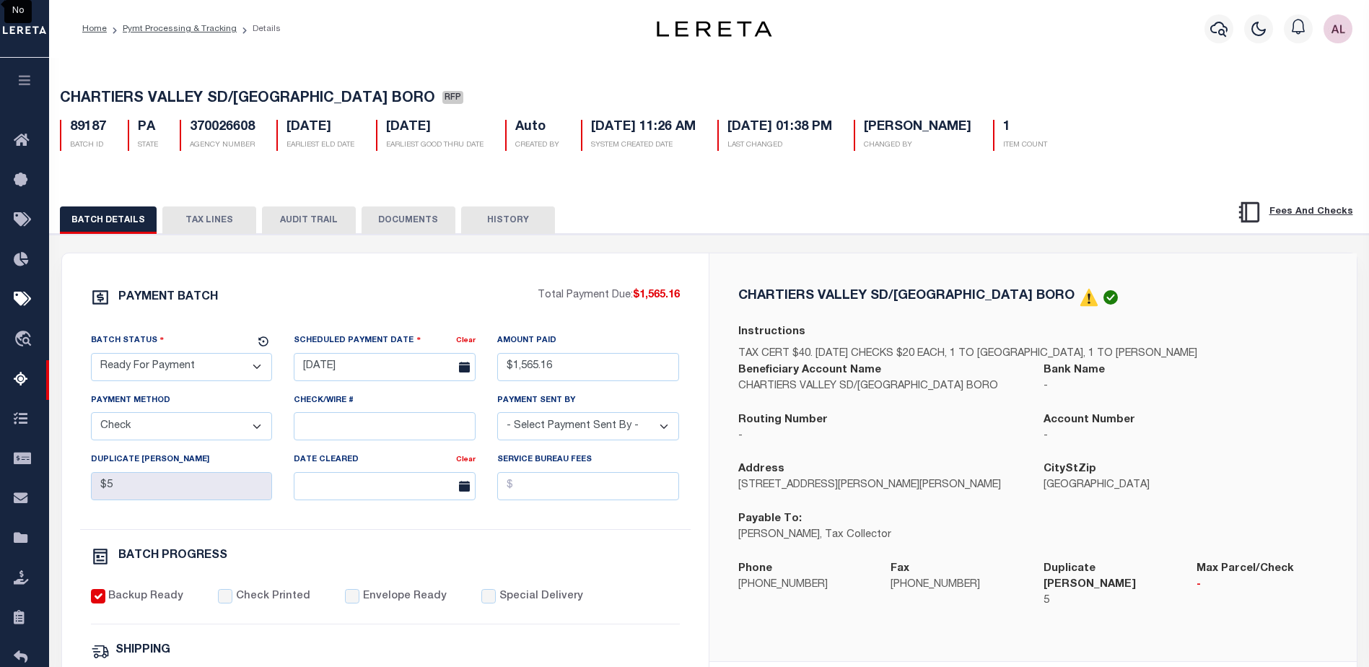
select select
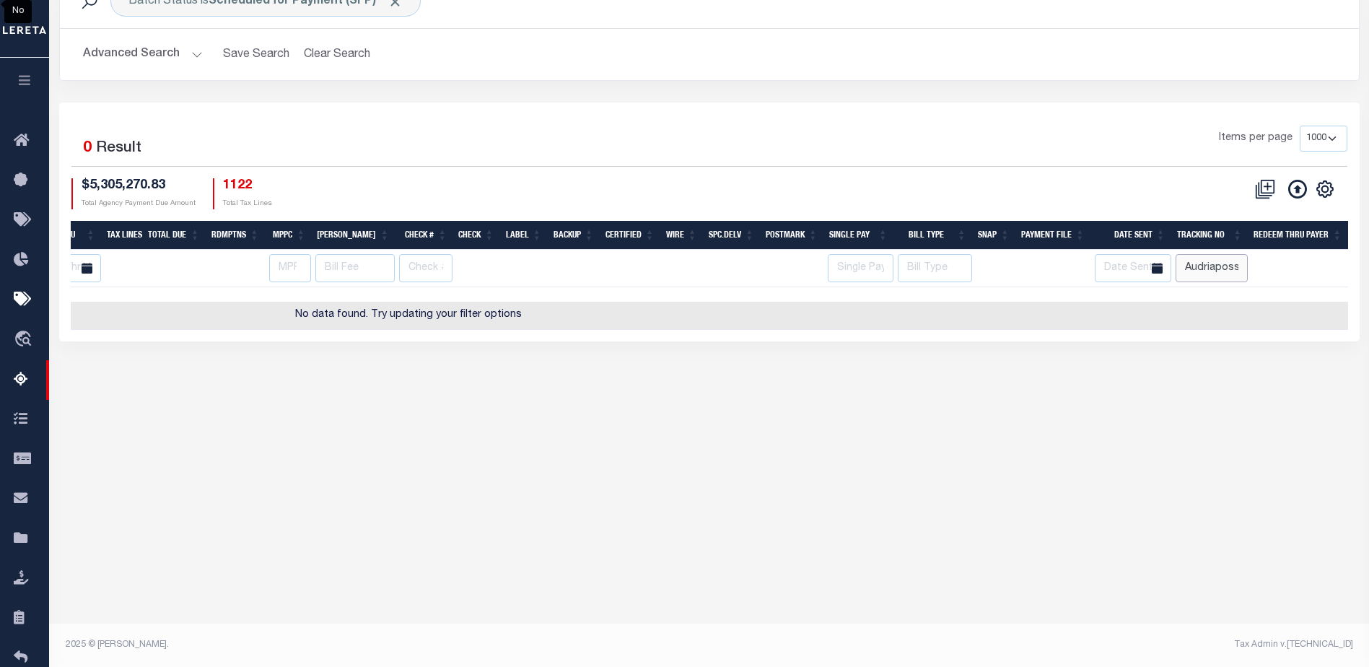
drag, startPoint x: 1244, startPoint y: 266, endPoint x: 1216, endPoint y: 269, distance: 27.6
click at [1216, 269] on input "Audriaposs" at bounding box center [1212, 268] width 73 height 28
type input "Audria"
select select
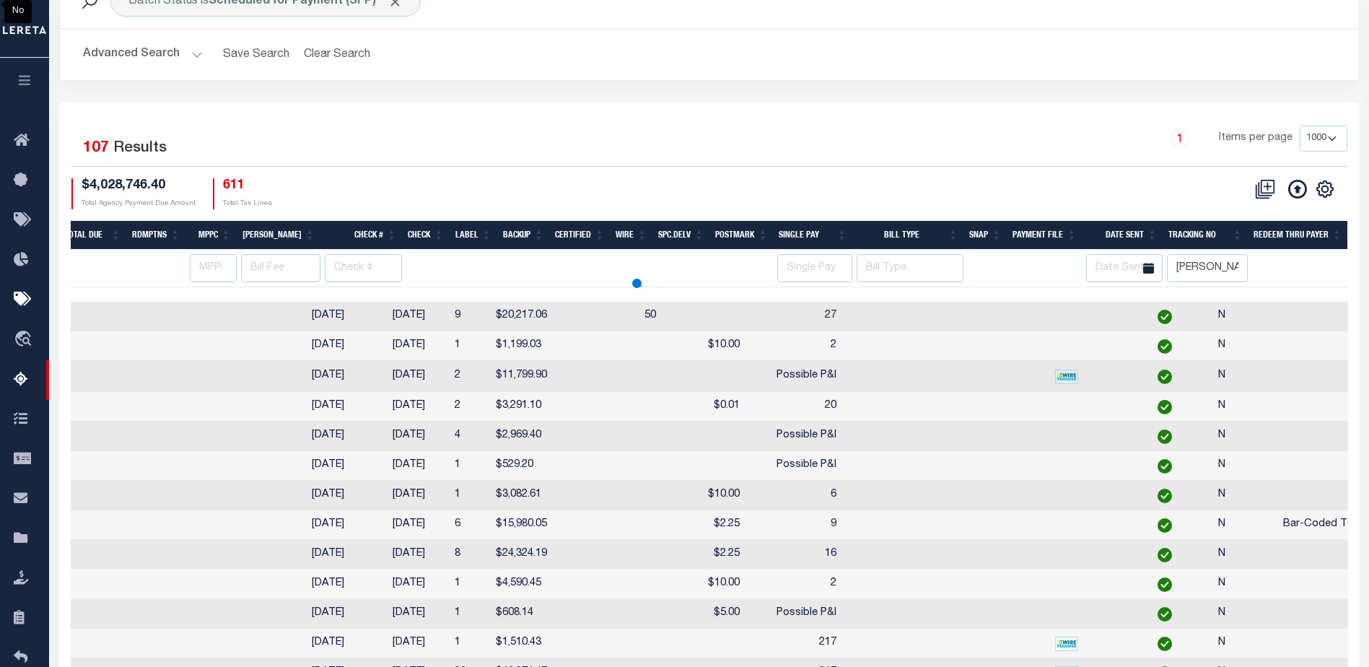
select select
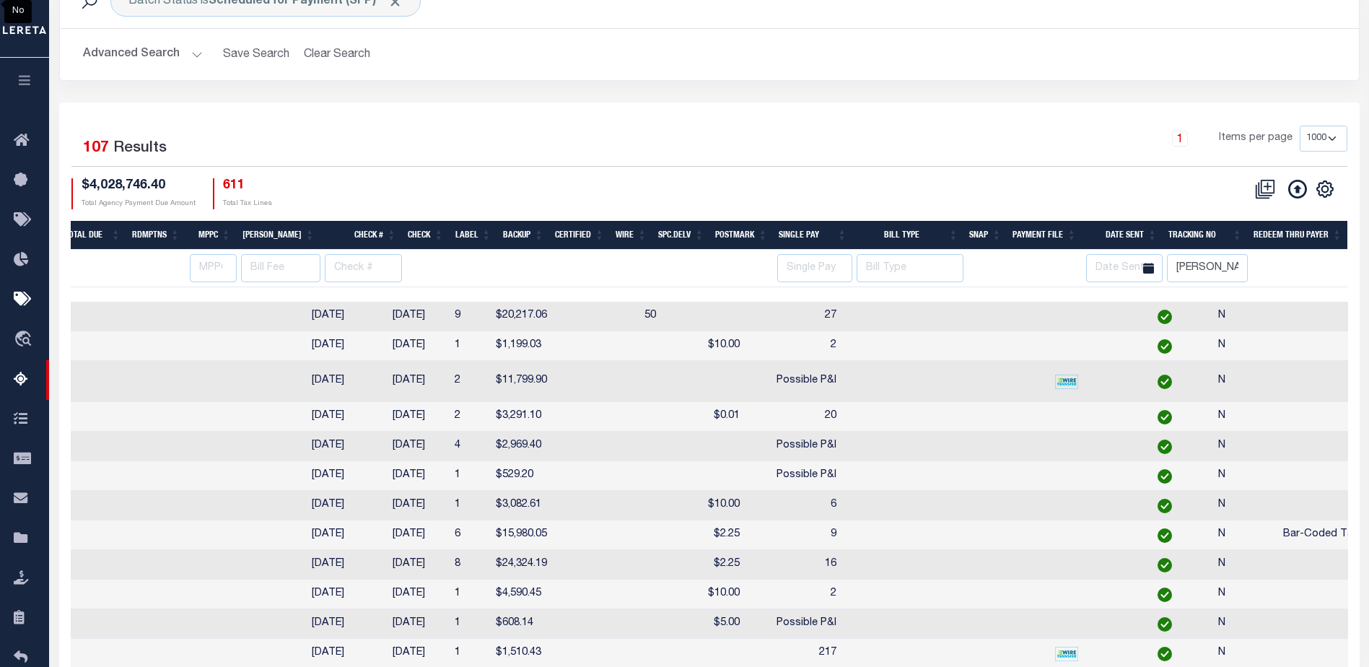
click at [185, 265] on th at bounding box center [155, 269] width 59 height 38
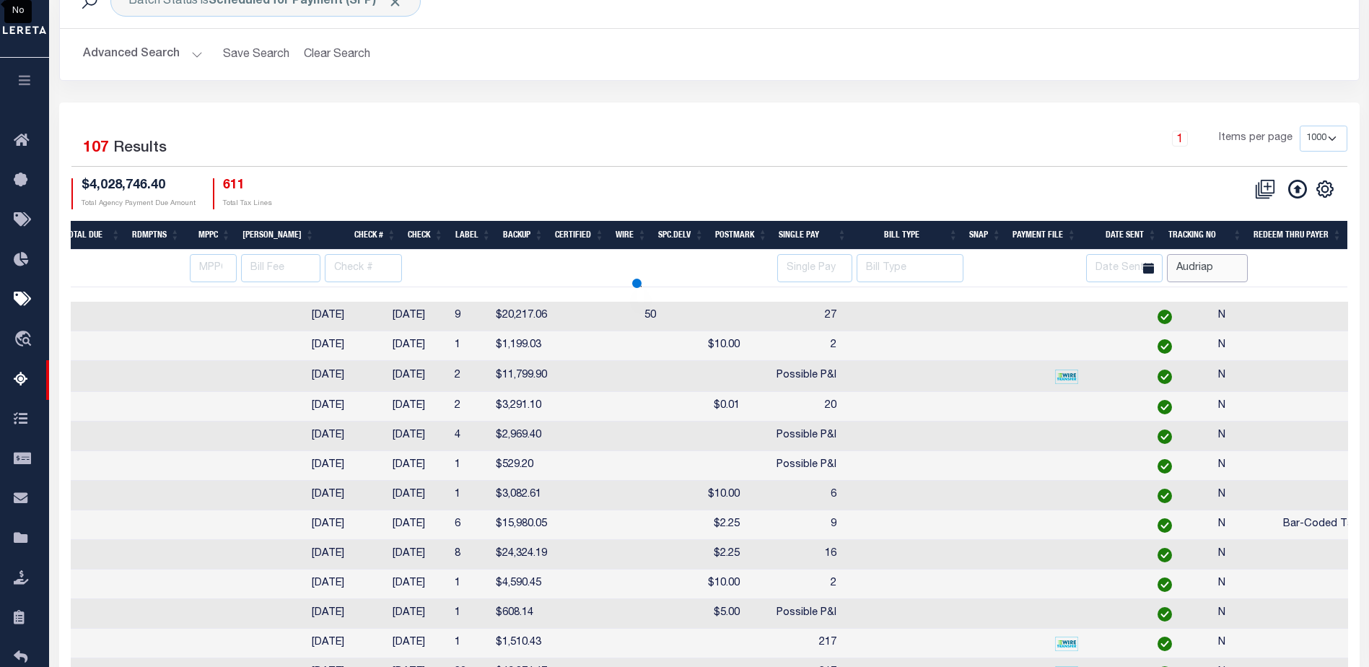
type input "Audriap"
select select
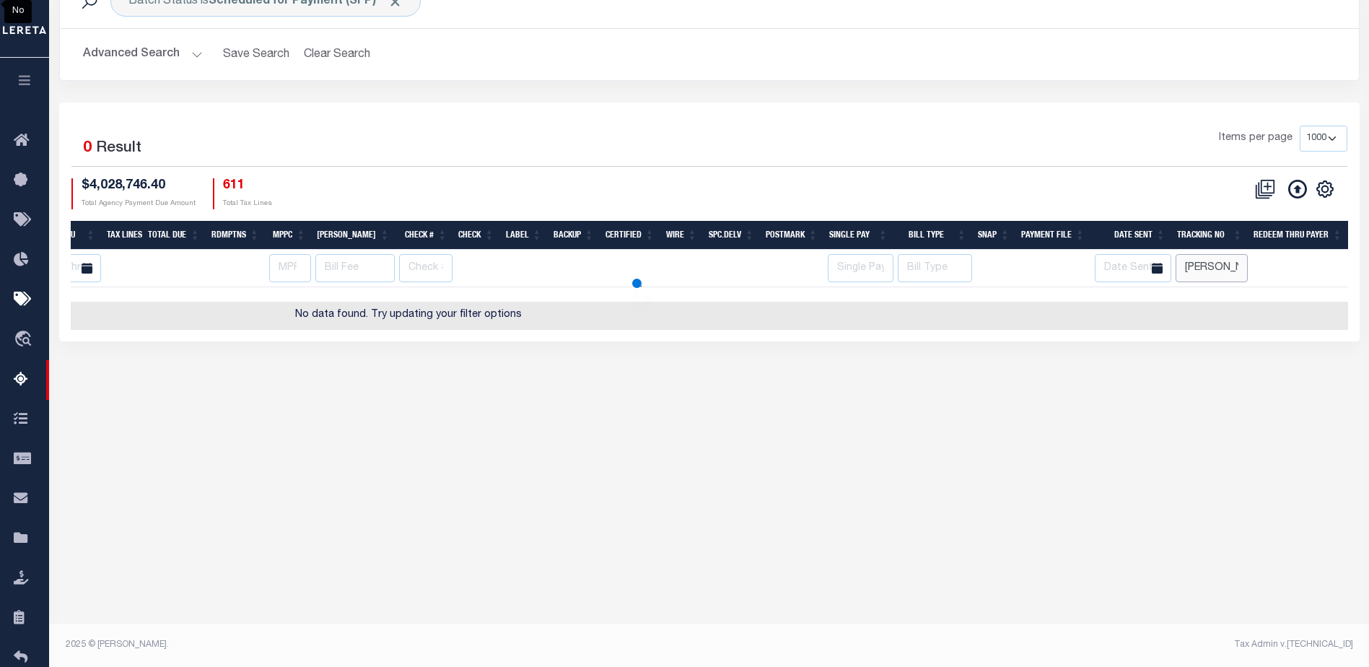
type input "Audria"
select select
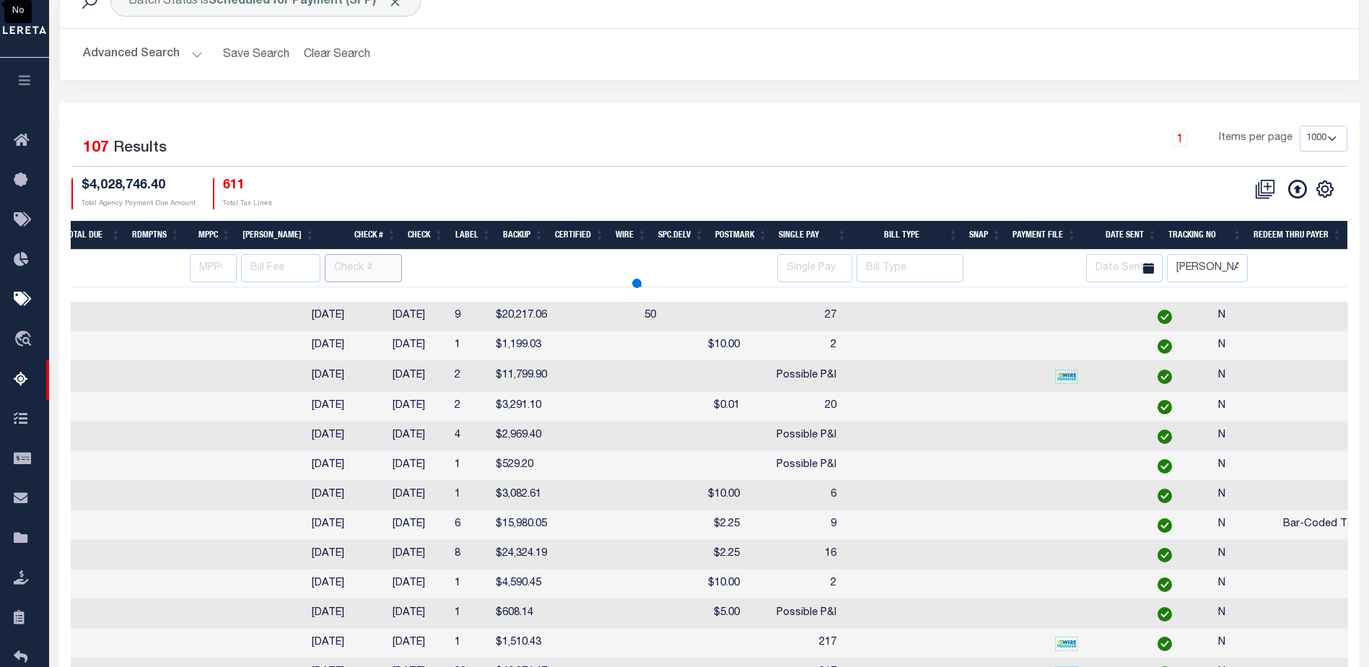
click at [354, 262] on input "text" at bounding box center [363, 268] width 77 height 28
select select
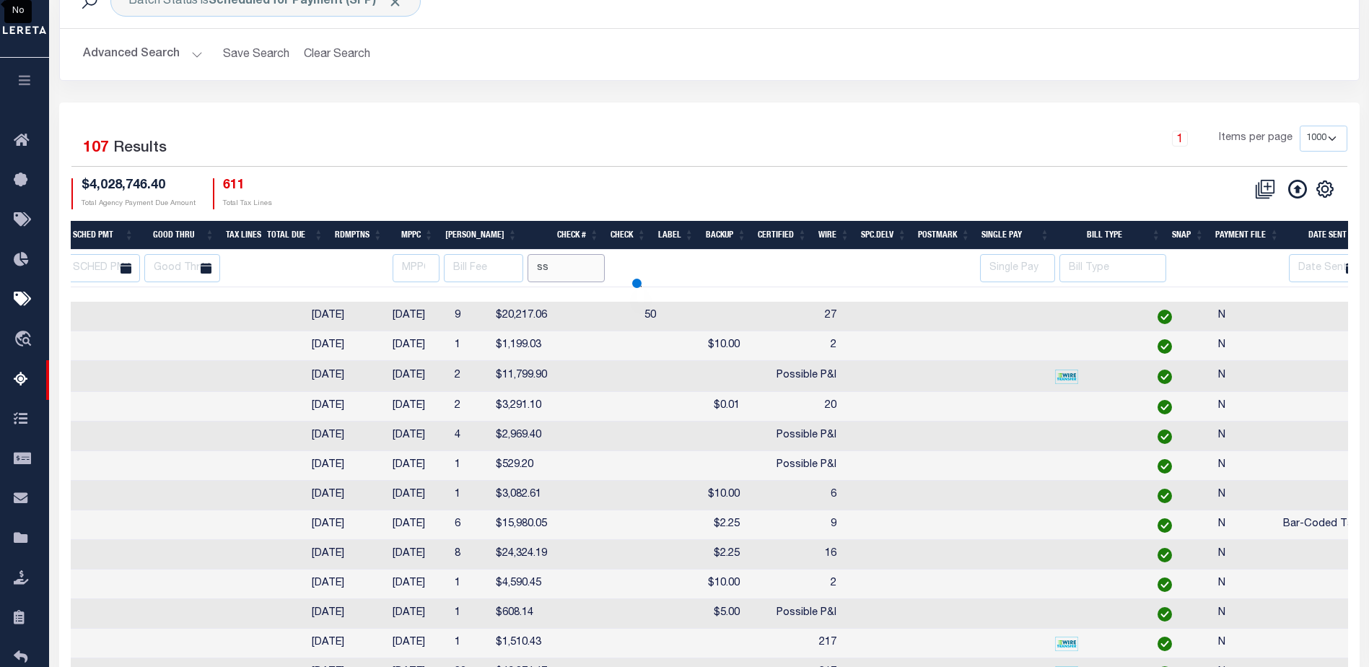
type input "ss"
select select
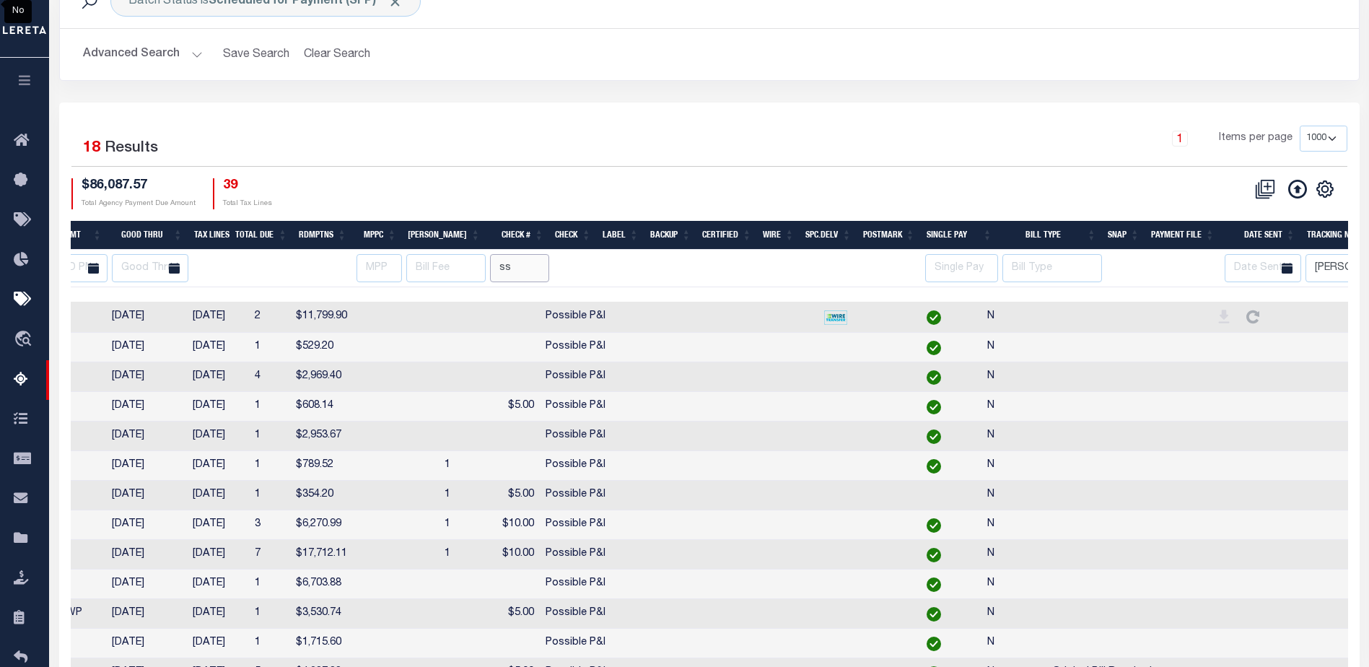
type input "s"
type input "p"
select select
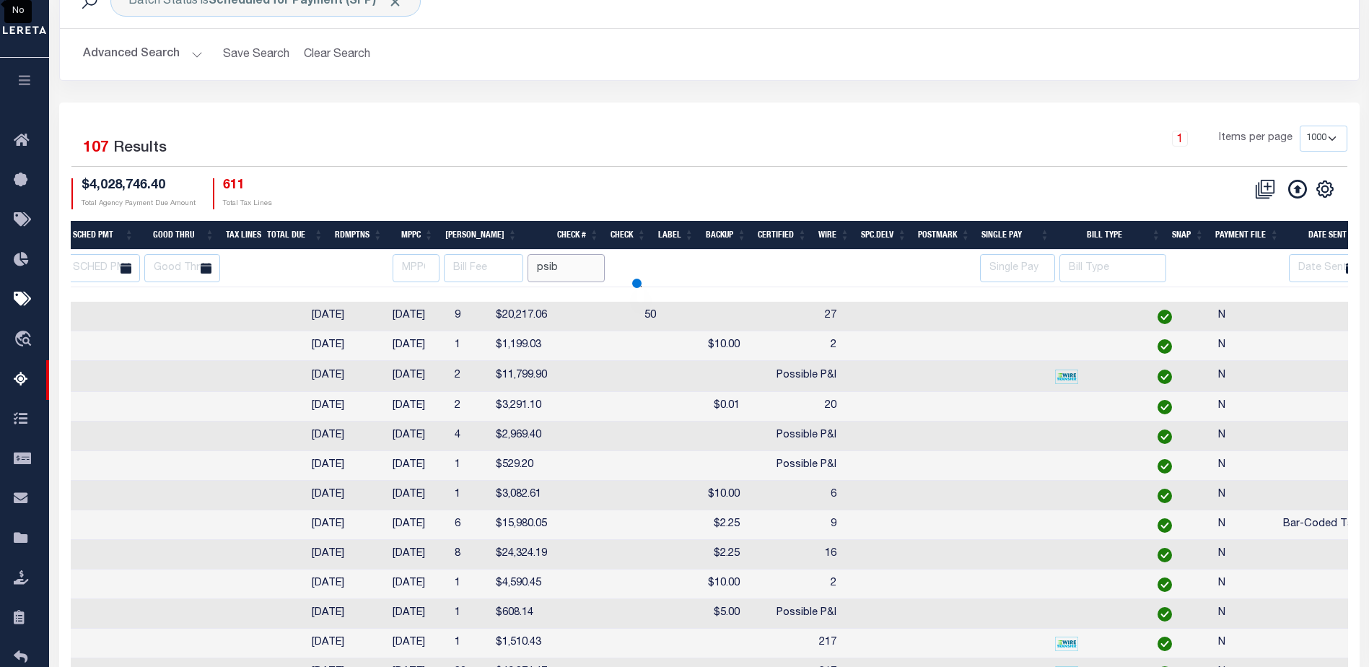
type input "psib"
select select
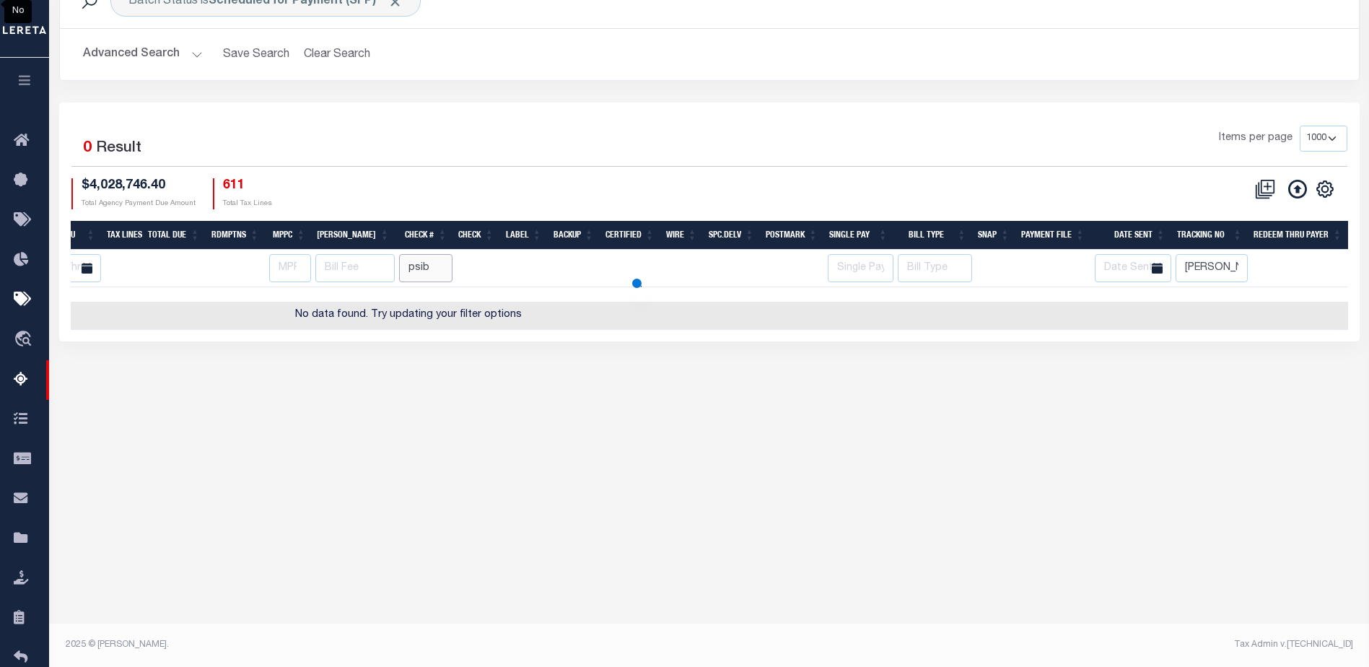
select select
drag, startPoint x: 429, startPoint y: 261, endPoint x: 355, endPoint y: 262, distance: 74.3
click at [355, 262] on tr "AK AL AR AZ CA CO CT DC DE FL GA GU HI IA ID IL IN KS KY LA MA MD ME MI MN MO M…" at bounding box center [408, 269] width 1879 height 38
type input "possib"
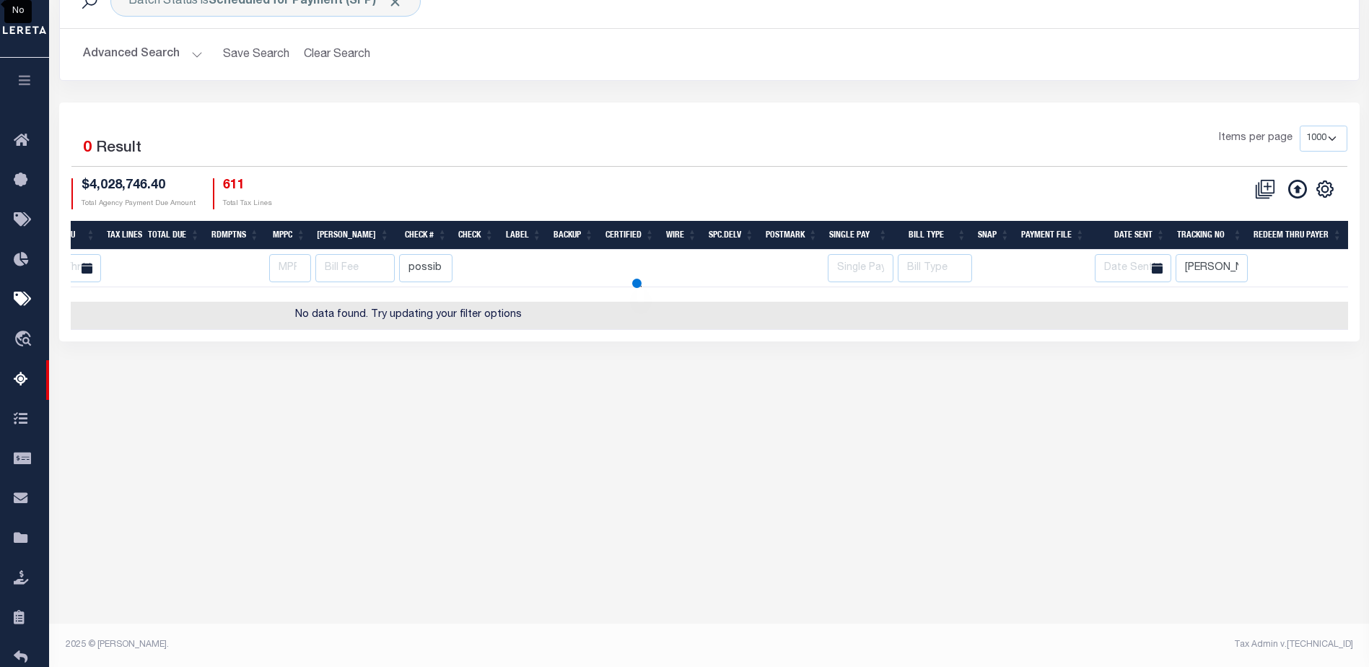
select select
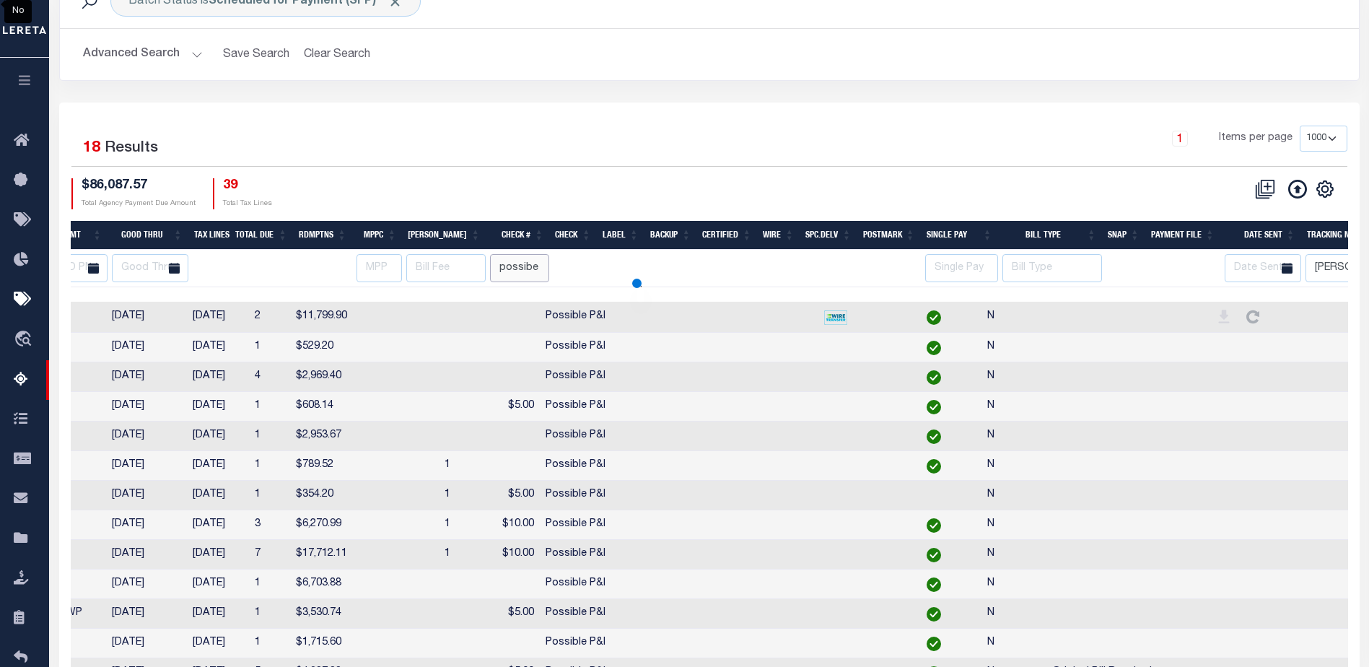
type input "possibe"
select select
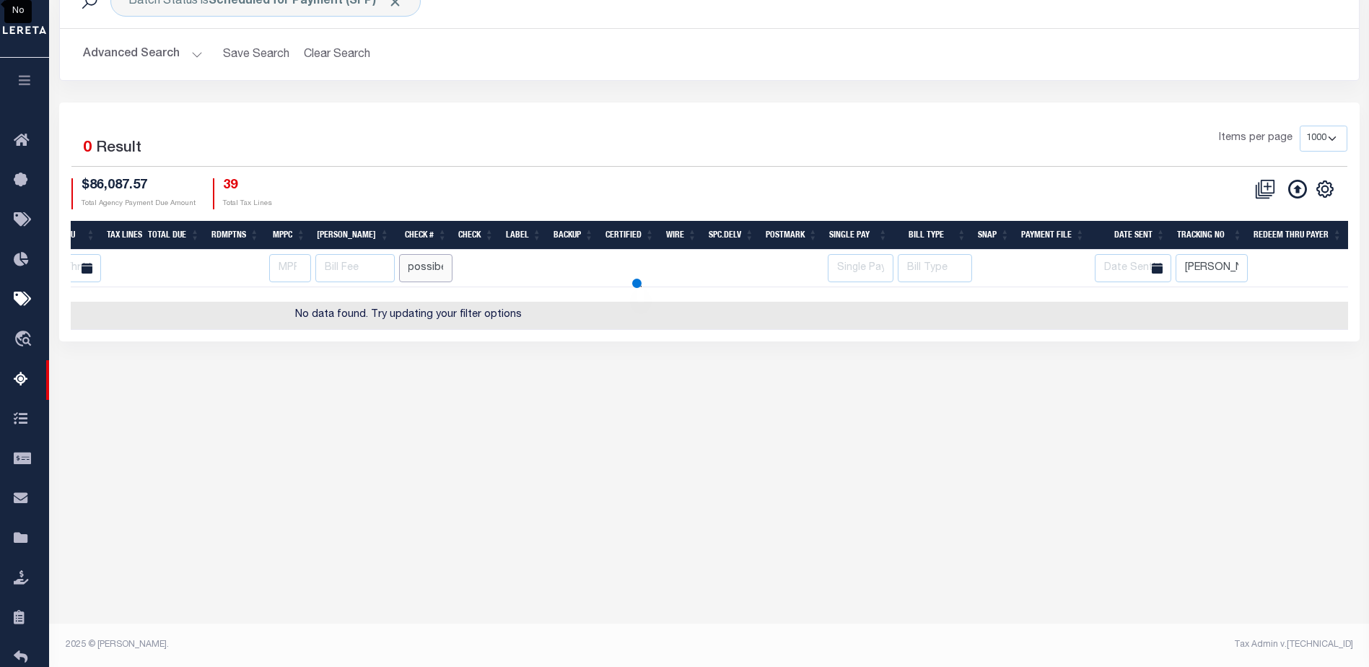
select select
type input "possib"
select select
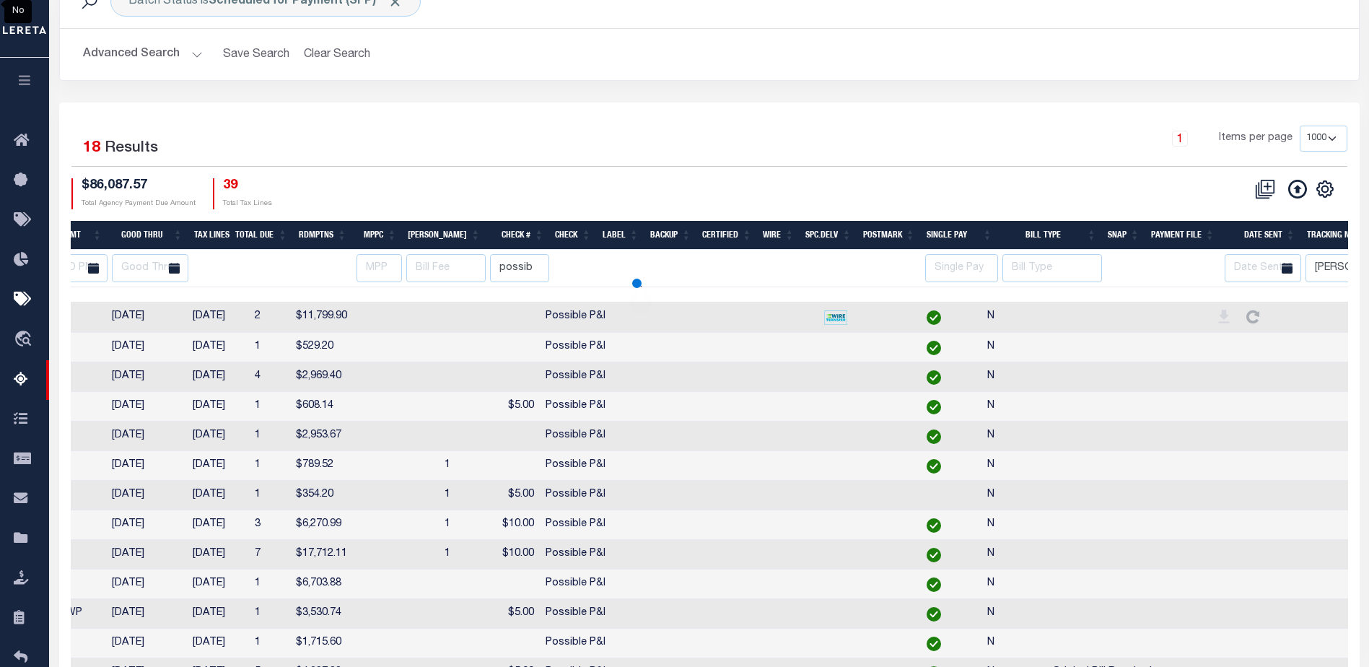
select select
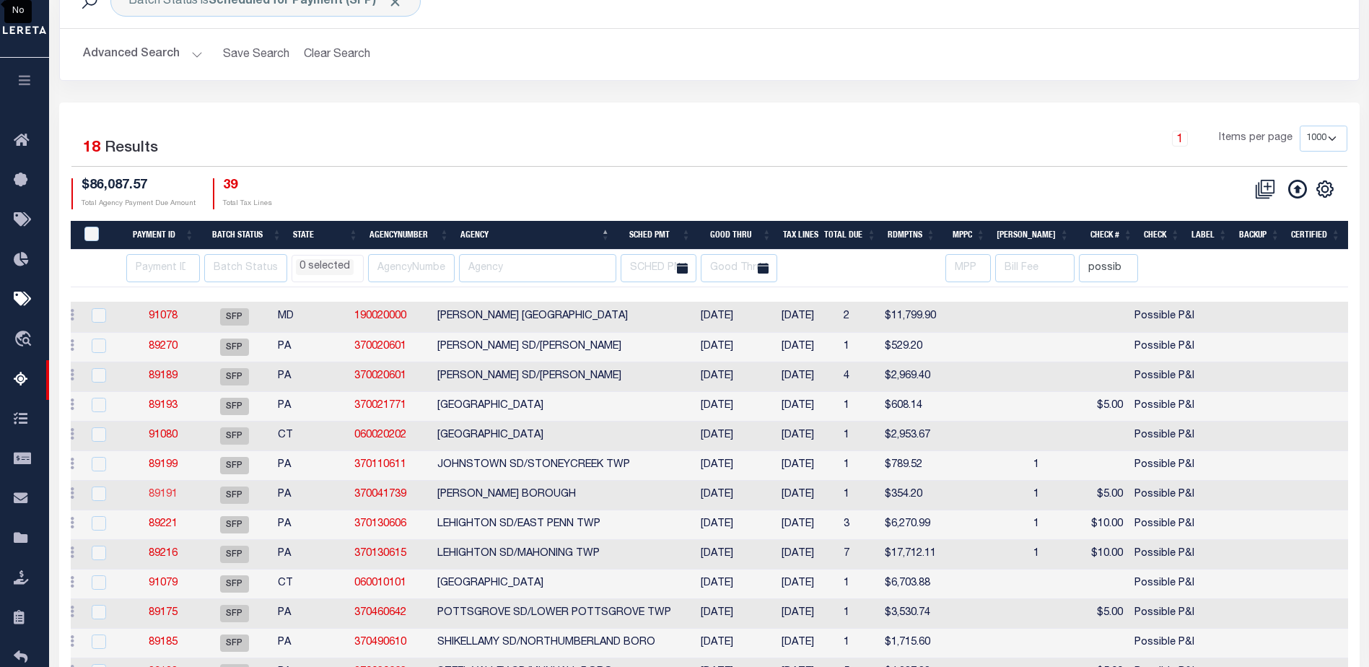
click at [159, 494] on link "89191" at bounding box center [163, 494] width 29 height 10
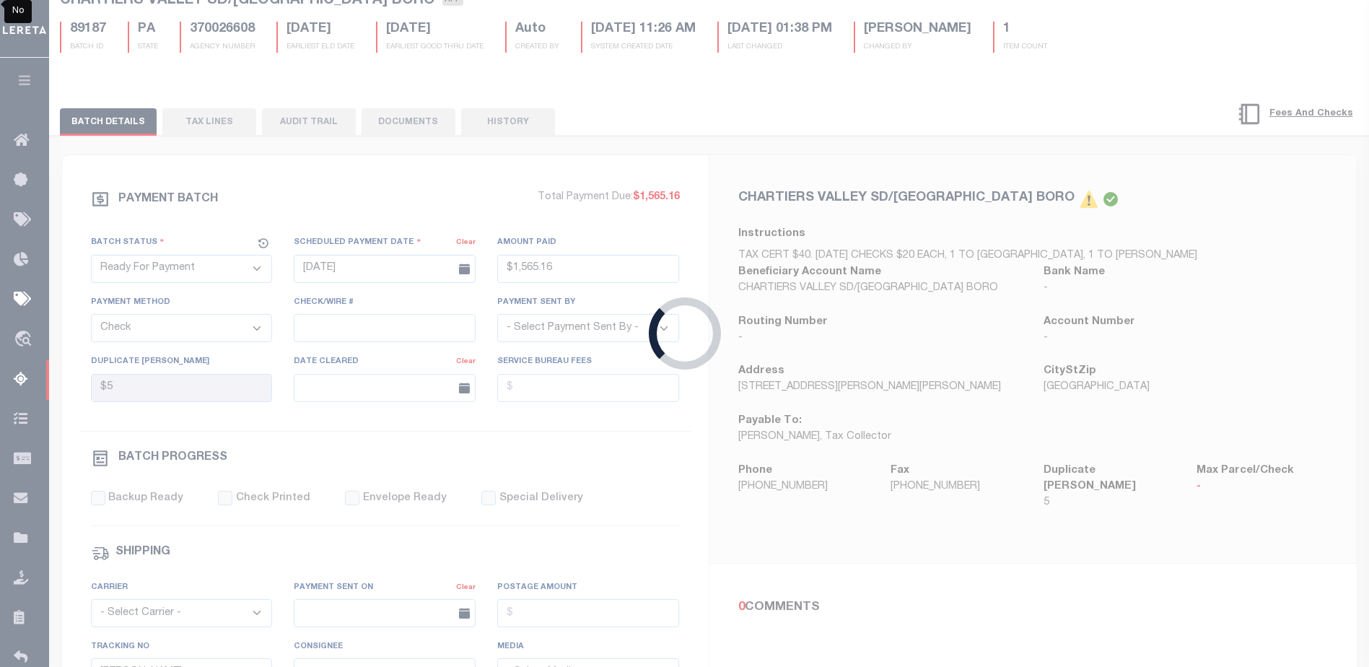
select select "SFP"
type input "08/20/2025"
select select
type input "Possible P&I"
select select
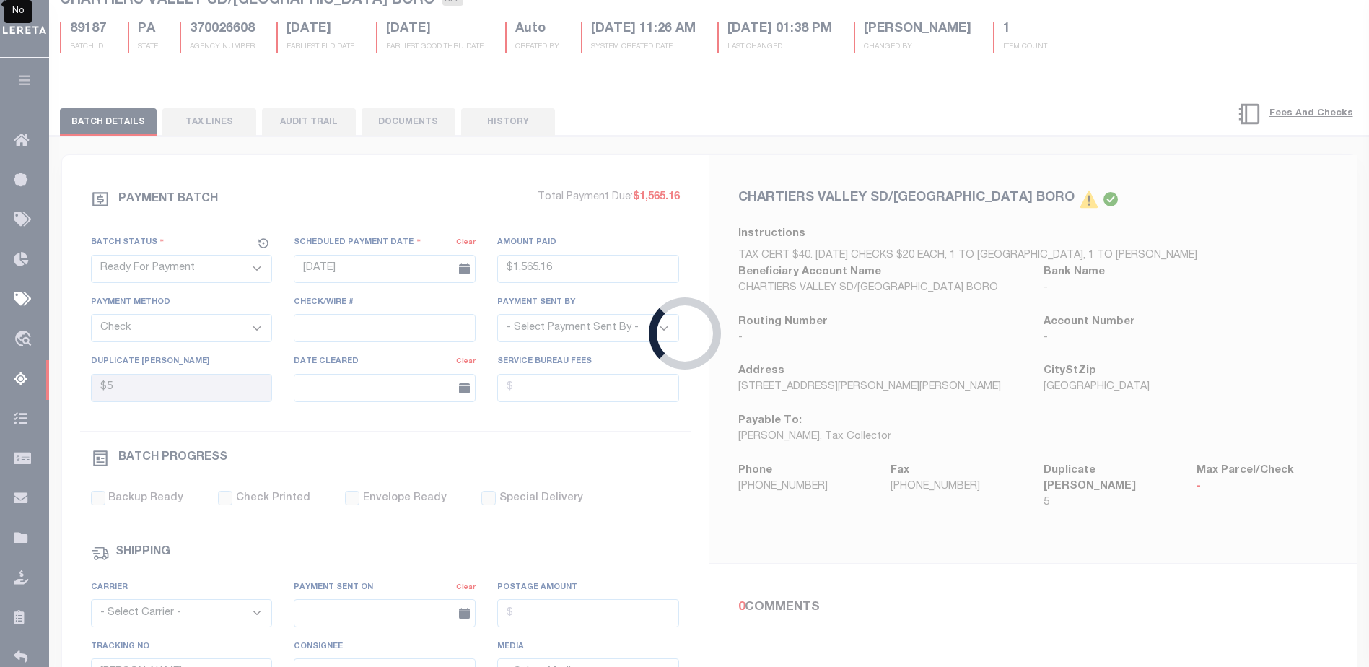
checkbox input "false"
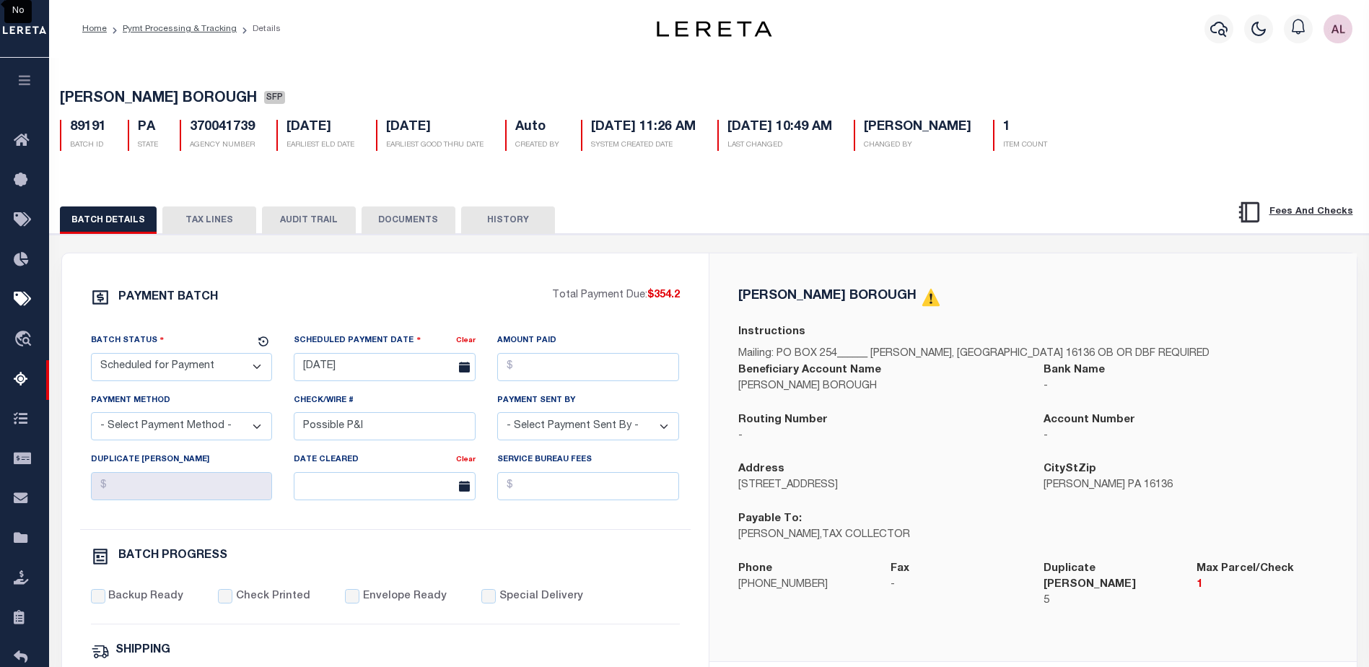
click at [196, 368] on select "- Select Status - Scheduled for Payment Ready For Payment Payment Sent Cleared …" at bounding box center [182, 367] width 182 height 28
click at [318, 300] on div "PAYMENT BATCH" at bounding box center [321, 301] width 461 height 27
click at [222, 220] on button "TAX LINES" at bounding box center [209, 219] width 94 height 27
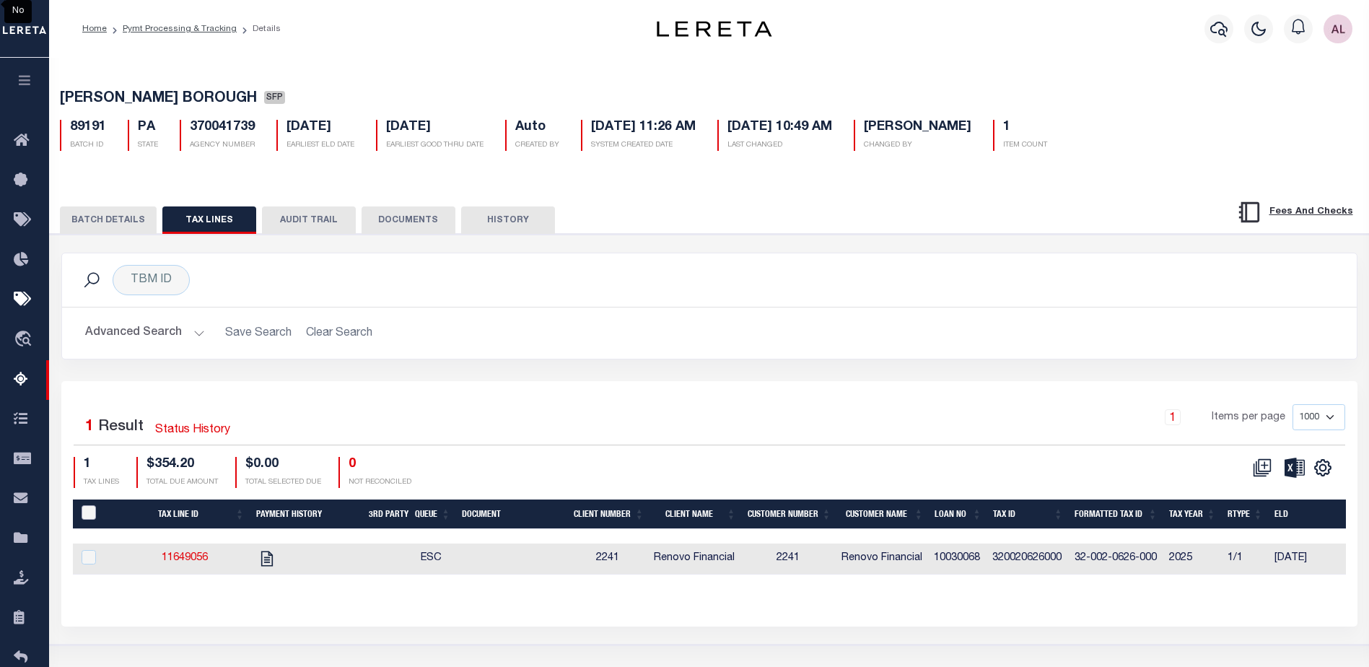
drag, startPoint x: 92, startPoint y: 520, endPoint x: 101, endPoint y: 519, distance: 9.4
click at [92, 520] on input "PayeePaymentBatchId" at bounding box center [89, 512] width 14 height 14
checkbox input "true"
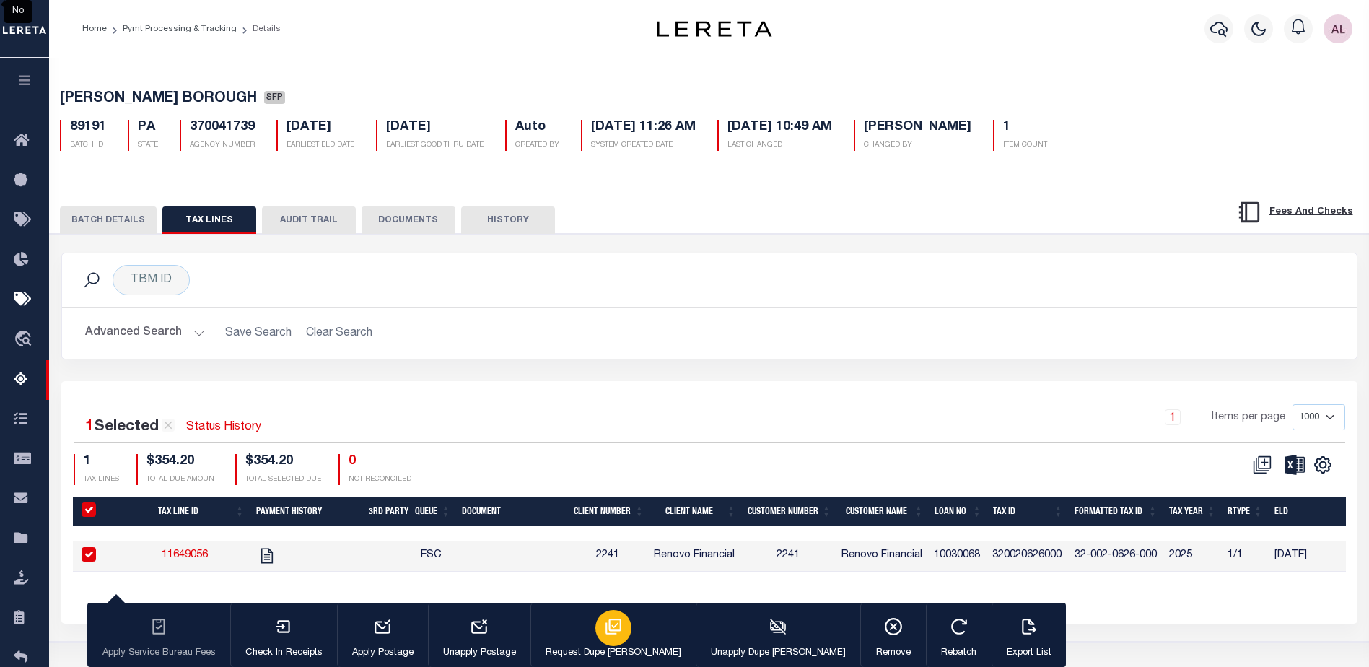
click at [604, 629] on icon "button" at bounding box center [613, 626] width 19 height 19
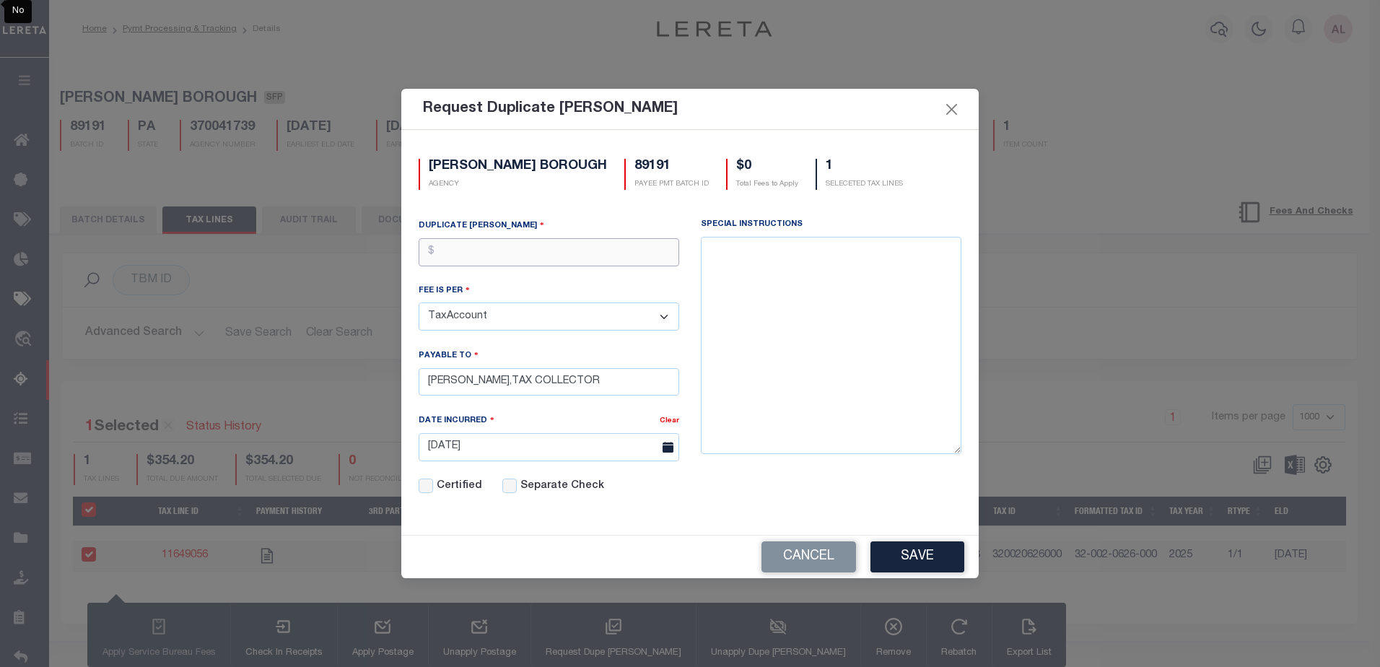
click at [468, 250] on input "text" at bounding box center [549, 252] width 261 height 28
type input "$5.00"
drag, startPoint x: 622, startPoint y: 376, endPoint x: 521, endPoint y: 385, distance: 101.5
click at [521, 385] on input "MARY JO SOBONA,TAX COLLECTOR" at bounding box center [549, 382] width 261 height 28
type input "MARY JO SOBONA"
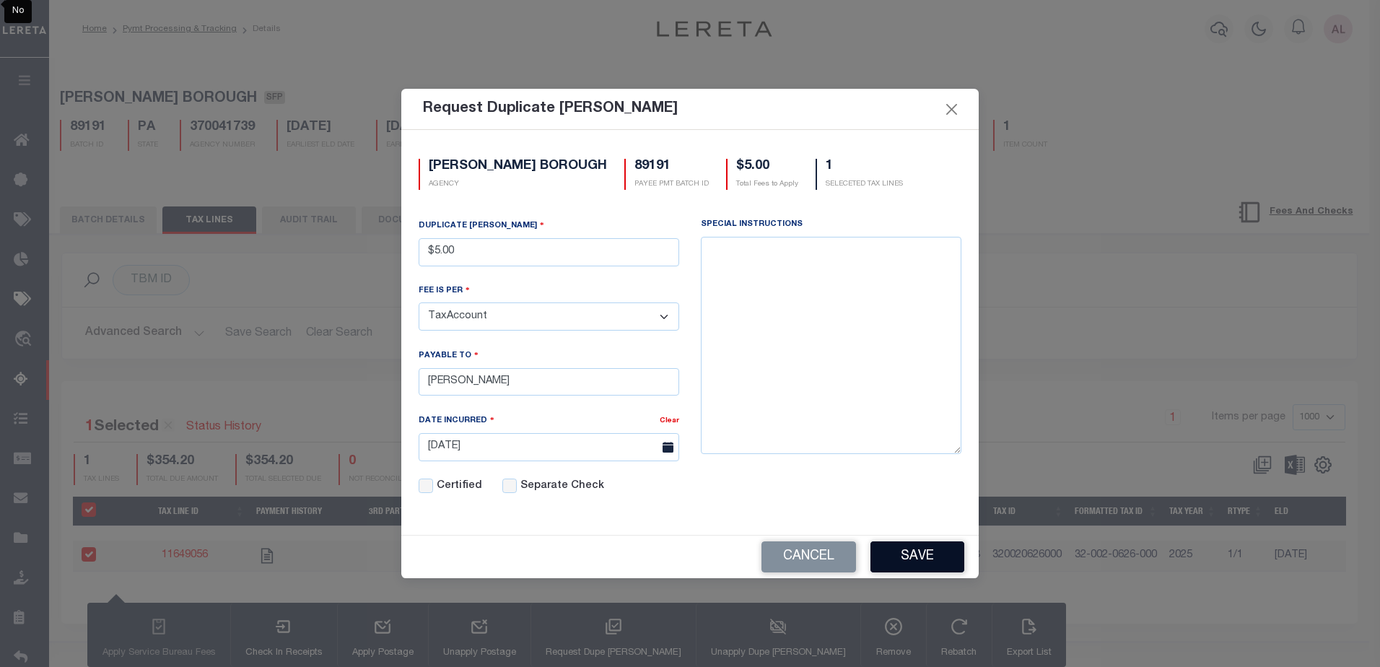
click at [923, 556] on button "Save" at bounding box center [917, 556] width 94 height 31
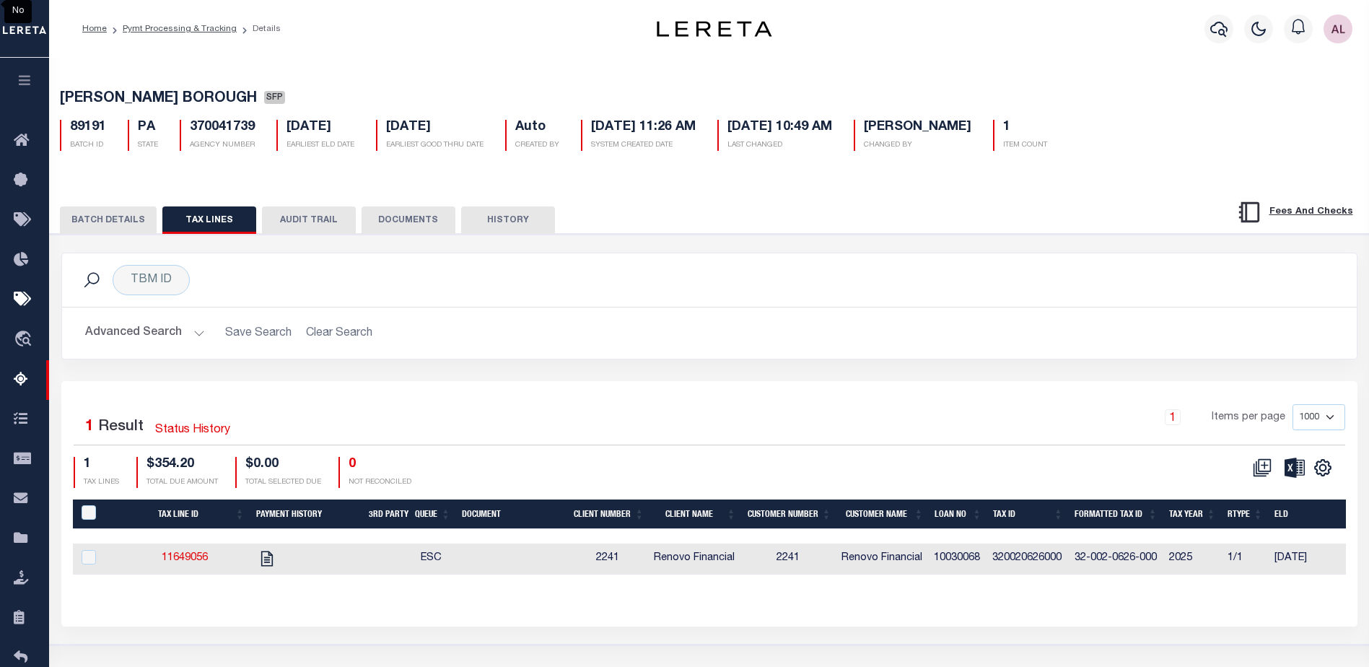
click at [88, 224] on button "BATCH DETAILS" at bounding box center [108, 219] width 97 height 27
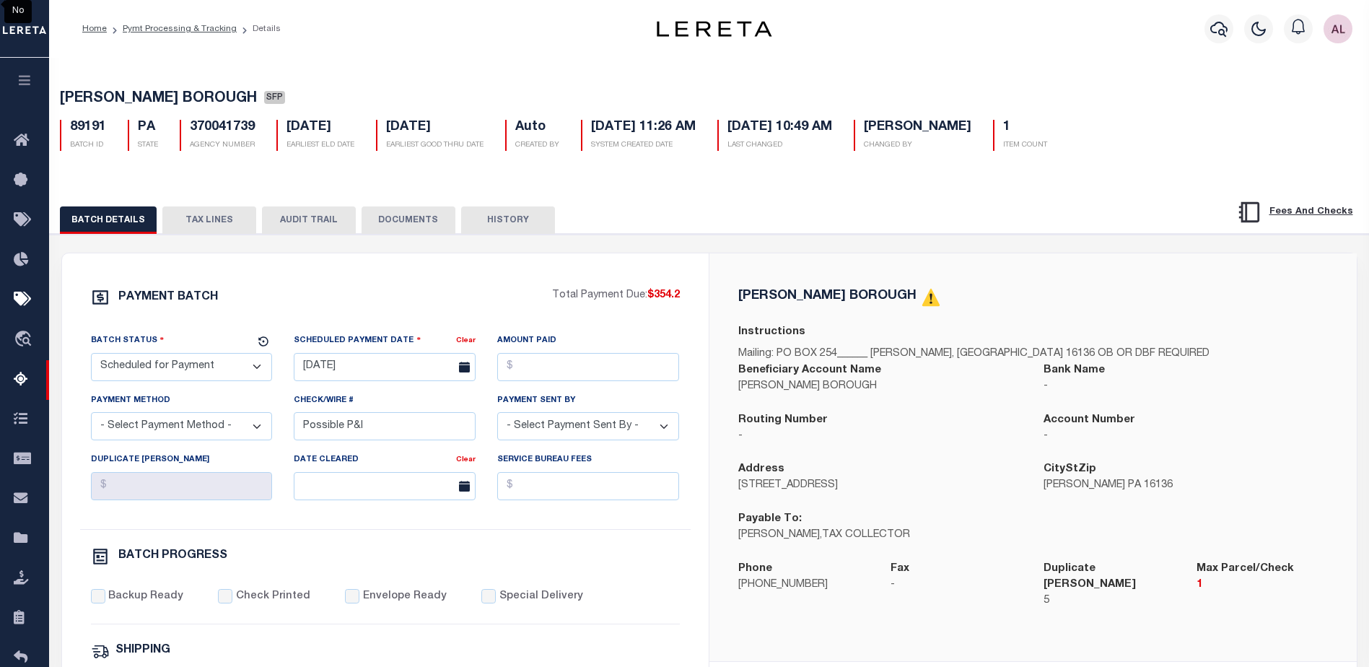
drag, startPoint x: 149, startPoint y: 367, endPoint x: 160, endPoint y: 354, distance: 16.4
click at [149, 367] on select "- Select Status - Scheduled for Payment Ready For Payment Payment Sent Cleared …" at bounding box center [182, 367] width 182 height 28
select select "RFP"
click at [91, 356] on select "- Select Status - Scheduled for Payment Ready For Payment Payment Sent Cleared …" at bounding box center [182, 367] width 182 height 28
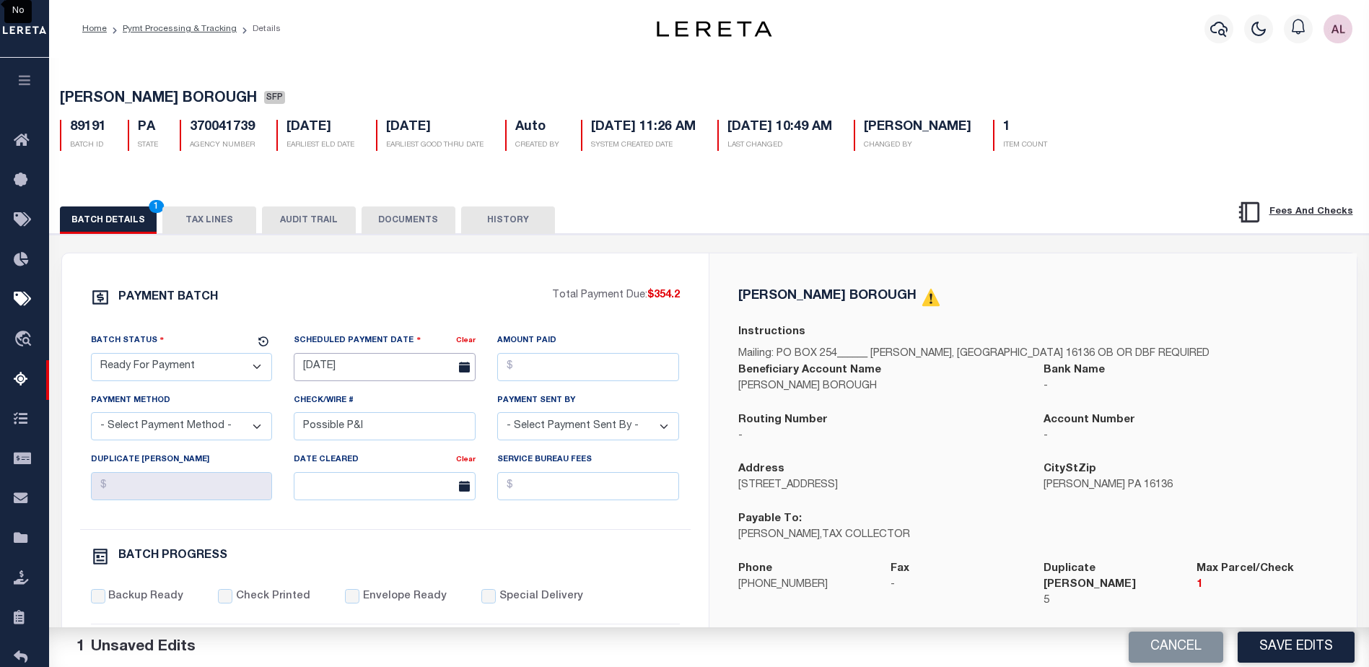
click at [414, 365] on input "08/20/2025" at bounding box center [385, 367] width 182 height 28
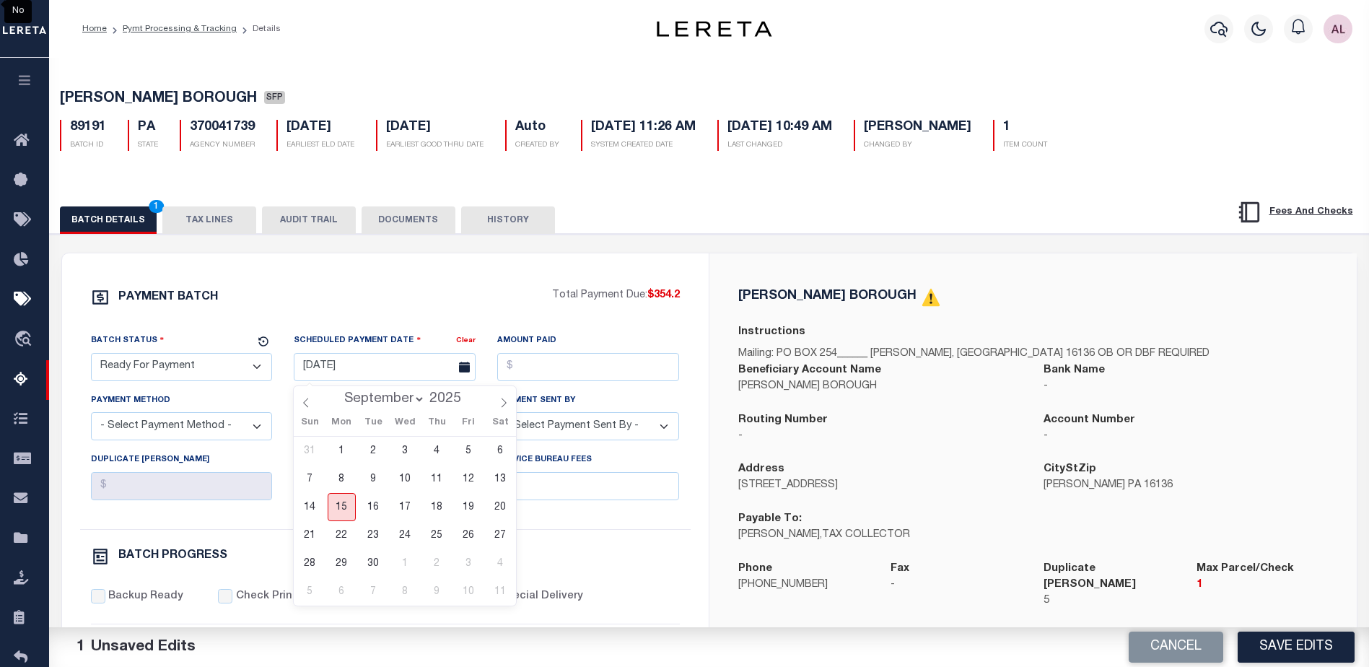
click at [346, 514] on span "15" at bounding box center [342, 507] width 28 height 28
type input "[DATE]"
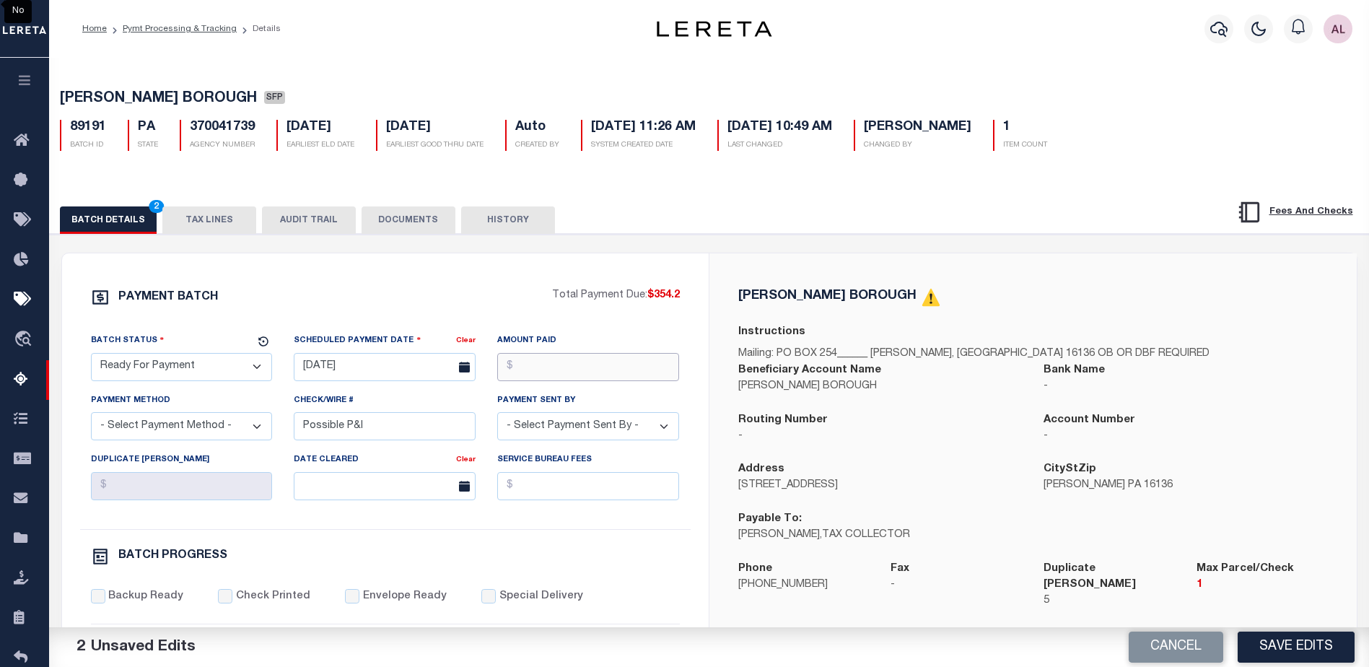
click at [584, 372] on input "Amount Paid" at bounding box center [588, 367] width 182 height 28
type input "$354.20"
drag, startPoint x: 184, startPoint y: 424, endPoint x: 172, endPoint y: 428, distance: 13.0
click at [183, 424] on select "- Select Payment Method - ACH Certified Check Check Direct Deposit Wire Transfer" at bounding box center [182, 426] width 182 height 28
select select "CHK"
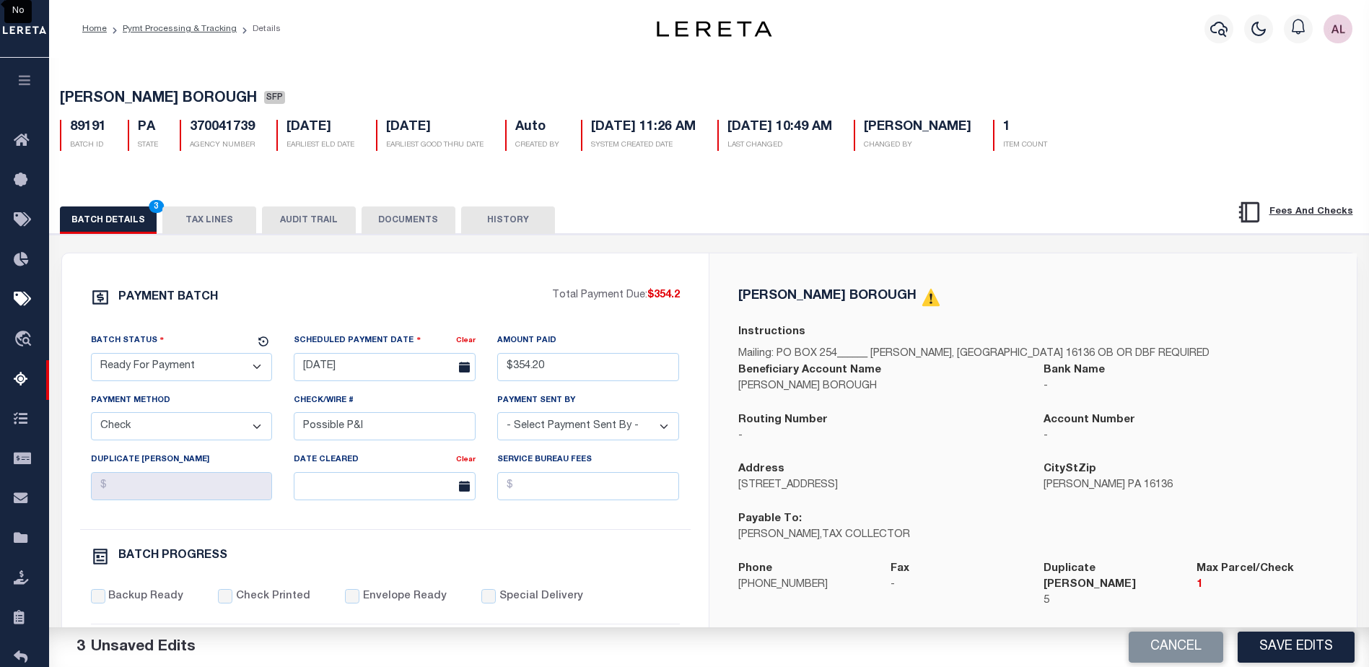
click at [91, 416] on select "- Select Payment Method - ACH Certified Check Check Direct Deposit Wire Transfer" at bounding box center [182, 426] width 182 height 28
drag, startPoint x: 395, startPoint y: 432, endPoint x: 244, endPoint y: 434, distance: 150.9
click at [244, 434] on div "Batch Status - Select Status - Scheduled for Payment Ready For Payment Payment …" at bounding box center [385, 431] width 611 height 196
drag, startPoint x: 538, startPoint y: 437, endPoint x: 500, endPoint y: 420, distance: 42.0
click at [528, 431] on select "- Select Payment Sent By - Aakash Patel Abdul Muzain Adams, Pamela S Adhikary R…" at bounding box center [588, 426] width 182 height 28
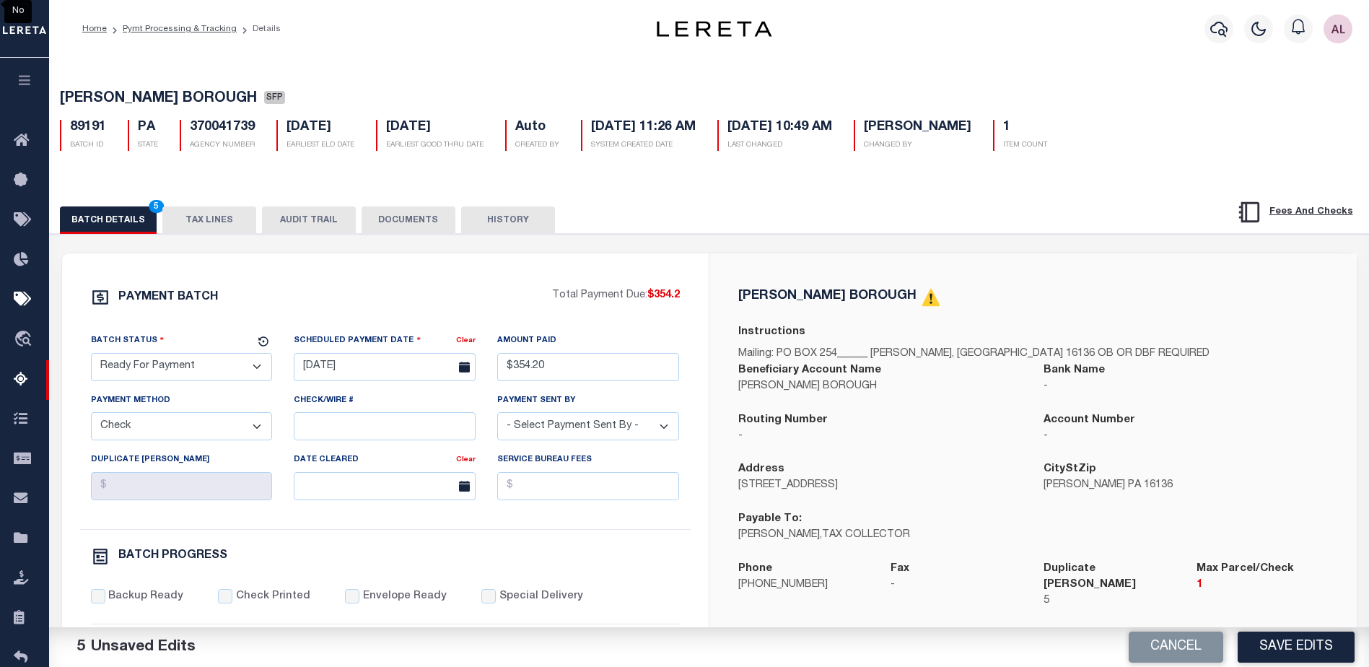
select select "[PERSON_NAME]"
click at [97, 603] on input "Backup Ready" at bounding box center [98, 596] width 14 height 14
checkbox input "true"
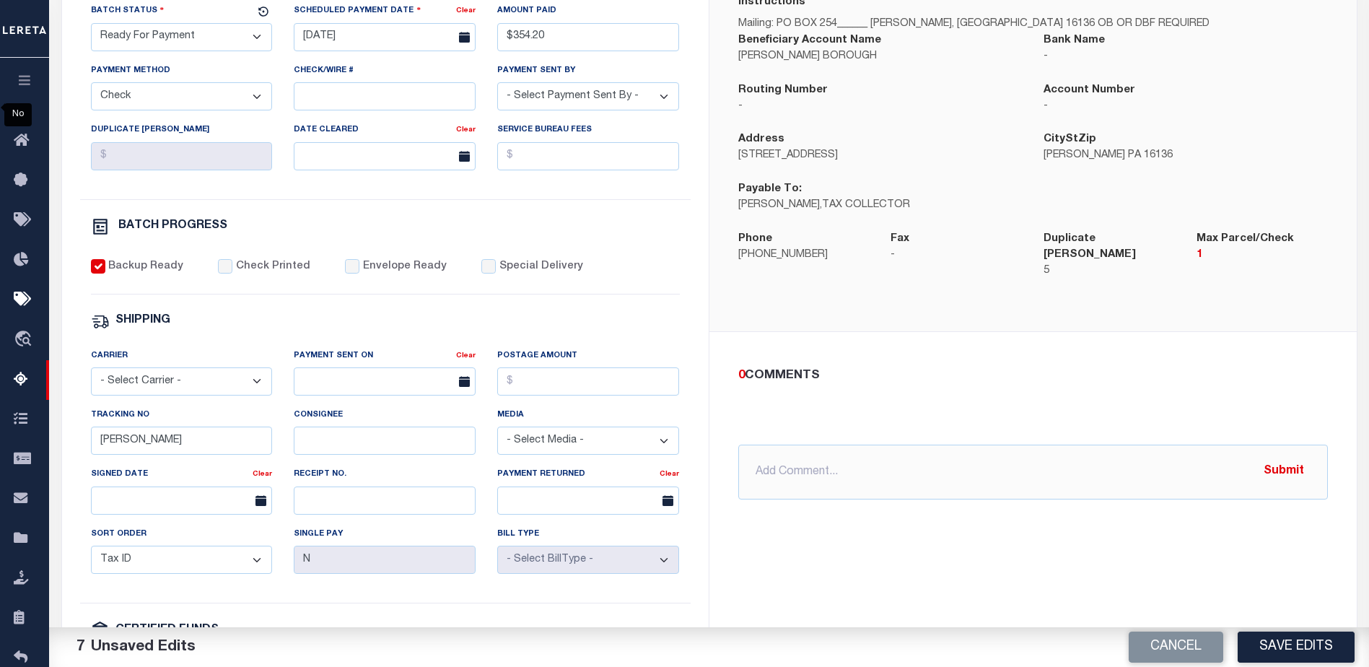
scroll to position [433, 0]
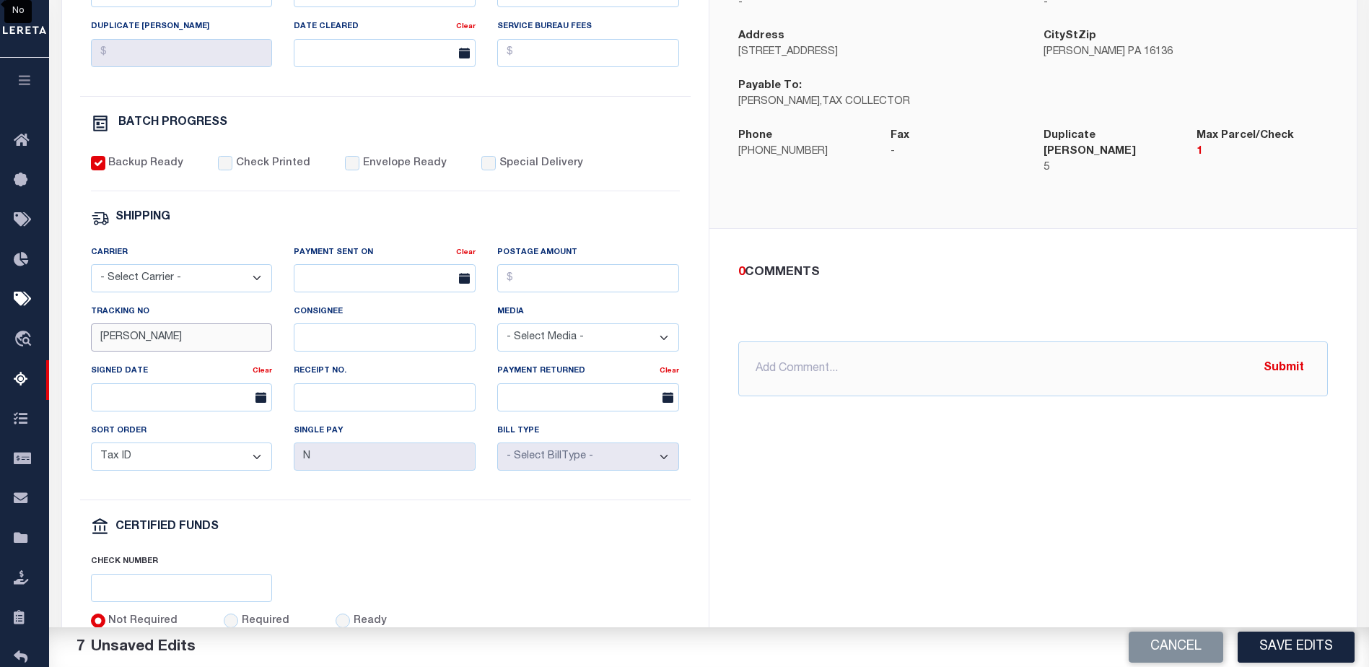
drag, startPoint x: 151, startPoint y: 341, endPoint x: -3, endPoint y: 362, distance: 155.1
click at [0, 362] on html "Home Pymt Processing & Tracking Details" at bounding box center [684, 173] width 1369 height 1212
drag, startPoint x: 1291, startPoint y: 650, endPoint x: 1039, endPoint y: 507, distance: 289.0
click at [1039, 507] on div "Batch Status is Scheduled for Payment (SFP) Search Advanced Search Save Search …" at bounding box center [709, 202] width 1320 height 1154
click at [1309, 648] on button "Save Edits" at bounding box center [1296, 647] width 117 height 31
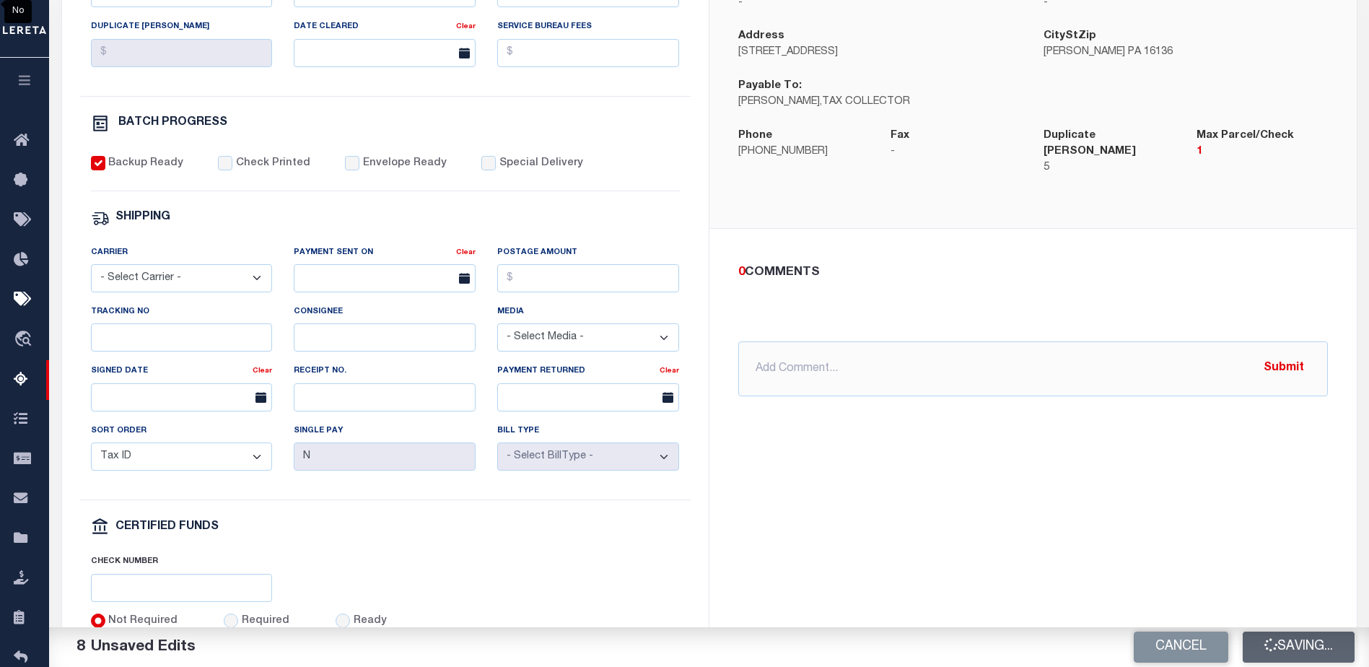
select select
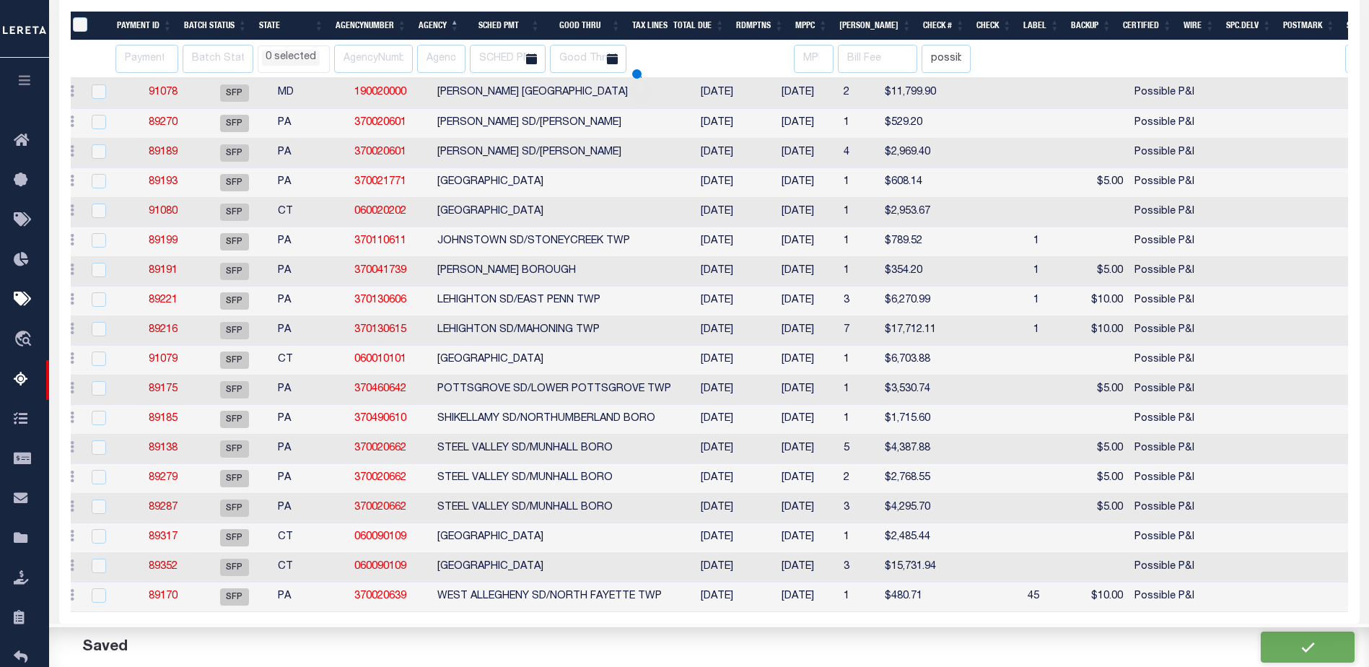
select select
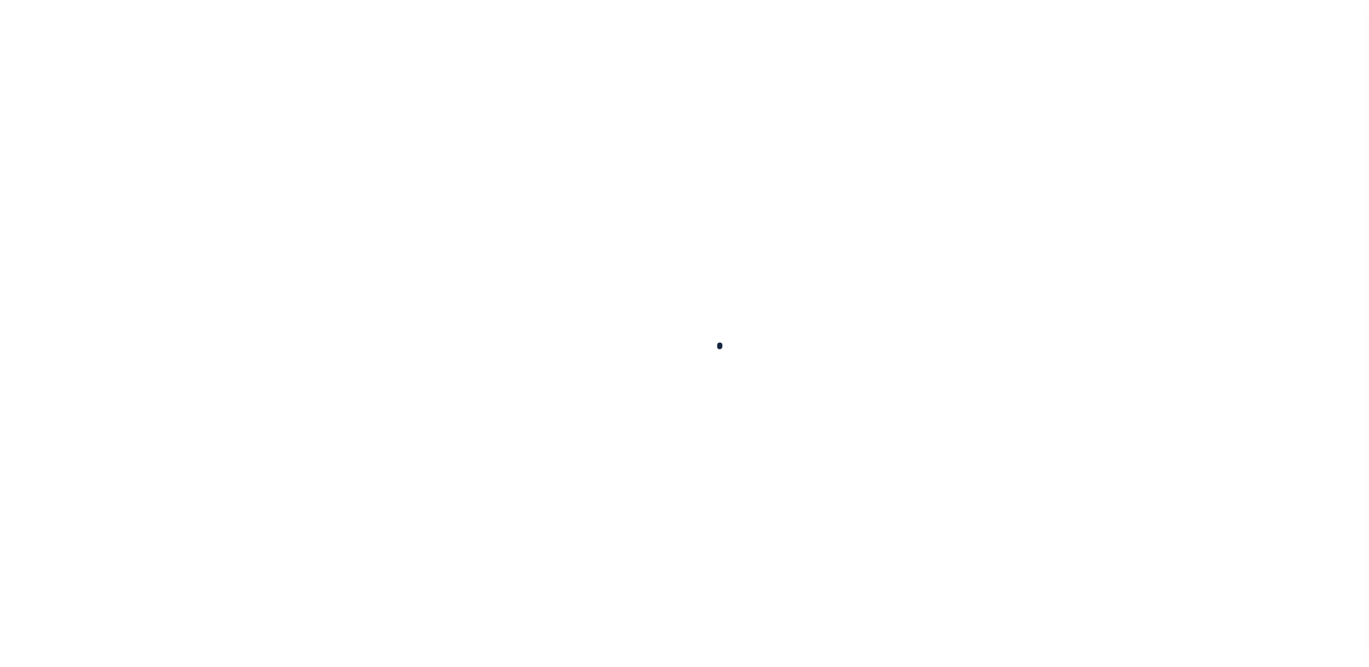
select select "100"
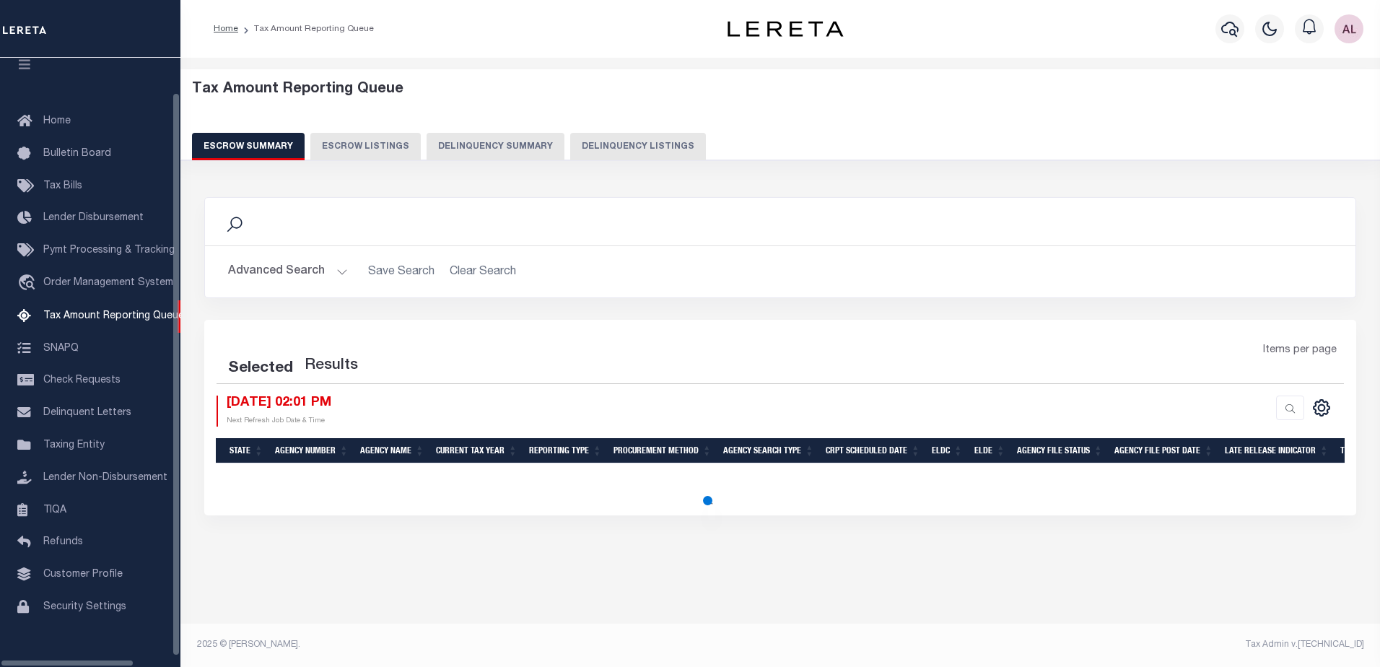
select select "100"
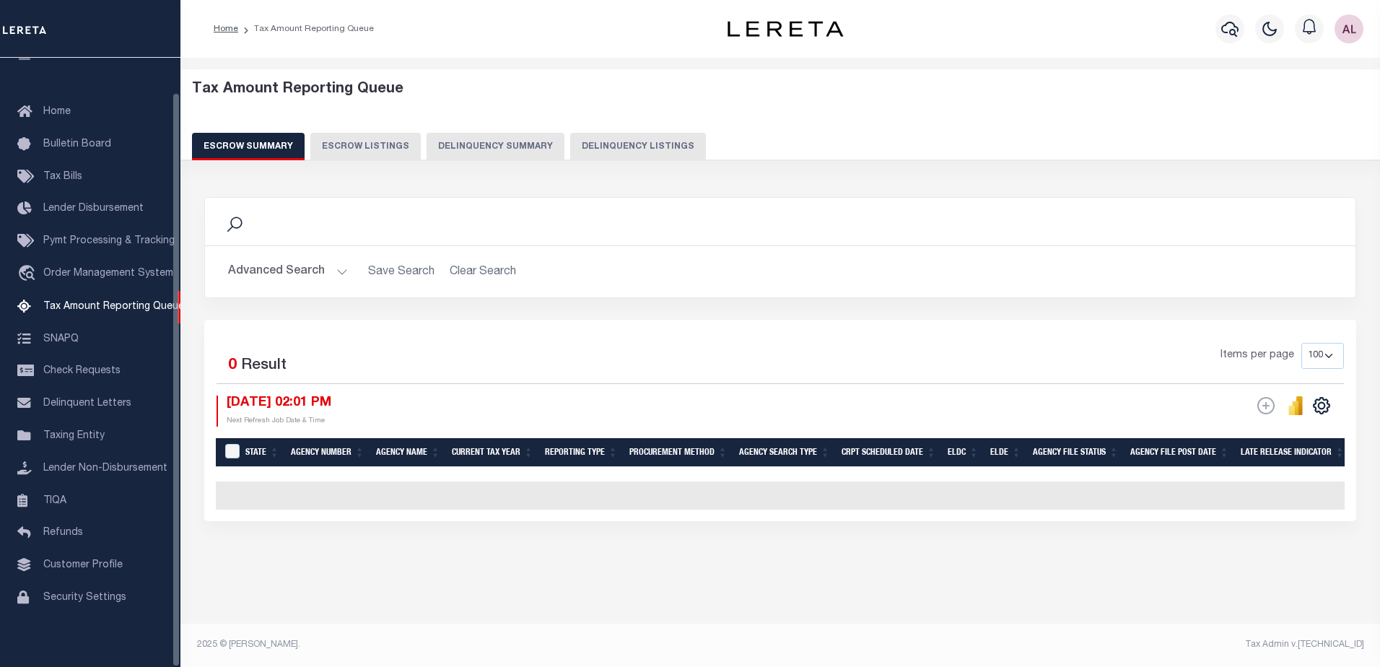
scroll to position [36, 0]
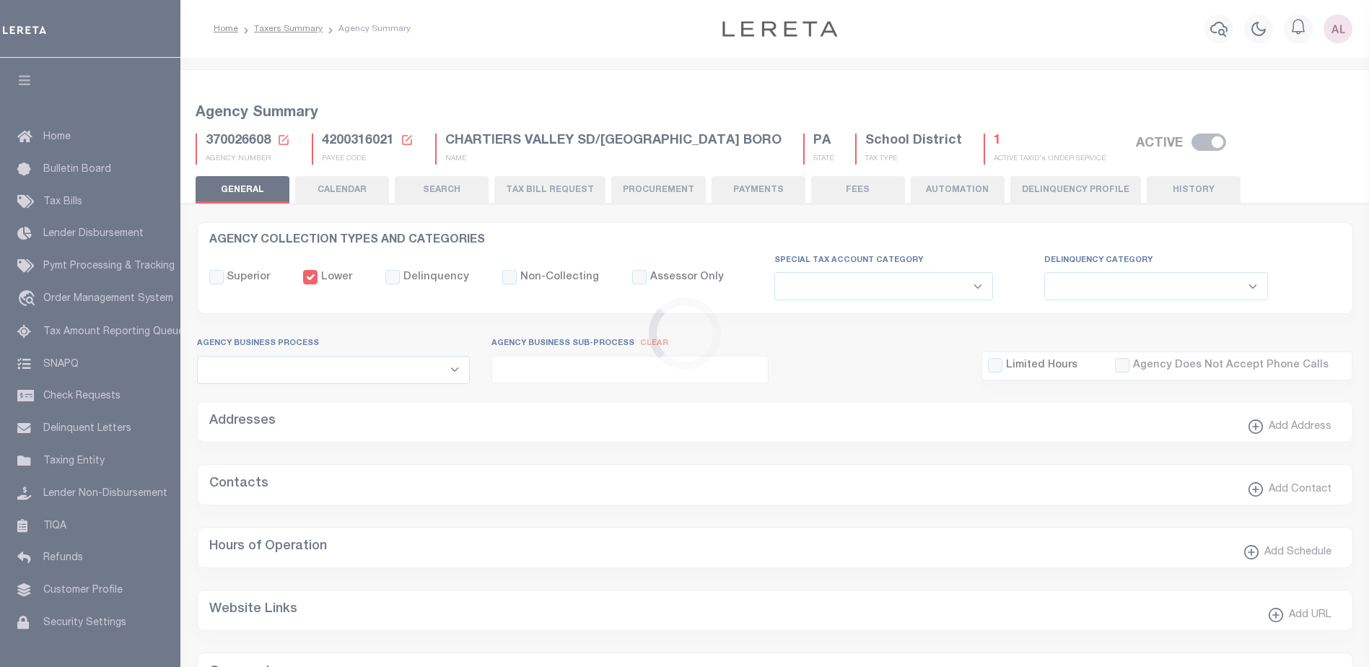
select select
select select "true"
select select "false"
click at [760, 194] on button "PAYMENTS" at bounding box center [759, 189] width 94 height 27
